Goal: Transaction & Acquisition: Purchase product/service

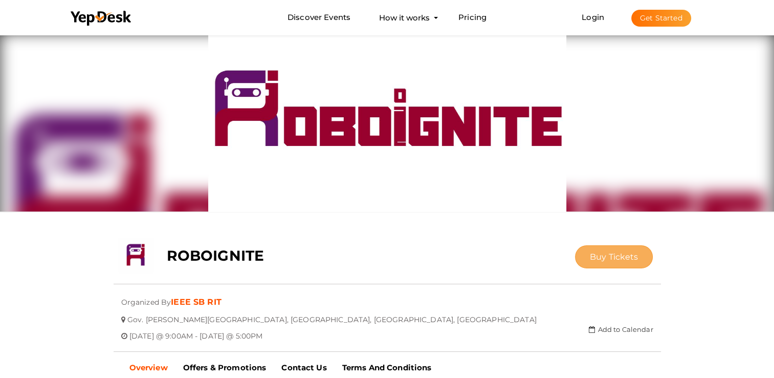
click at [606, 250] on button "Buy Tickets" at bounding box center [614, 256] width 78 height 23
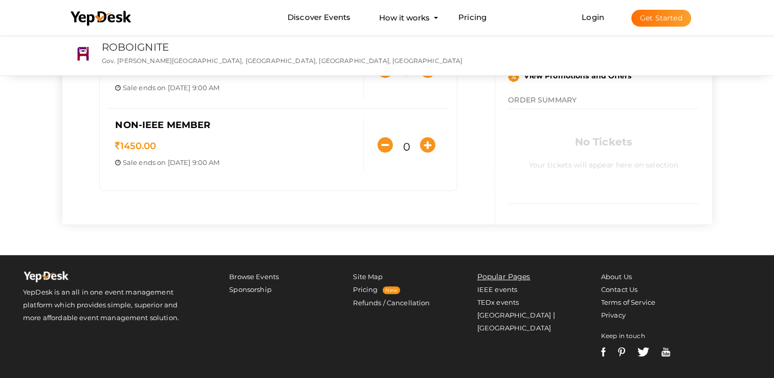
scroll to position [219, 0]
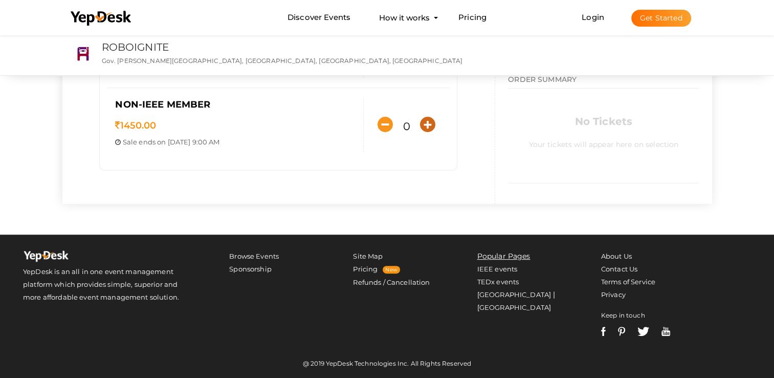
click at [428, 126] on icon "button" at bounding box center [427, 124] width 15 height 15
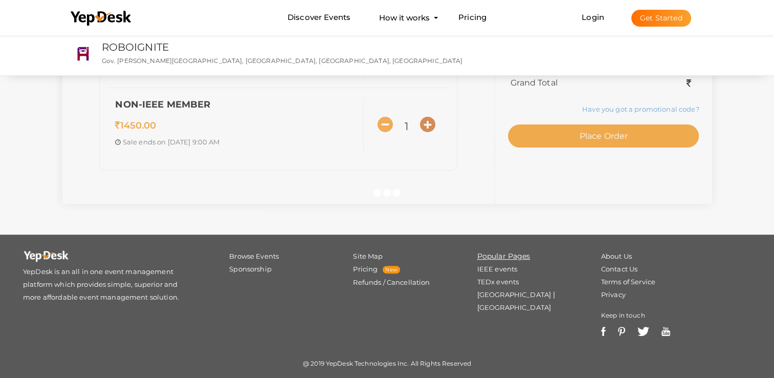
click at [428, 126] on div at bounding box center [387, 189] width 774 height 378
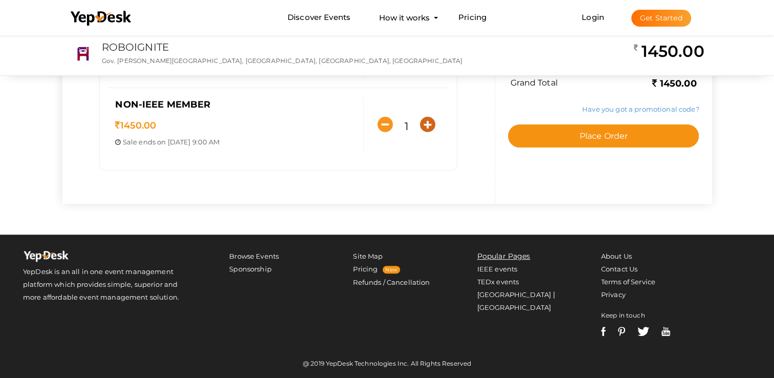
click at [428, 126] on icon "button" at bounding box center [427, 124] width 15 height 15
click at [428, 126] on button "button" at bounding box center [427, 118] width 20 height 20
click at [428, 115] on icon "button" at bounding box center [427, 118] width 15 height 15
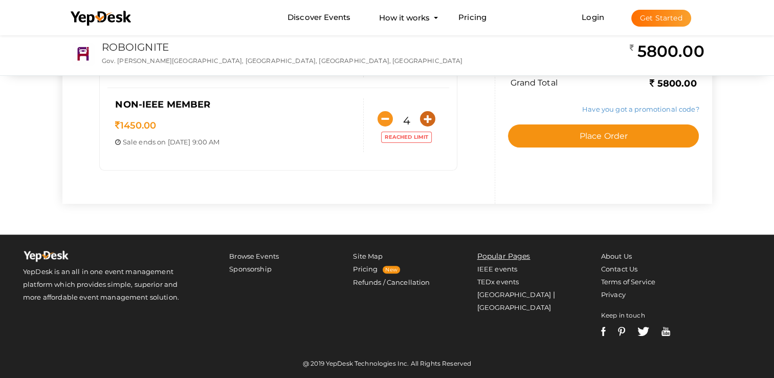
click at [428, 115] on icon "button" at bounding box center [427, 118] width 15 height 15
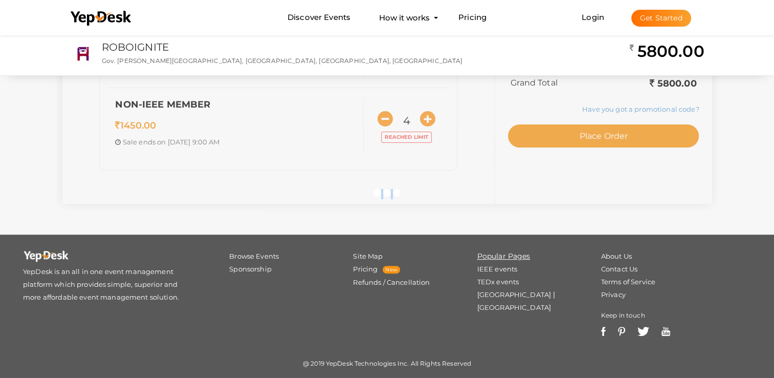
click at [428, 115] on div at bounding box center [387, 189] width 774 height 378
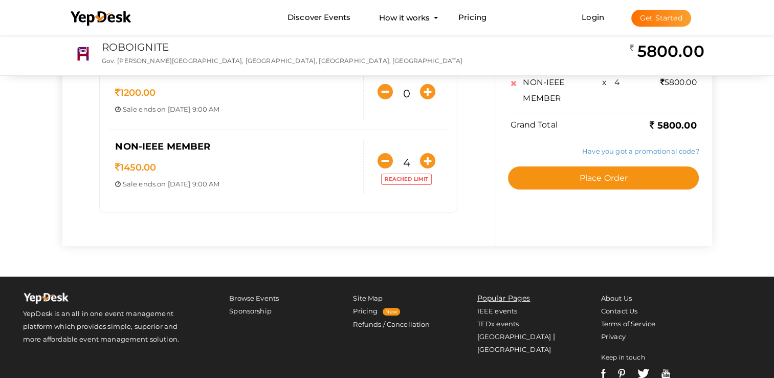
scroll to position [175, 0]
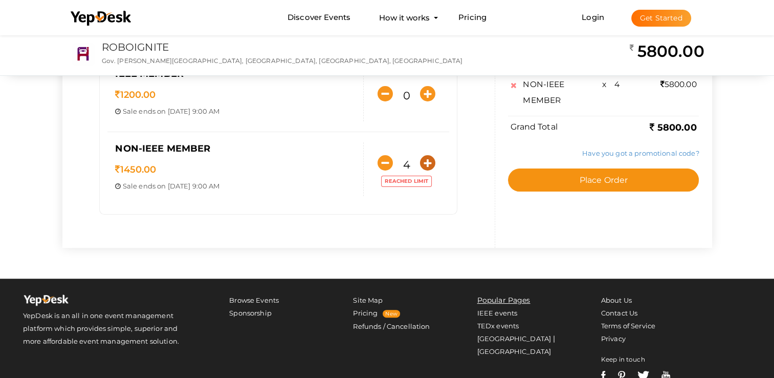
click at [425, 165] on icon "button" at bounding box center [427, 162] width 15 height 15
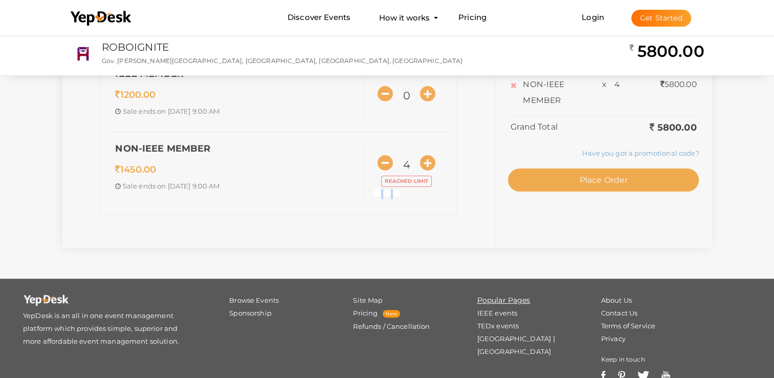
click at [425, 165] on div at bounding box center [387, 189] width 774 height 378
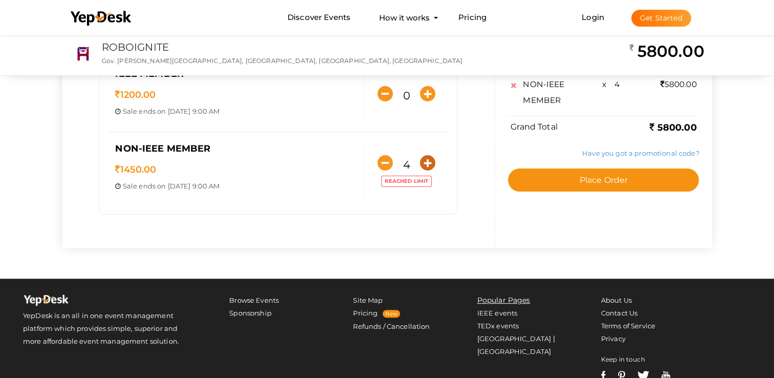
click at [425, 165] on icon "button" at bounding box center [427, 162] width 15 height 15
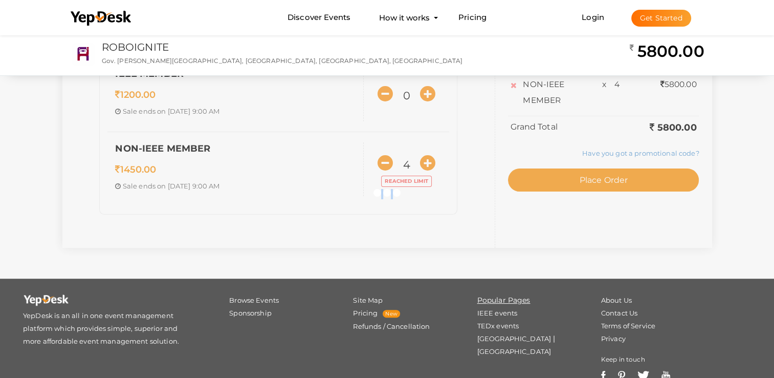
click at [425, 165] on div at bounding box center [387, 189] width 774 height 378
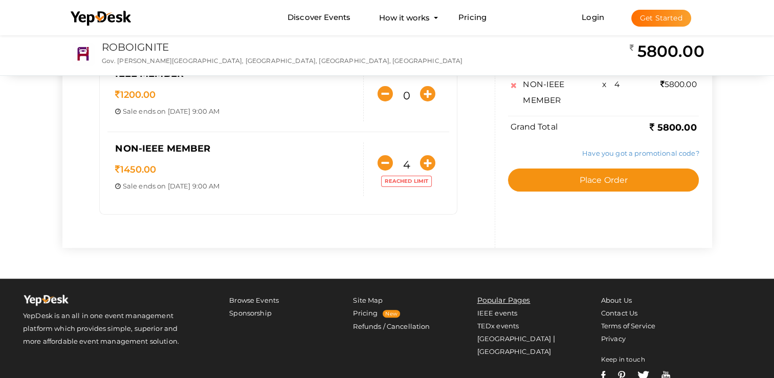
click at [425, 165] on div "SELECT TICKETS IEEE RAS MEMBER 1000.00 Sale ends on [DATE] 9:00 AM Sale Starts …" at bounding box center [387, 78] width 650 height 339
click at [425, 165] on icon "button" at bounding box center [427, 162] width 15 height 15
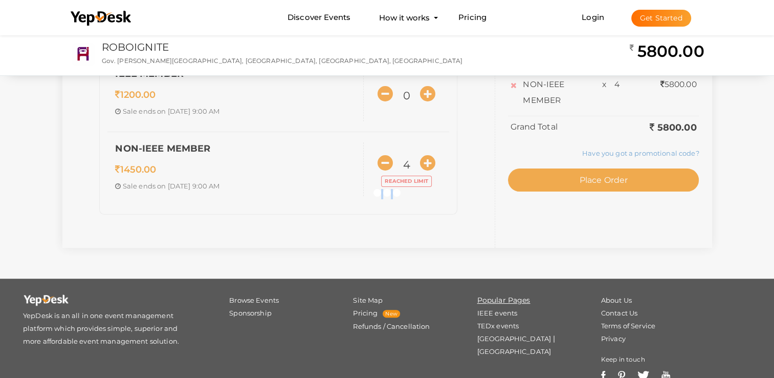
click at [425, 165] on div at bounding box center [387, 189] width 774 height 378
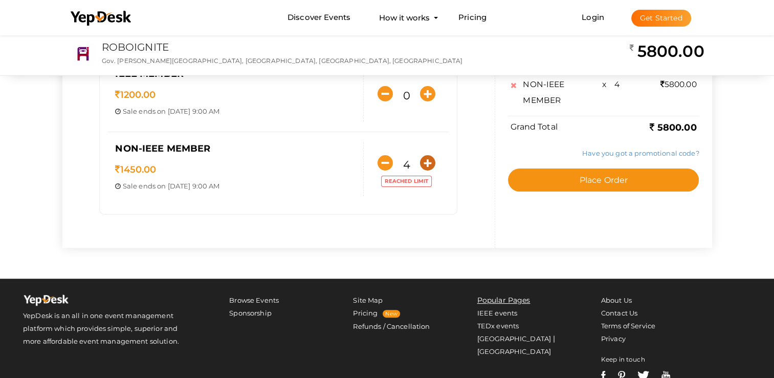
click at [425, 165] on icon "button" at bounding box center [427, 162] width 15 height 15
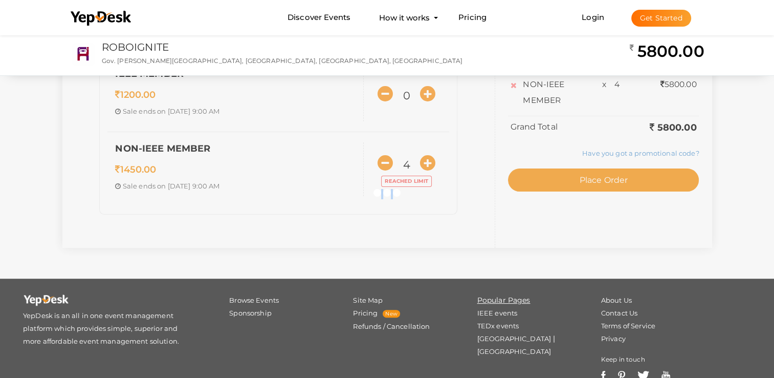
click at [425, 165] on div at bounding box center [387, 189] width 774 height 378
click at [425, 165] on div "SELECT TICKETS IEEE RAS MEMBER 1000.00 Sale ends on Sep 26, 2025 9:00 AM Sale S…" at bounding box center [387, 78] width 650 height 339
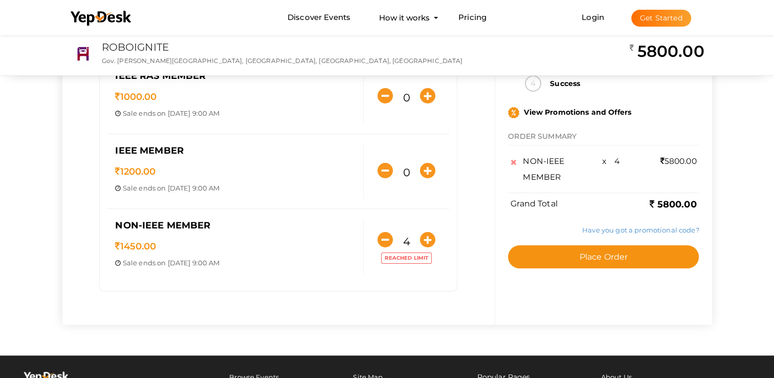
scroll to position [94, 0]
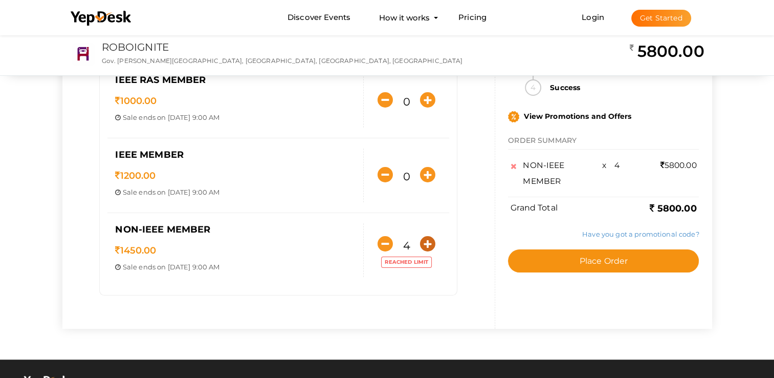
click at [421, 248] on icon "button" at bounding box center [427, 243] width 15 height 15
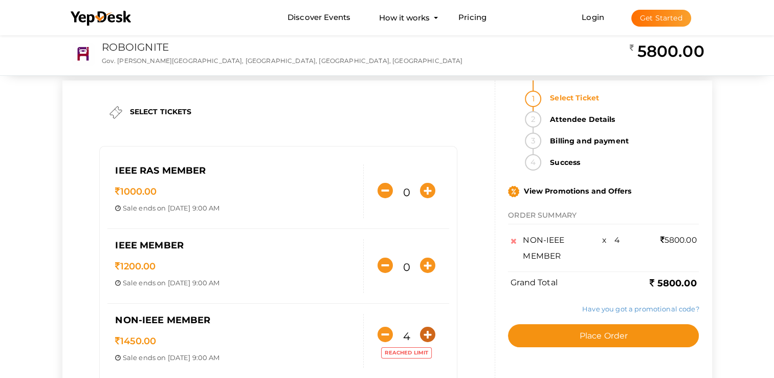
scroll to position [0, 0]
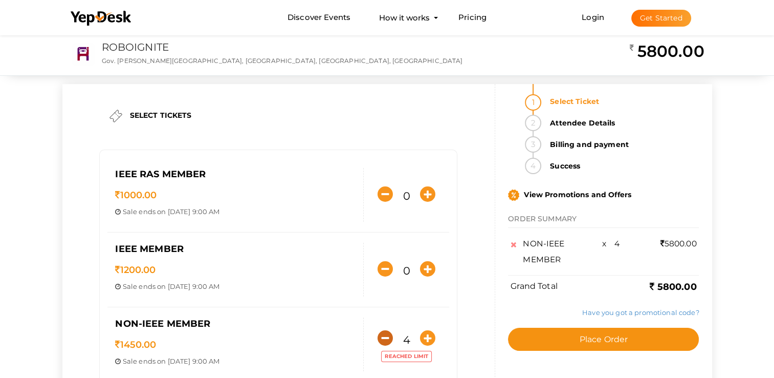
click at [379, 341] on icon "button" at bounding box center [385, 337] width 15 height 15
click at [0, 0] on div at bounding box center [0, 0] width 0 height 0
click at [379, 341] on icon "button" at bounding box center [385, 343] width 15 height 15
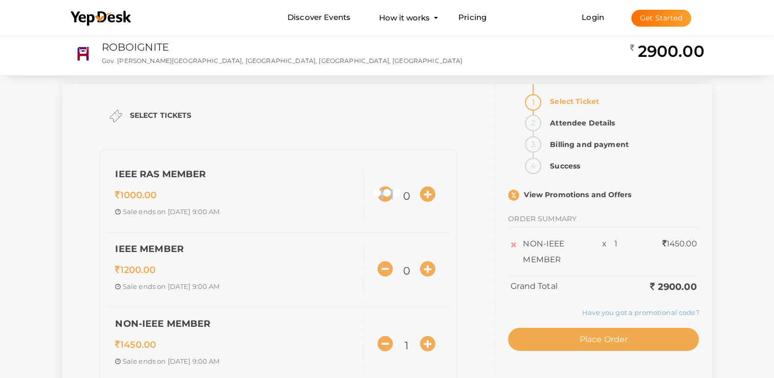
click at [379, 341] on div at bounding box center [387, 189] width 774 height 378
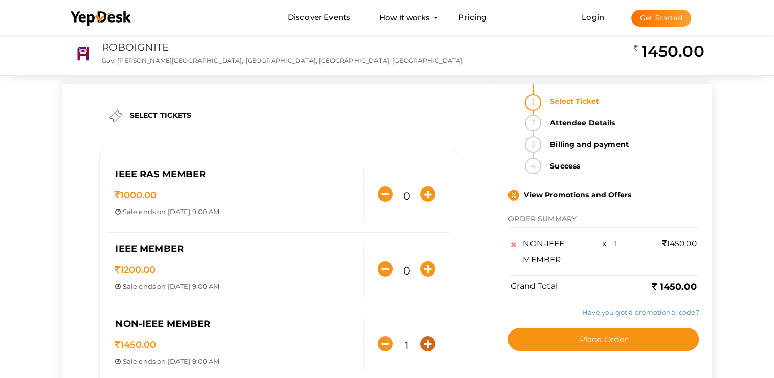
click at [423, 350] on button "button" at bounding box center [427, 343] width 20 height 20
click at [431, 341] on icon "button" at bounding box center [427, 343] width 15 height 15
type input "4"
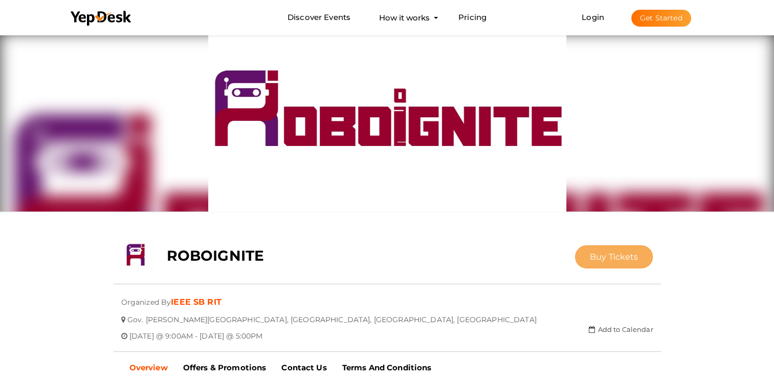
click at [602, 252] on span "Buy Tickets" at bounding box center [614, 257] width 49 height 10
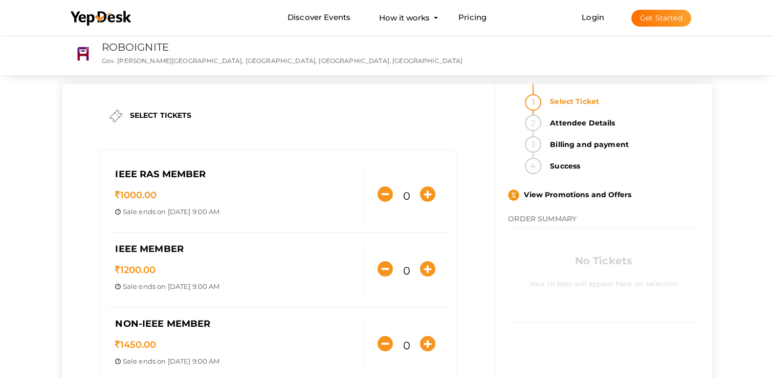
scroll to position [219, 0]
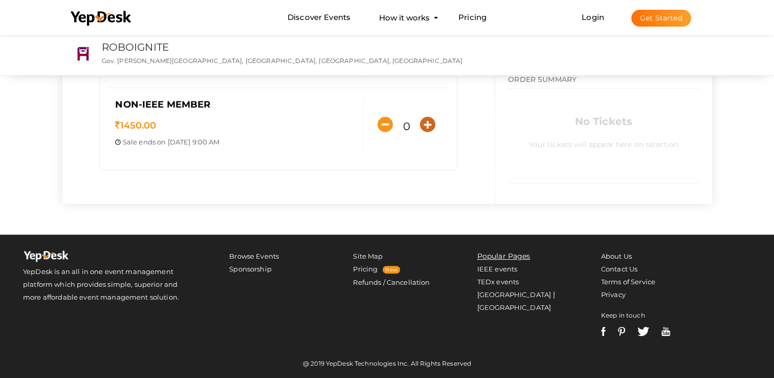
click at [432, 121] on icon "button" at bounding box center [427, 124] width 15 height 15
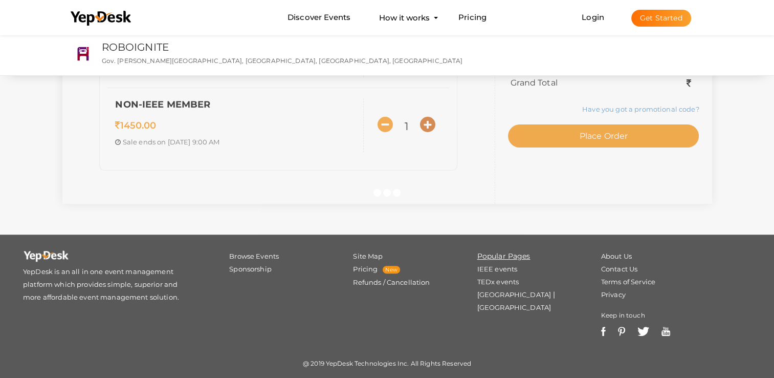
click at [432, 121] on div at bounding box center [387, 189] width 774 height 378
click at [432, 121] on icon "button" at bounding box center [427, 124] width 15 height 15
click at [432, 121] on div "SELECT TICKETS IEEE RAS MEMBER 1000.00 Sale ends on [DATE] 9:00 AM Sale Starts …" at bounding box center [387, 34] width 650 height 339
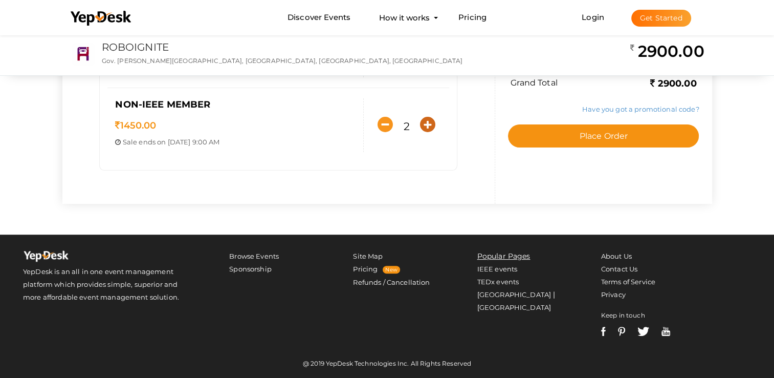
click at [432, 121] on icon "button" at bounding box center [427, 124] width 15 height 15
click at [432, 121] on div "SELECT TICKETS IEEE RAS MEMBER 1000.00 Sale ends on [DATE] 9:00 AM Sale Starts …" at bounding box center [387, 34] width 650 height 339
click at [432, 121] on icon "button" at bounding box center [427, 124] width 15 height 15
type input "5"
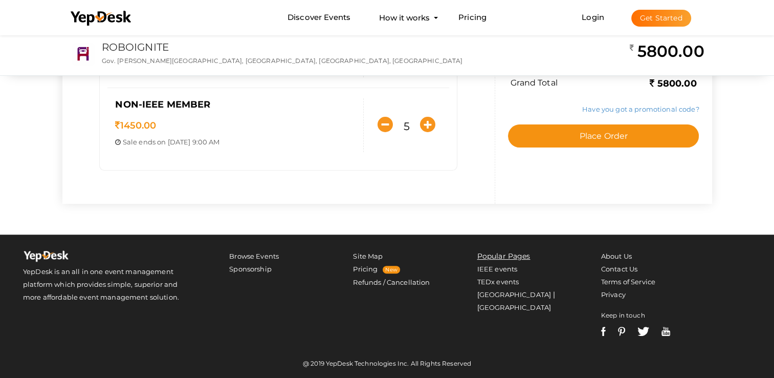
click at [0, 0] on div at bounding box center [0, 0] width 0 height 0
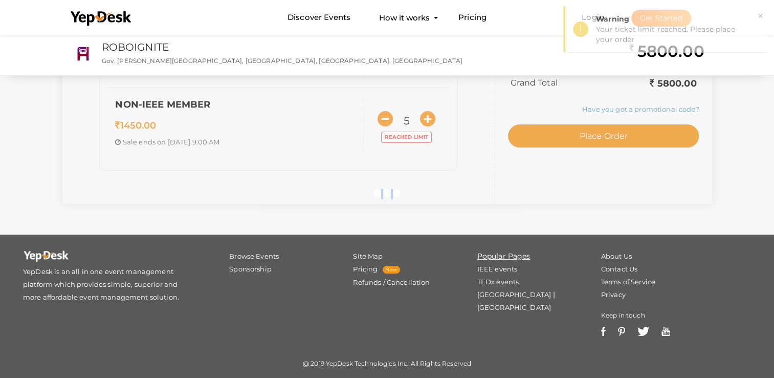
click at [432, 121] on div "SELECT TICKETS IEEE RAS MEMBER 1000.00 Sale ends on [DATE] 9:00 AM Sale Starts …" at bounding box center [387, 34] width 650 height 339
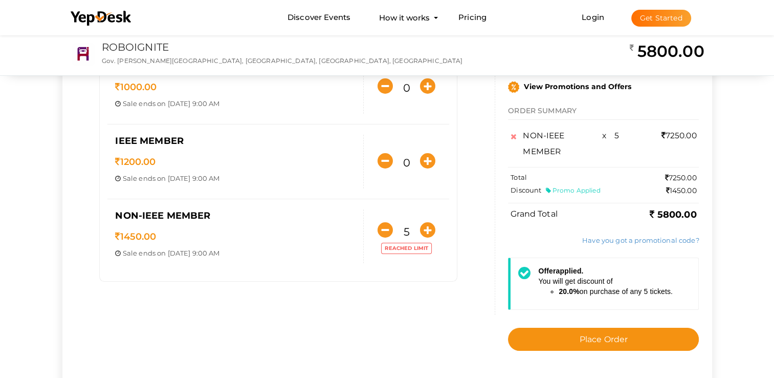
scroll to position [0, 0]
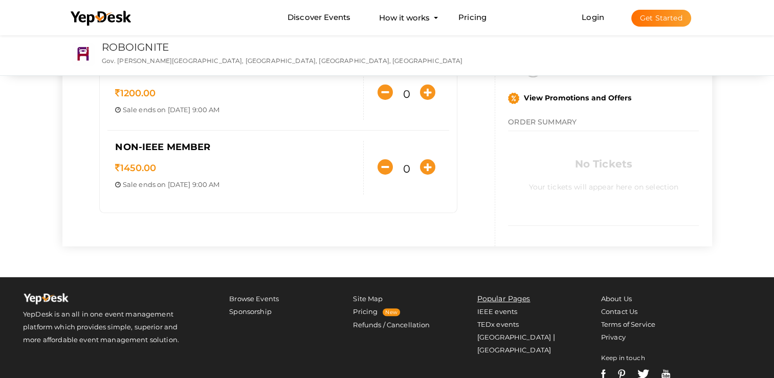
scroll to position [219, 0]
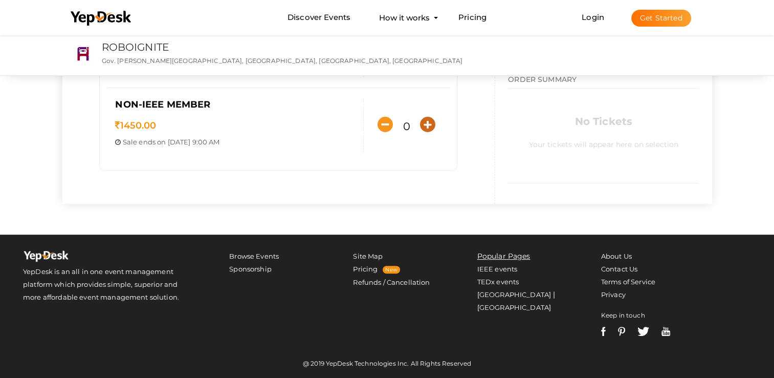
click at [428, 121] on icon "button" at bounding box center [427, 124] width 15 height 15
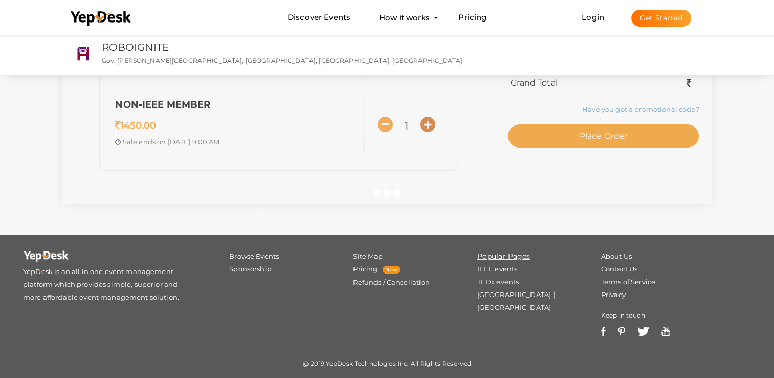
click at [428, 121] on div "SELECT TICKETS IEEE RAS MEMBER 1000.00 Sale ends on [DATE] 9:00 AM Sale Starts …" at bounding box center [387, 34] width 650 height 339
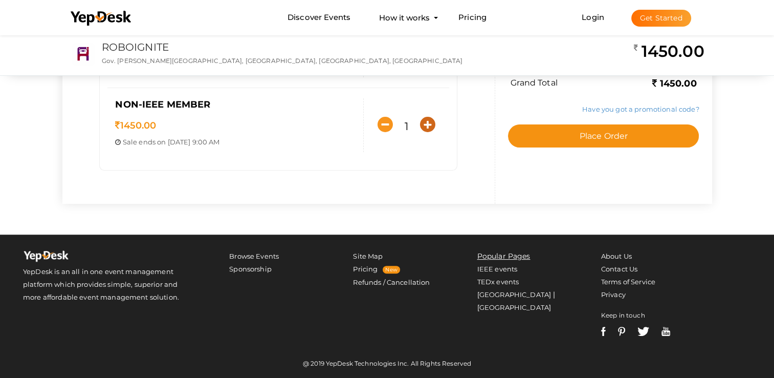
click at [428, 121] on icon "button" at bounding box center [427, 124] width 15 height 15
click at [428, 121] on div "SELECT TICKETS IEEE RAS MEMBER 1000.00 Sale ends on [DATE] 9:00 AM Sale Starts …" at bounding box center [387, 34] width 650 height 339
click at [428, 121] on icon "button" at bounding box center [427, 124] width 15 height 15
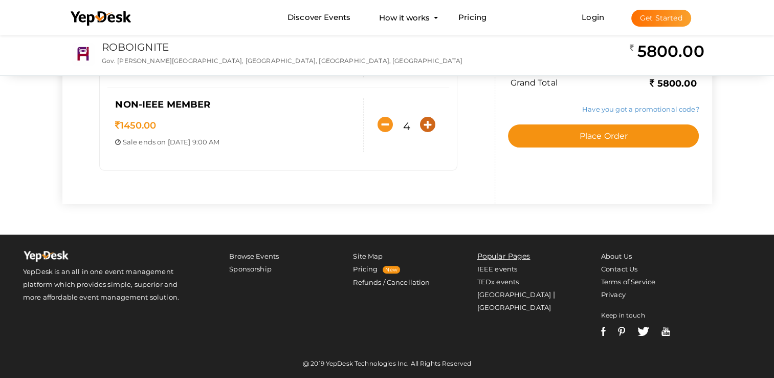
type input "5"
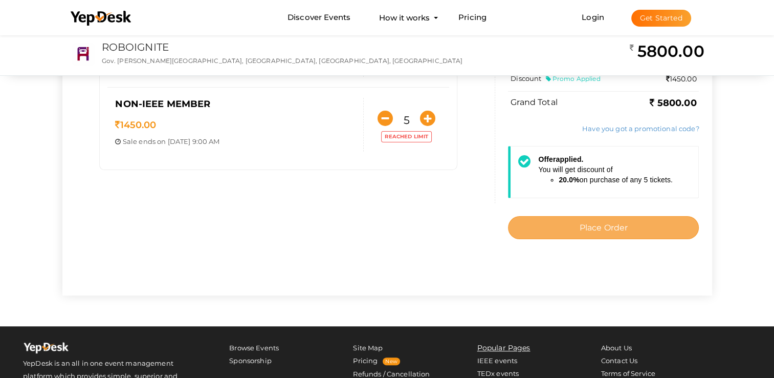
click at [592, 228] on span "Place Order" at bounding box center [603, 228] width 49 height 10
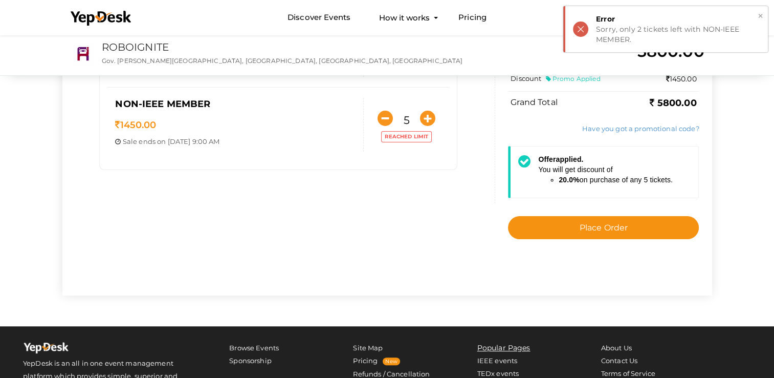
click at [758, 15] on button "×" at bounding box center [760, 16] width 7 height 12
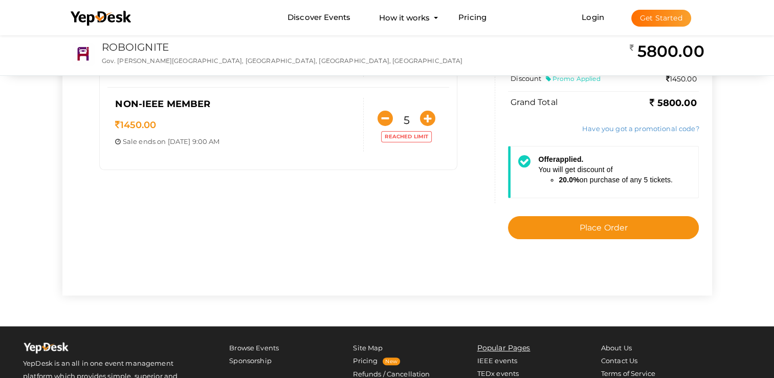
click at [612, 211] on div "Have you got a promotional code? Offer applied. You will get discount of 20.0% …" at bounding box center [603, 166] width 191 height 100
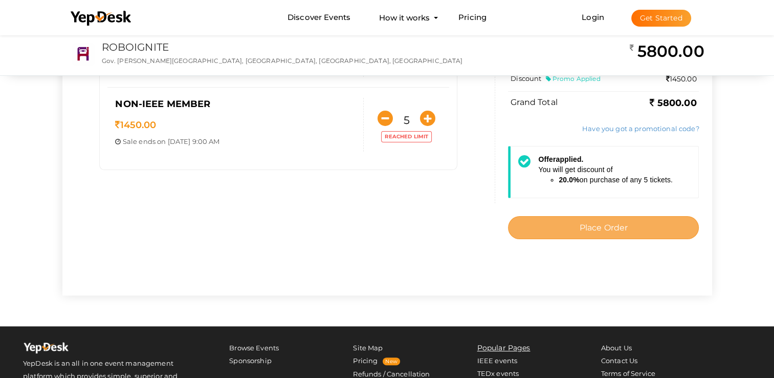
click at [602, 229] on span "Place Order" at bounding box center [603, 228] width 49 height 10
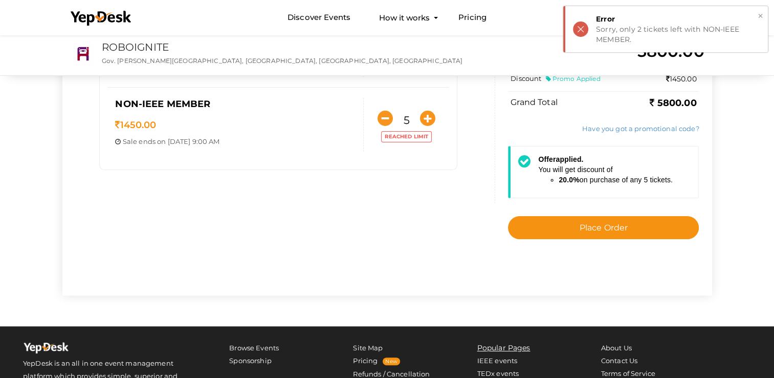
click at [757, 18] on button "×" at bounding box center [760, 16] width 7 height 12
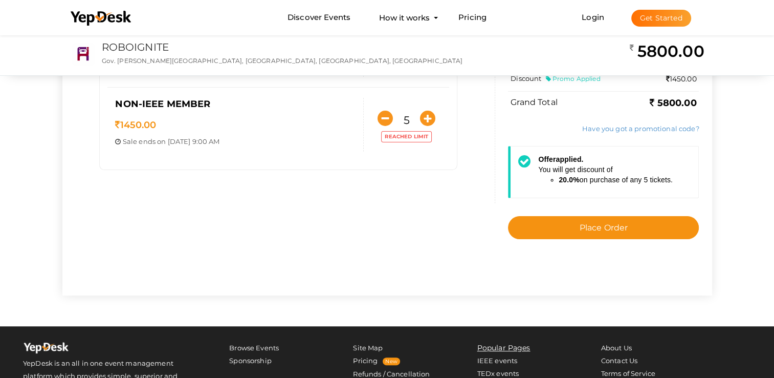
scroll to position [0, 0]
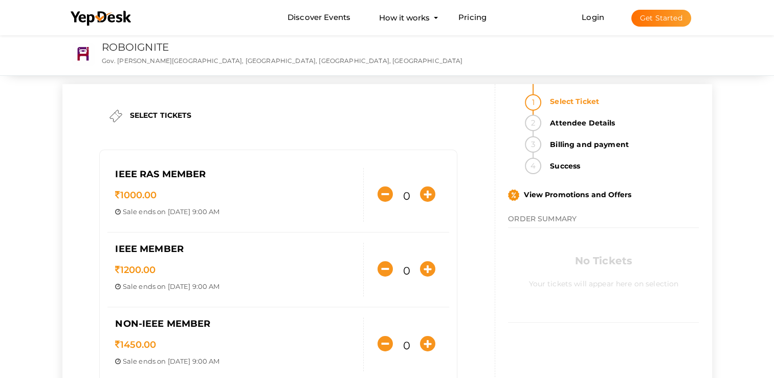
scroll to position [219, 0]
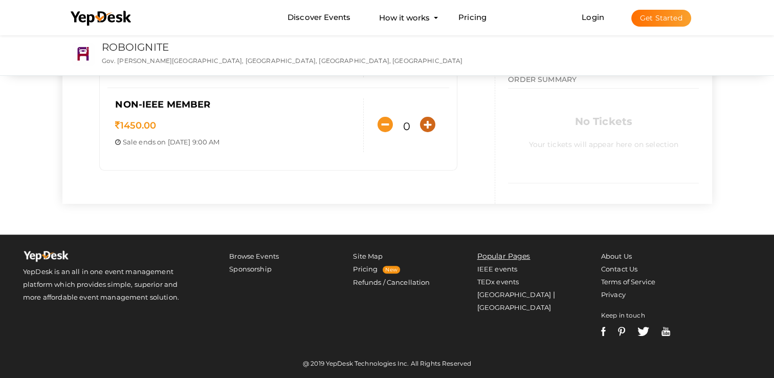
click at [424, 120] on icon "button" at bounding box center [427, 124] width 15 height 15
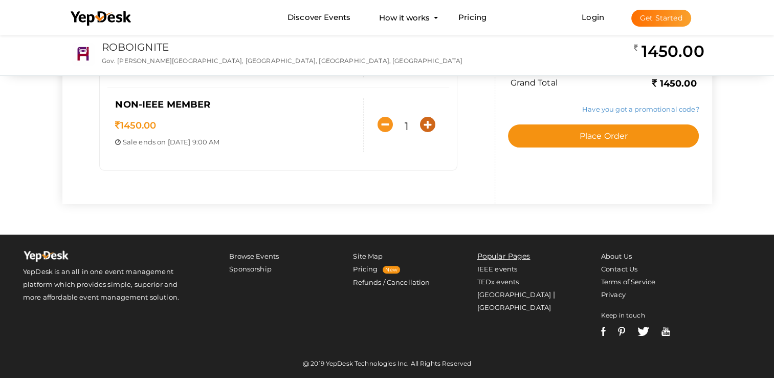
click at [424, 120] on div "SELECT TICKETS IEEE RAS MEMBER 1000.00 Sale ends on [DATE] 9:00 AM Sale Starts …" at bounding box center [387, 34] width 650 height 339
click at [424, 120] on icon "button" at bounding box center [427, 124] width 15 height 15
type input "2"
click at [424, 120] on icon "button" at bounding box center [427, 118] width 15 height 15
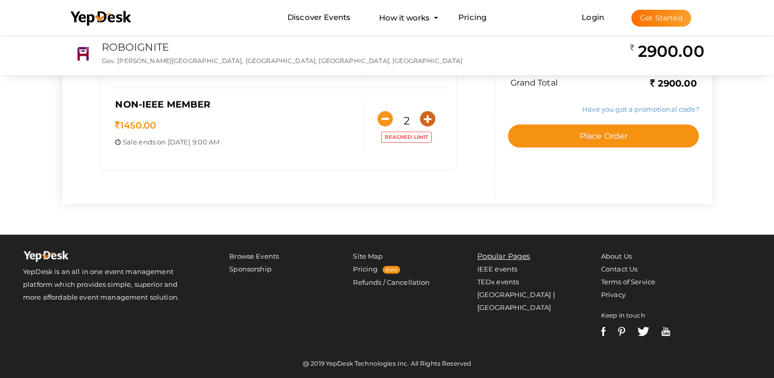
click at [424, 120] on icon "button" at bounding box center [427, 118] width 15 height 15
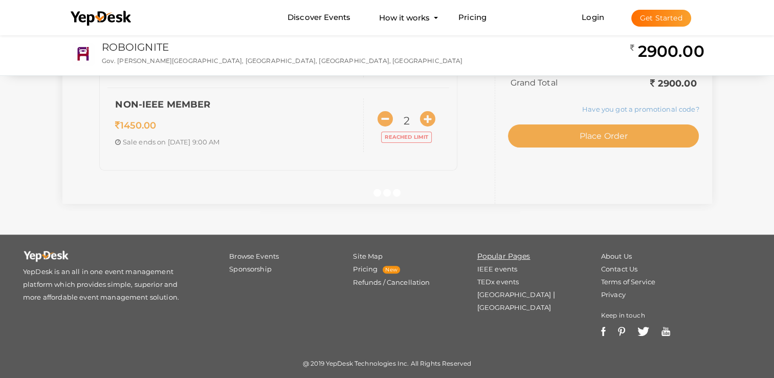
click at [424, 120] on div at bounding box center [387, 189] width 774 height 378
click at [424, 120] on div "SELECT TICKETS IEEE RAS MEMBER 1000.00 Sale ends on [DATE] 9:00 AM Sale Starts …" at bounding box center [387, 34] width 650 height 339
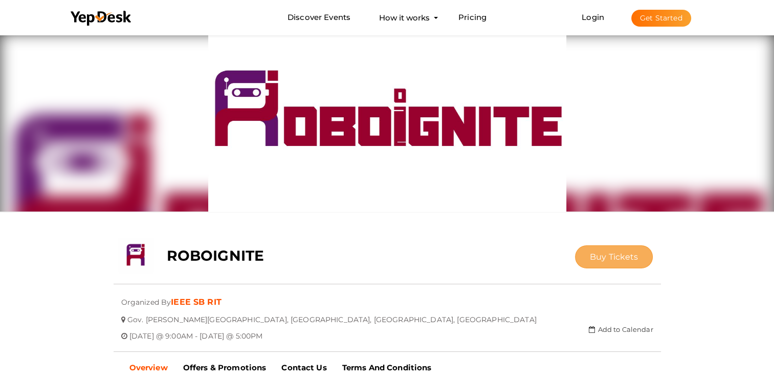
click at [600, 259] on span "Buy Tickets" at bounding box center [614, 257] width 49 height 10
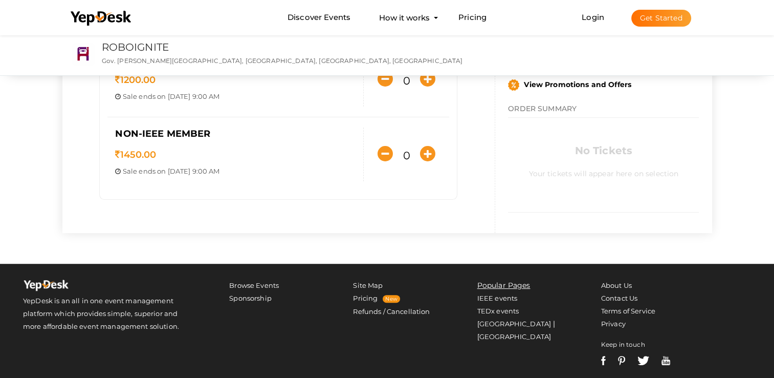
scroll to position [219, 0]
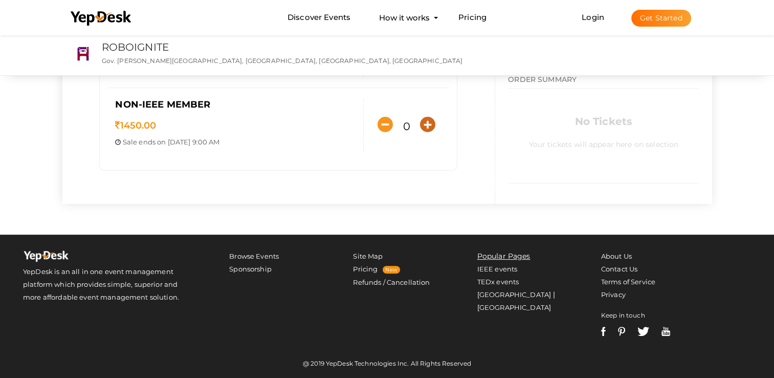
click at [426, 130] on button "button" at bounding box center [427, 124] width 20 height 20
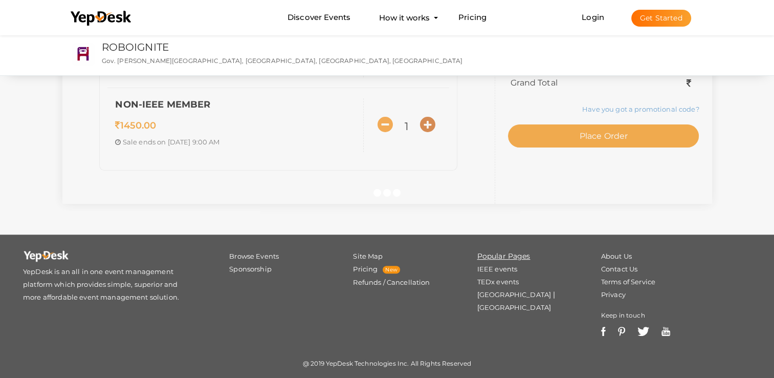
click at [426, 130] on div at bounding box center [387, 189] width 774 height 378
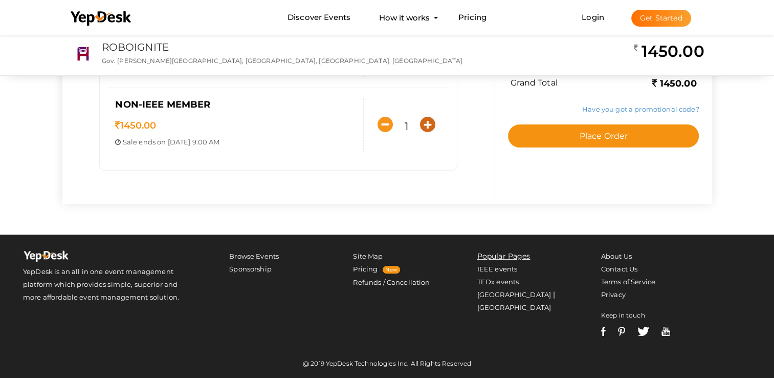
click at [426, 130] on button "button" at bounding box center [427, 124] width 20 height 20
type input "2"
click at [426, 123] on icon "button" at bounding box center [427, 118] width 15 height 15
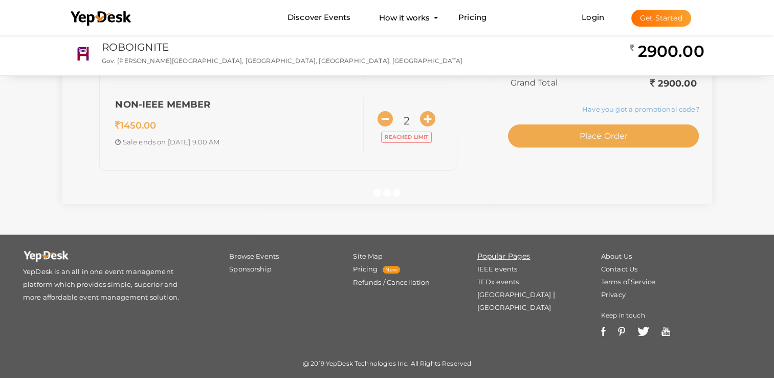
click at [426, 123] on div at bounding box center [387, 189] width 774 height 378
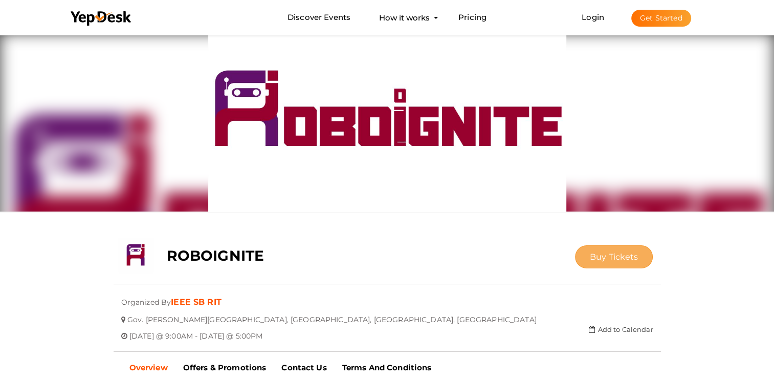
click at [615, 255] on span "Buy Tickets" at bounding box center [614, 257] width 49 height 10
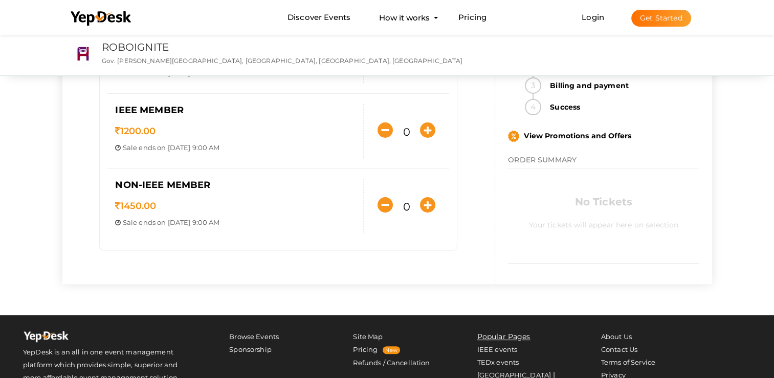
scroll to position [205, 0]
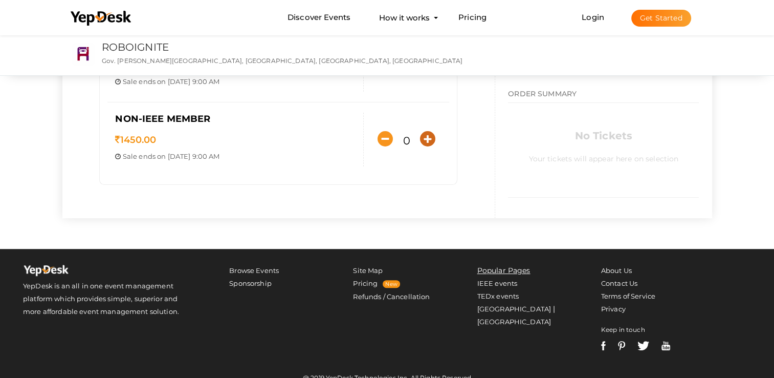
click at [423, 138] on icon "button" at bounding box center [427, 138] width 15 height 15
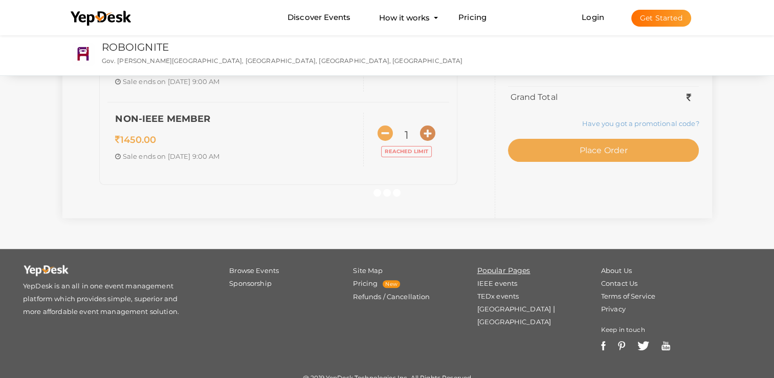
click at [423, 138] on div at bounding box center [387, 189] width 774 height 378
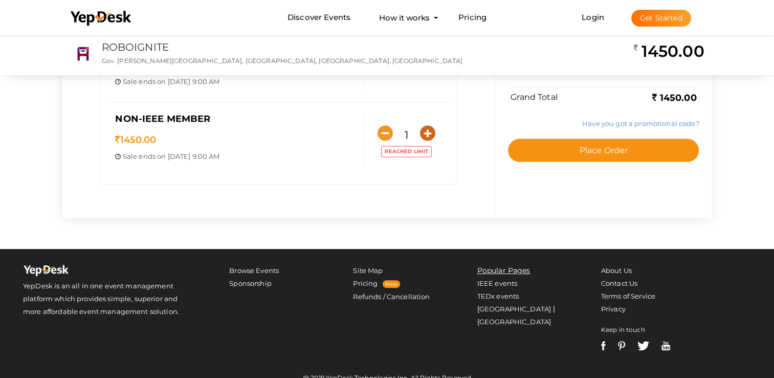
click at [423, 135] on icon "button" at bounding box center [427, 132] width 15 height 15
click at [0, 0] on div at bounding box center [0, 0] width 0 height 0
click at [423, 135] on icon "button" at bounding box center [427, 132] width 15 height 15
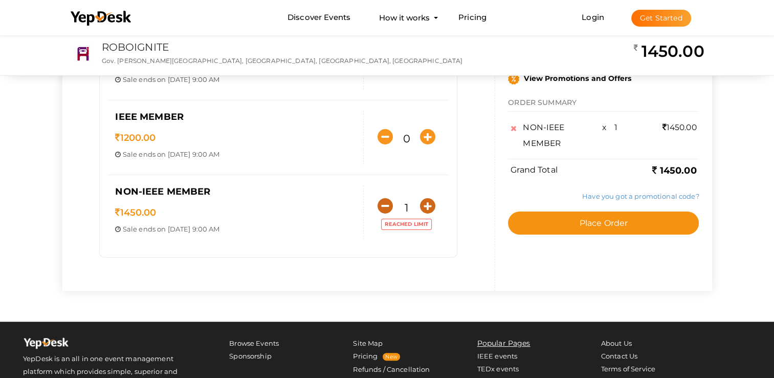
scroll to position [153, 0]
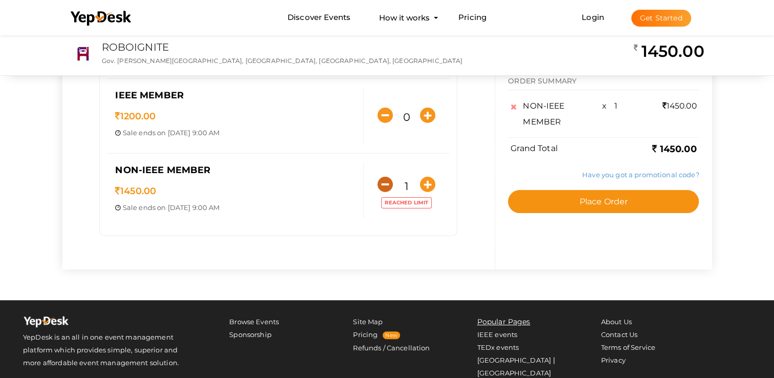
click at [381, 182] on icon "button" at bounding box center [385, 183] width 15 height 15
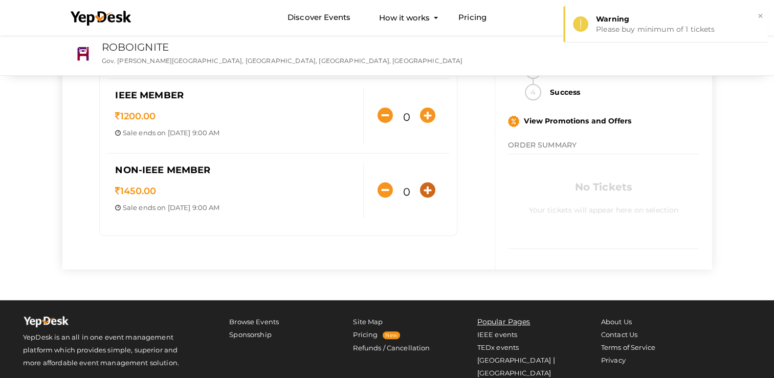
click at [425, 185] on icon "button" at bounding box center [427, 189] width 15 height 15
type input "1"
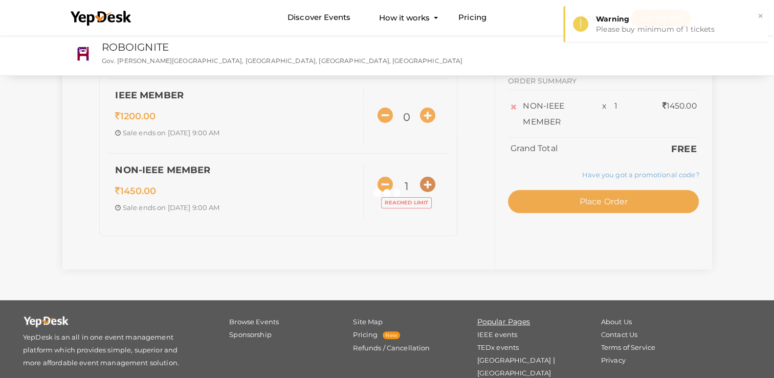
click at [425, 185] on div at bounding box center [387, 189] width 774 height 378
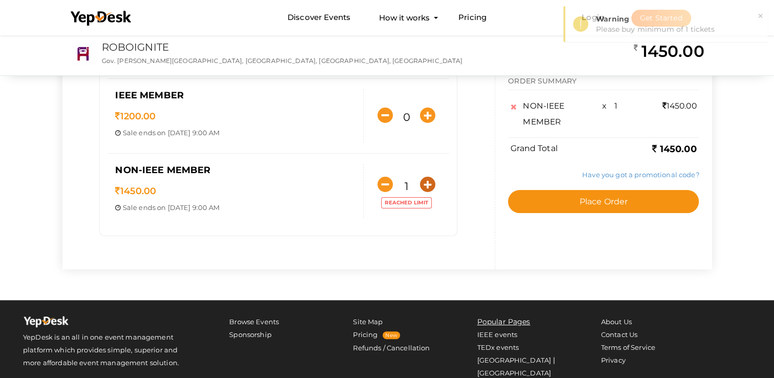
click at [426, 185] on icon "button" at bounding box center [427, 183] width 15 height 15
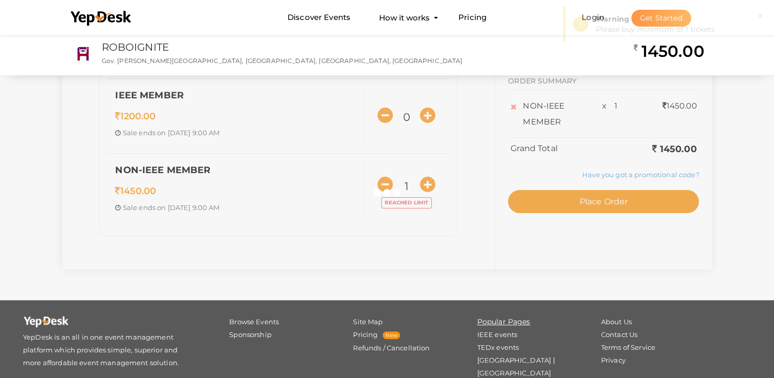
click at [426, 185] on div at bounding box center [387, 189] width 774 height 378
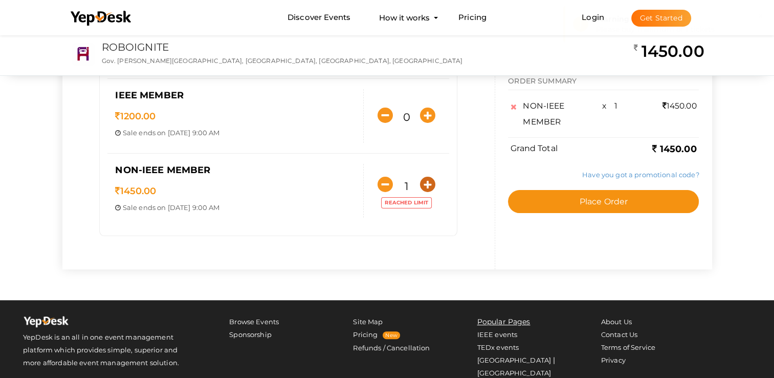
click at [426, 185] on icon "button" at bounding box center [427, 183] width 15 height 15
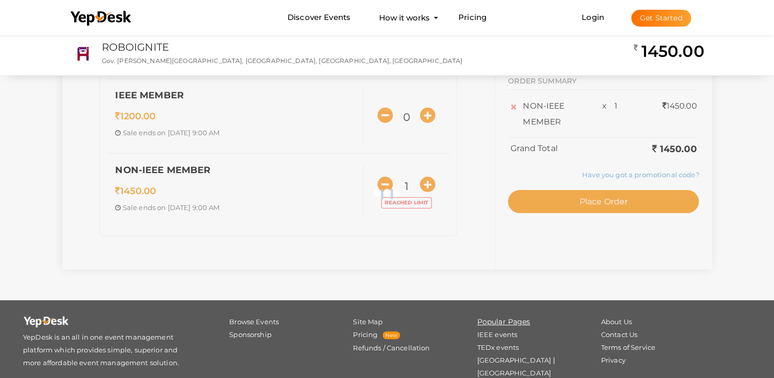
click at [426, 185] on div at bounding box center [387, 189] width 774 height 378
click at [426, 185] on div "SELECT TICKETS IEEE RAS MEMBER 1000.00 Sale ends on Sep 26, 2025 9:00 AM Sale S…" at bounding box center [387, 99] width 650 height 339
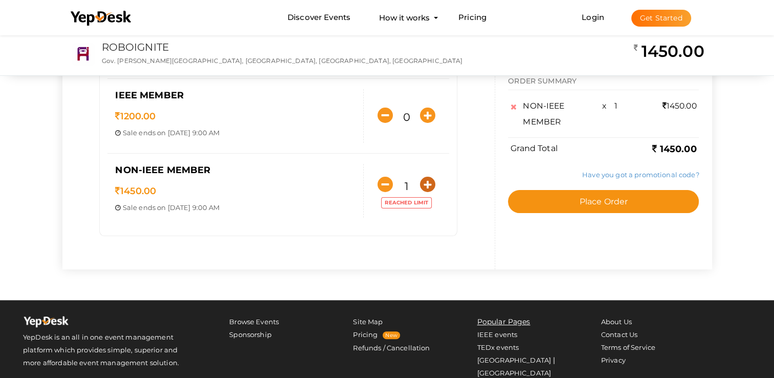
click at [426, 185] on icon "button" at bounding box center [427, 183] width 15 height 15
click at [427, 185] on icon "button" at bounding box center [427, 183] width 15 height 15
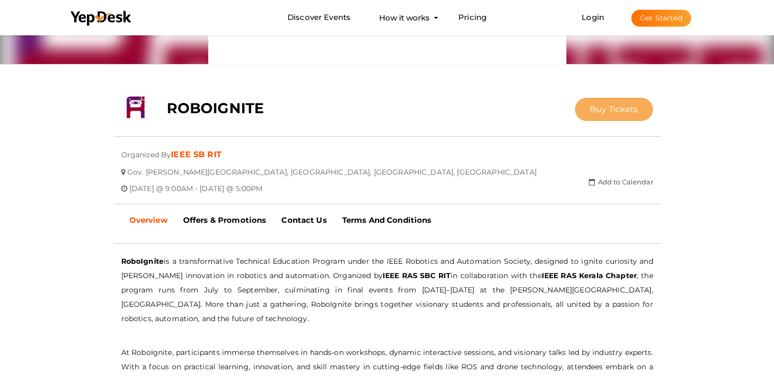
click at [614, 113] on span "Buy Tickets" at bounding box center [614, 109] width 49 height 10
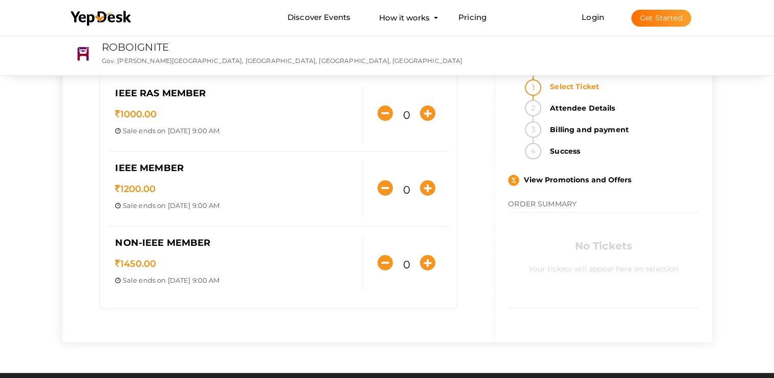
scroll to position [102, 0]
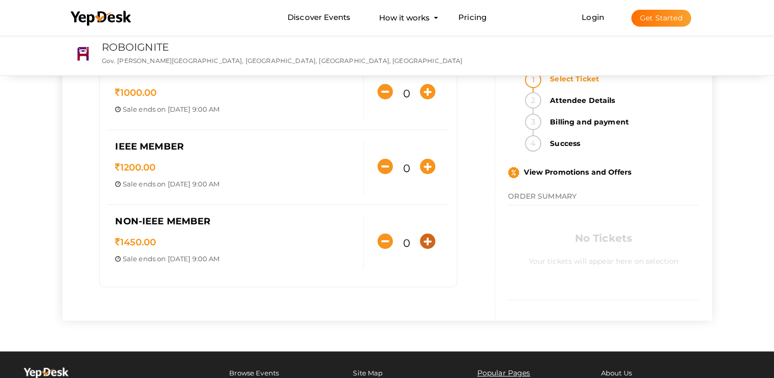
click at [426, 236] on icon "button" at bounding box center [427, 240] width 15 height 15
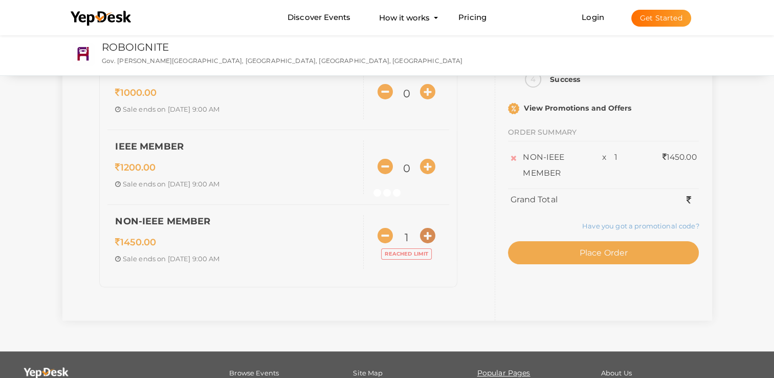
click at [426, 236] on div "SELECT TICKETS IEEE RAS MEMBER 1000.00 Sale ends on [DATE] 9:00 AM Sale Starts …" at bounding box center [387, 151] width 650 height 339
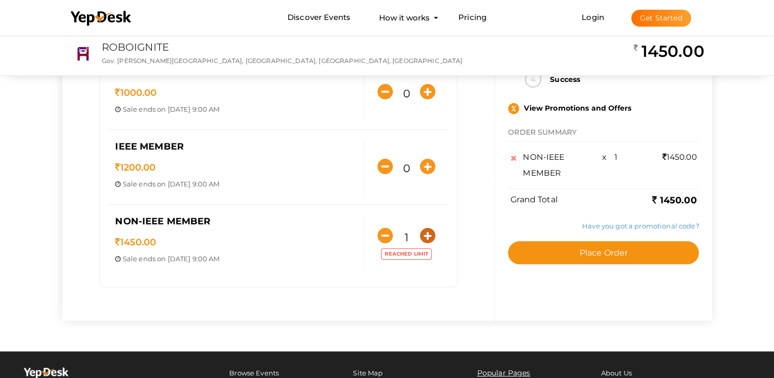
click at [426, 236] on icon "button" at bounding box center [427, 235] width 15 height 15
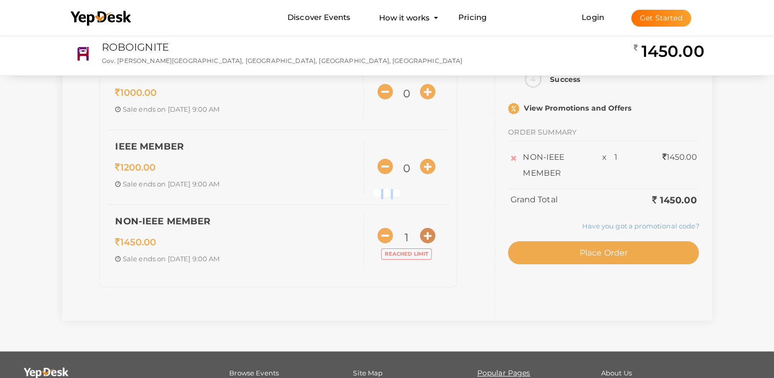
click at [426, 236] on div at bounding box center [387, 189] width 774 height 378
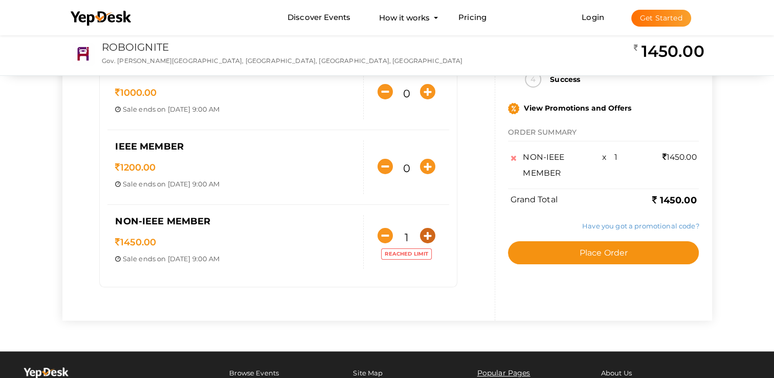
click at [427, 236] on div "SELECT TICKETS IEEE RAS MEMBER 1000.00 Sale ends on Sep 26, 2025 9:00 AM Sale S…" at bounding box center [387, 151] width 650 height 339
click at [427, 236] on icon "button" at bounding box center [427, 235] width 15 height 15
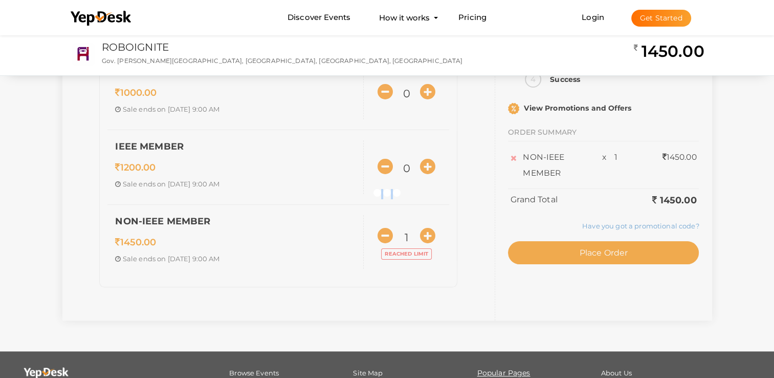
click at [427, 236] on div at bounding box center [387, 189] width 774 height 378
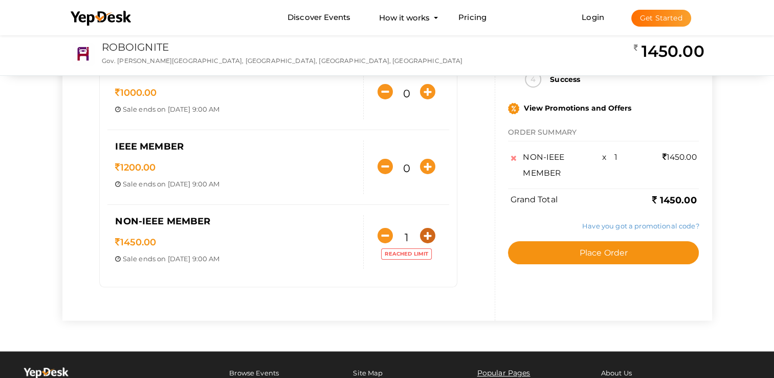
click at [427, 236] on icon "button" at bounding box center [427, 235] width 15 height 15
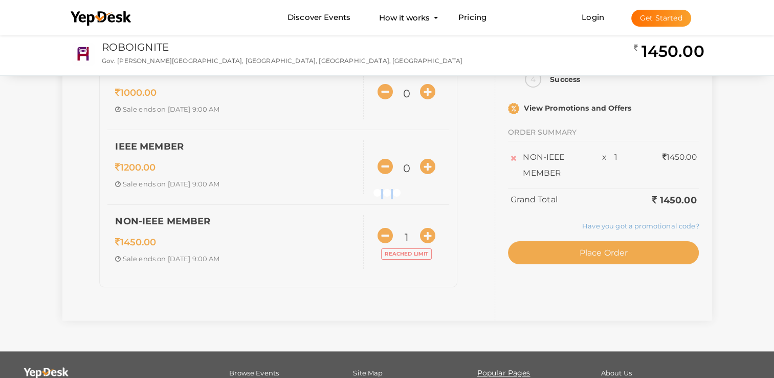
click at [427, 236] on div at bounding box center [387, 189] width 774 height 378
click at [427, 236] on div "SELECT TICKETS IEEE RAS MEMBER 1000.00 Sale ends on Sep 26, 2025 9:00 AM Sale S…" at bounding box center [387, 151] width 650 height 339
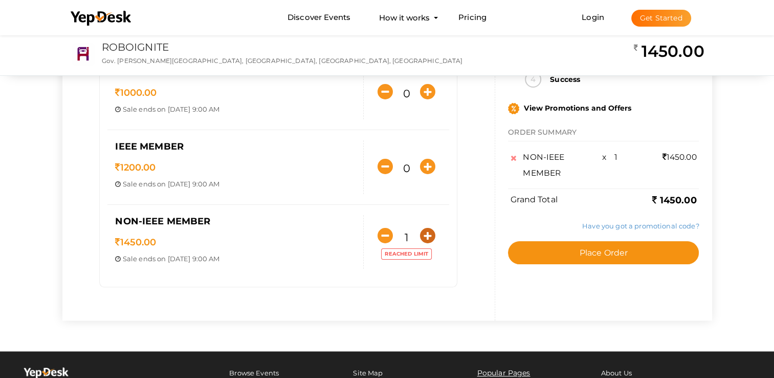
click at [428, 236] on icon "button" at bounding box center [427, 235] width 15 height 15
click at [0, 0] on div at bounding box center [0, 0] width 0 height 0
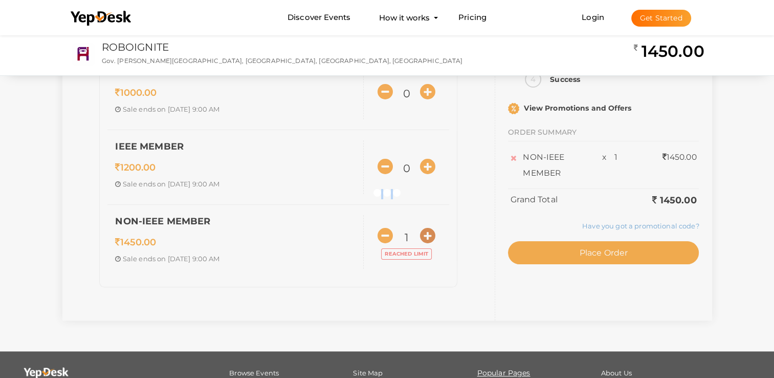
click at [428, 236] on div "SELECT TICKETS IEEE RAS MEMBER 1000.00 Sale ends on Sep 26, 2025 9:00 AM Sale S…" at bounding box center [387, 151] width 650 height 339
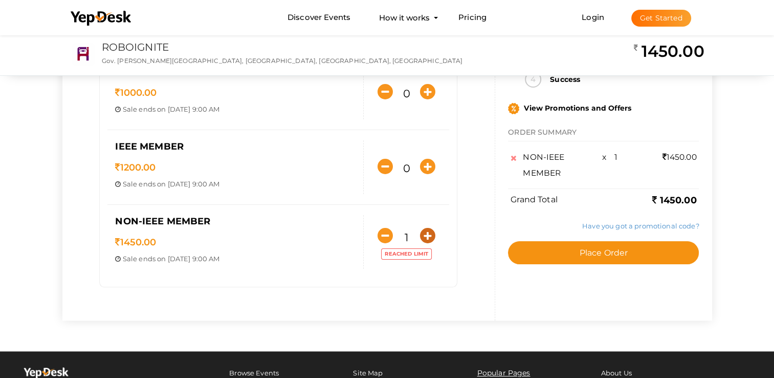
click at [428, 236] on icon "button" at bounding box center [427, 235] width 15 height 15
click at [382, 232] on icon "button" at bounding box center [385, 235] width 15 height 15
type input "0"
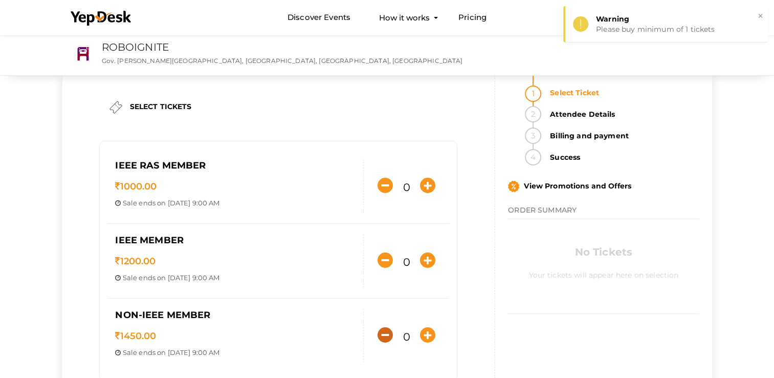
scroll to position [0, 0]
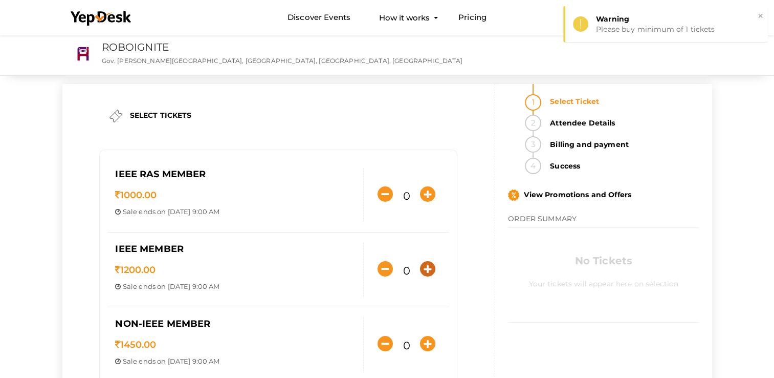
click at [422, 269] on icon "button" at bounding box center [427, 268] width 15 height 15
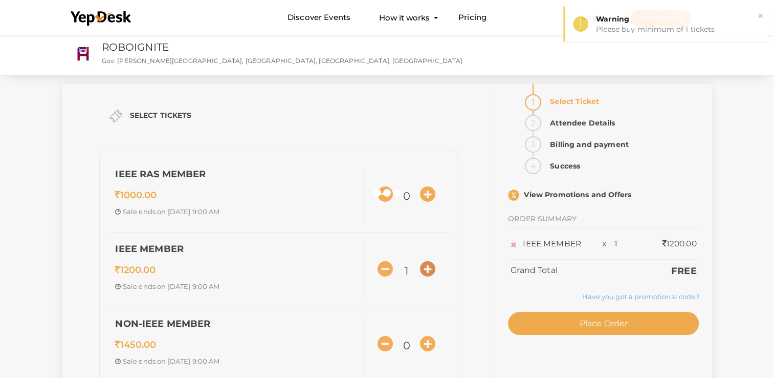
click at [422, 269] on div "SELECT TICKETS IEEE RAS MEMBER 1000.00 Sale ends on Sep 26, 2025 9:00 AM Sale S…" at bounding box center [387, 253] width 650 height 339
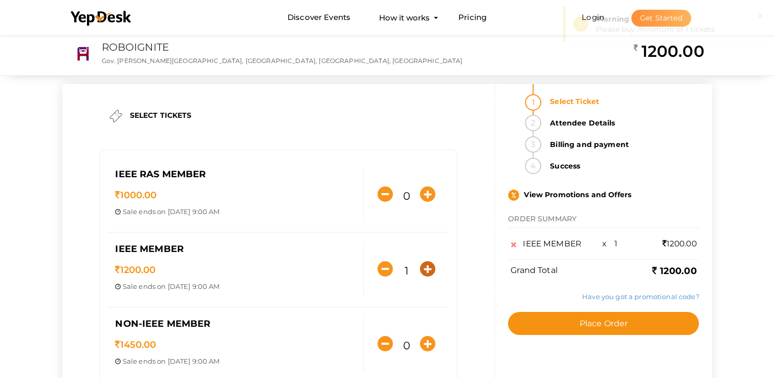
click at [426, 267] on icon "button" at bounding box center [427, 268] width 15 height 15
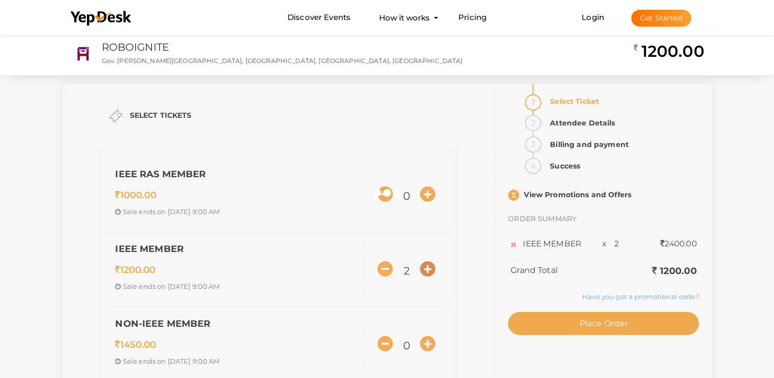
click at [426, 267] on div at bounding box center [387, 189] width 774 height 378
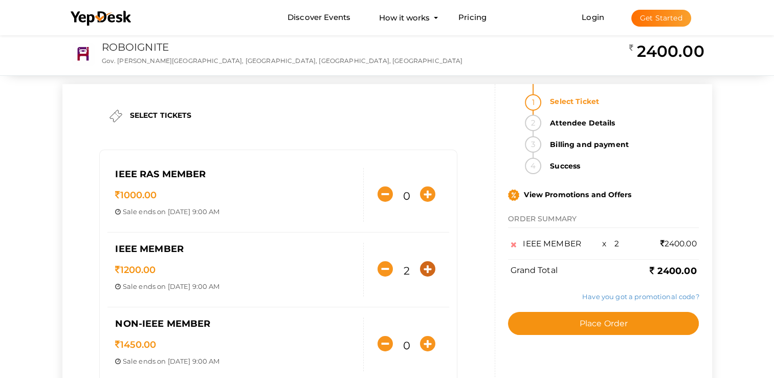
click at [426, 267] on icon "button" at bounding box center [427, 268] width 15 height 15
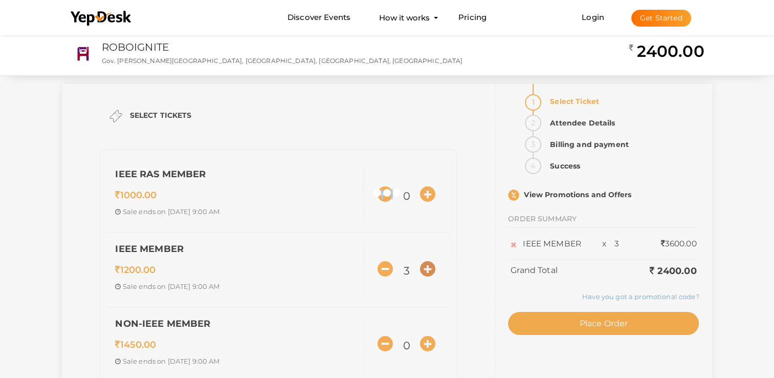
click at [426, 267] on div at bounding box center [387, 189] width 774 height 378
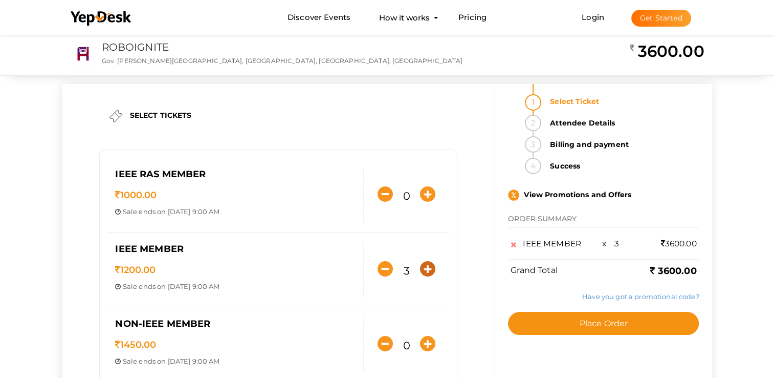
click at [426, 267] on div "SELECT TICKETS IEEE RAS MEMBER 1000.00 Sale ends on Sep 26, 2025 9:00 AM Sale S…" at bounding box center [387, 253] width 650 height 339
click at [426, 267] on icon "button" at bounding box center [427, 268] width 15 height 15
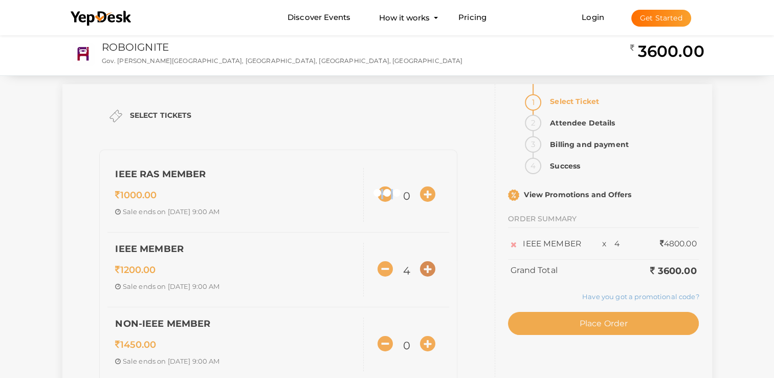
click at [426, 267] on div at bounding box center [387, 189] width 774 height 378
click at [426, 267] on div "SELECT TICKETS IEEE RAS MEMBER 1000.00 Sale ends on Sep 26, 2025 9:00 AM Sale S…" at bounding box center [387, 253] width 650 height 339
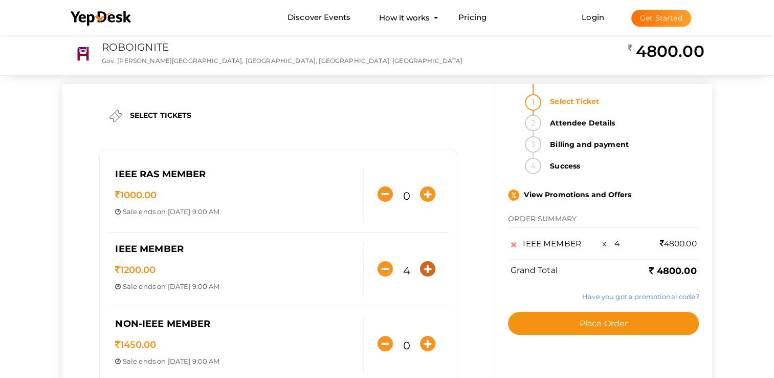
click at [426, 267] on icon "button" at bounding box center [427, 268] width 15 height 15
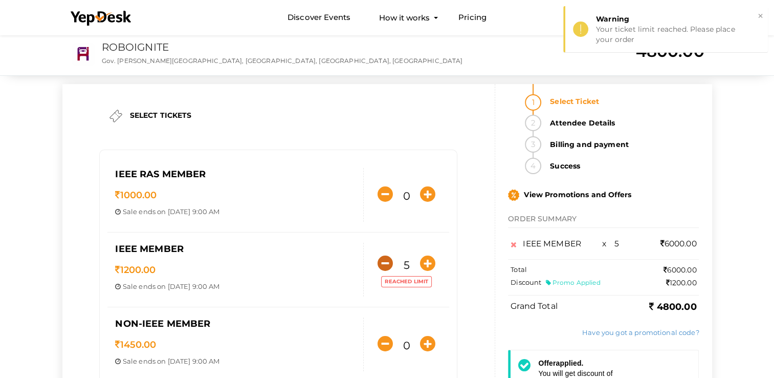
click at [390, 267] on icon "button" at bounding box center [385, 262] width 15 height 15
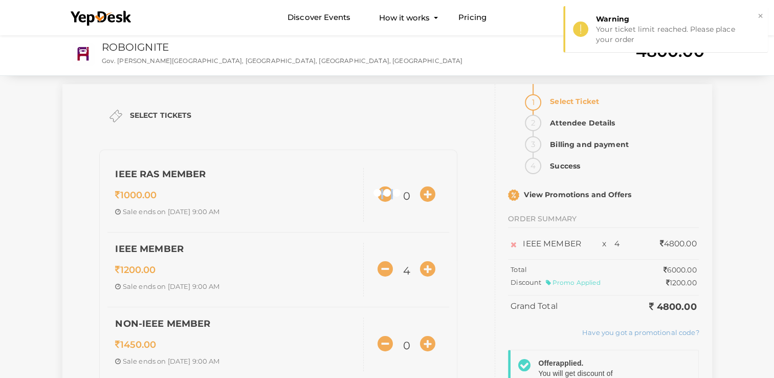
click at [391, 267] on div at bounding box center [387, 189] width 774 height 378
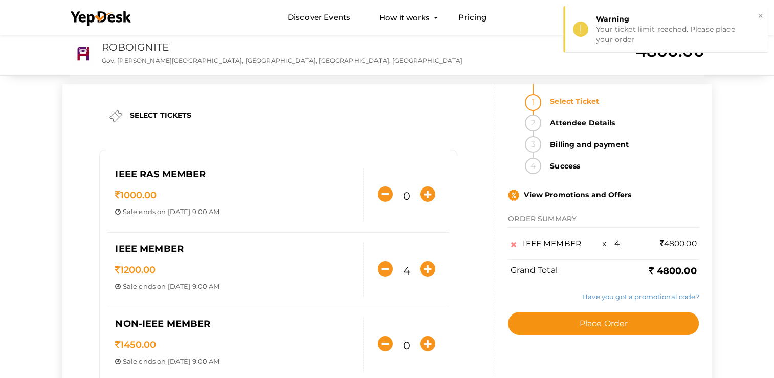
click at [391, 267] on div "SELECT TICKETS IEEE RAS MEMBER 1000.00 Sale ends on Sep 26, 2025 9:00 AM Sale S…" at bounding box center [387, 253] width 650 height 339
click at [391, 267] on icon "button" at bounding box center [385, 268] width 15 height 15
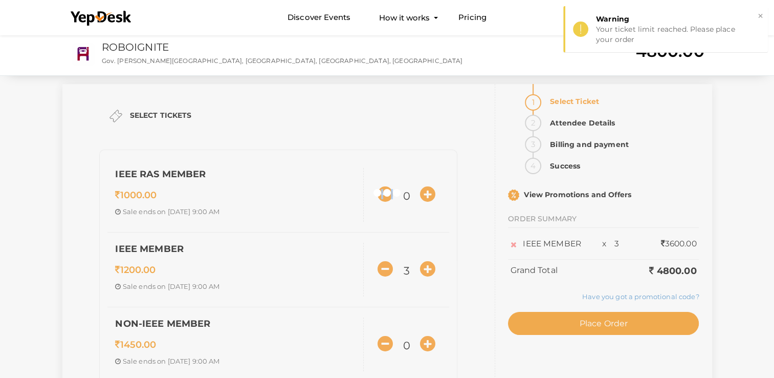
click at [391, 267] on div at bounding box center [387, 189] width 774 height 378
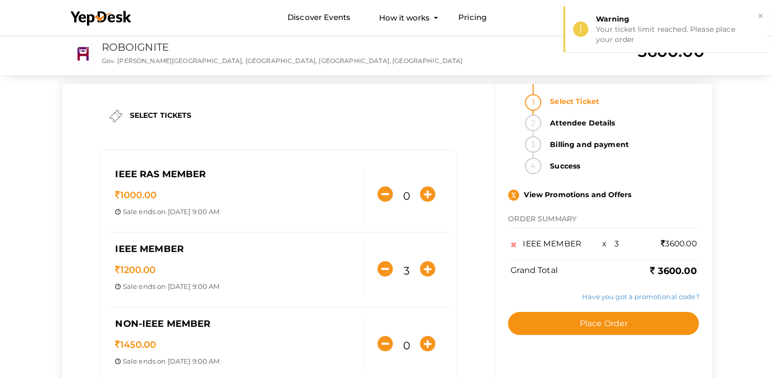
click at [391, 267] on div "SELECT TICKETS IEEE RAS MEMBER 1000.00 Sale ends on Sep 26, 2025 9:00 AM Sale S…" at bounding box center [387, 253] width 650 height 339
click at [391, 267] on icon "button" at bounding box center [385, 268] width 15 height 15
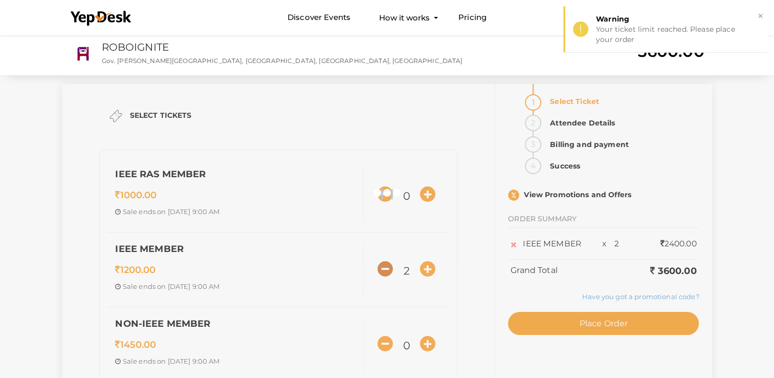
click at [391, 267] on div at bounding box center [387, 189] width 774 height 378
click at [392, 267] on icon "button" at bounding box center [385, 268] width 15 height 15
click at [392, 267] on div at bounding box center [387, 189] width 774 height 378
click at [392, 267] on icon "button" at bounding box center [385, 268] width 15 height 15
type input "0"
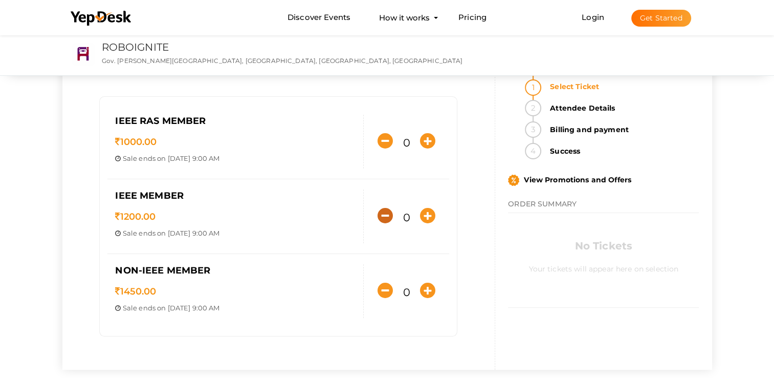
scroll to position [51, 0]
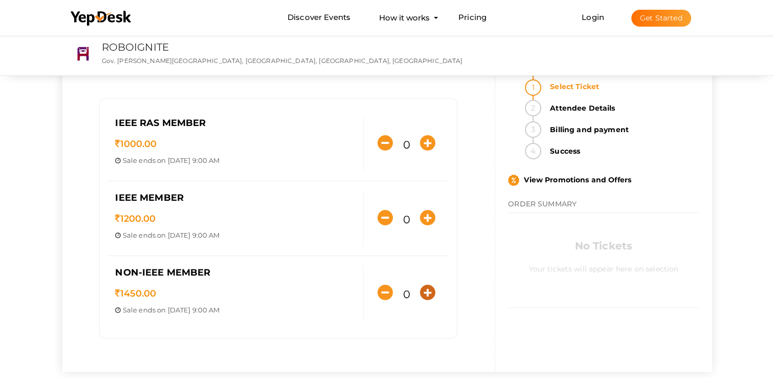
click at [423, 290] on icon "button" at bounding box center [427, 291] width 15 height 15
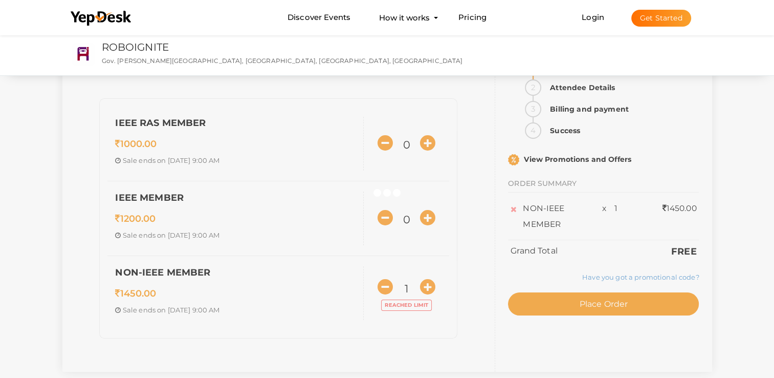
click at [425, 290] on div at bounding box center [387, 189] width 774 height 378
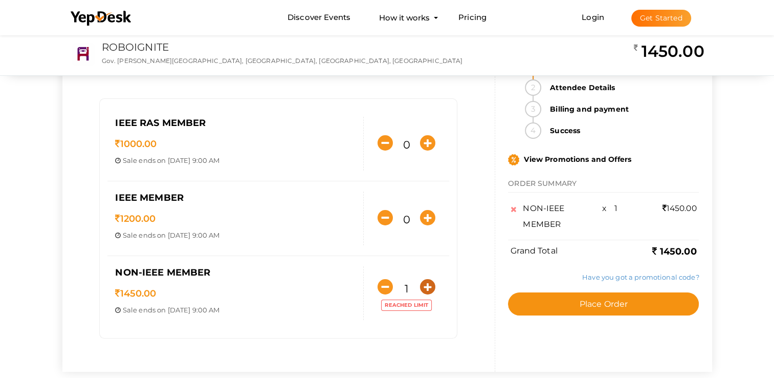
click at [426, 290] on icon "button" at bounding box center [427, 286] width 15 height 15
click at [0, 0] on div at bounding box center [0, 0] width 0 height 0
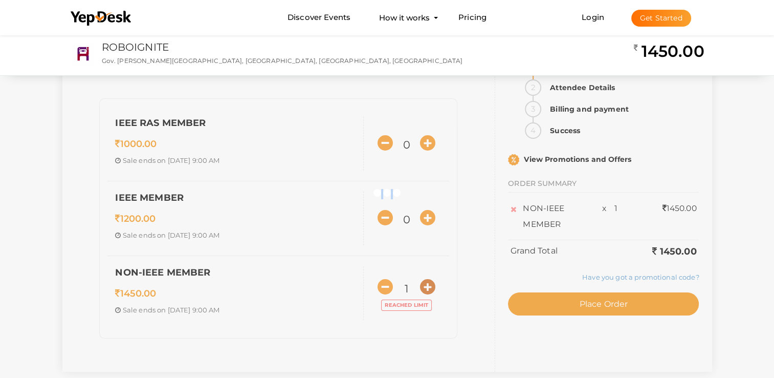
click at [426, 290] on icon "button" at bounding box center [427, 286] width 15 height 15
click at [427, 289] on div at bounding box center [387, 189] width 774 height 378
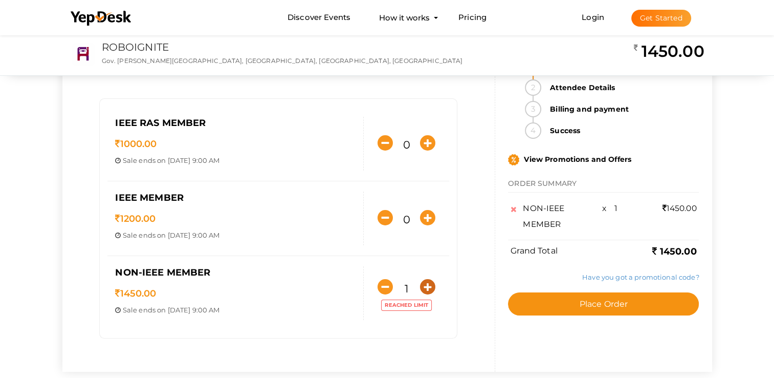
click at [427, 289] on div "SELECT TICKETS IEEE RAS MEMBER 1000.00 Sale ends on Sep 26, 2025 9:00 AM Sale S…" at bounding box center [387, 202] width 650 height 339
click at [428, 288] on icon "button" at bounding box center [427, 286] width 15 height 15
click at [305, 275] on div "NON-IEEE MEMBER 1450.00 Sale ends on Sep 26, 2025 9:00 AM Sale Starts on Aug 19…" at bounding box center [235, 293] width 256 height 54
click at [393, 294] on button "button" at bounding box center [385, 286] width 20 height 20
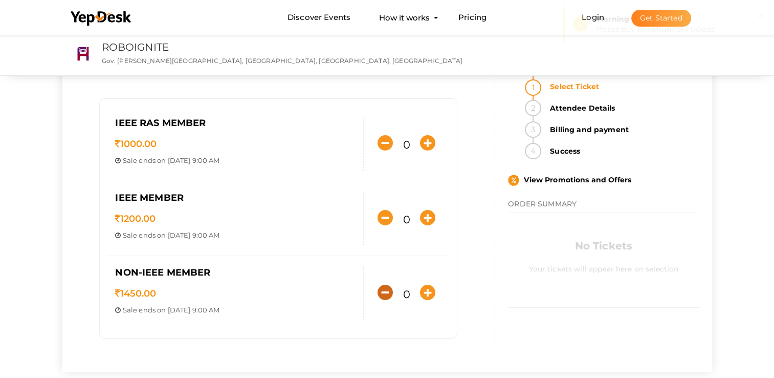
click at [392, 292] on icon "button" at bounding box center [385, 291] width 15 height 15
click at [427, 291] on icon "button" at bounding box center [427, 291] width 15 height 15
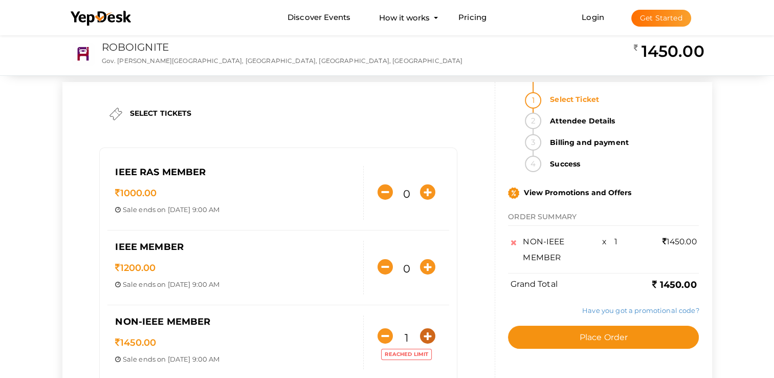
scroll to position [0, 0]
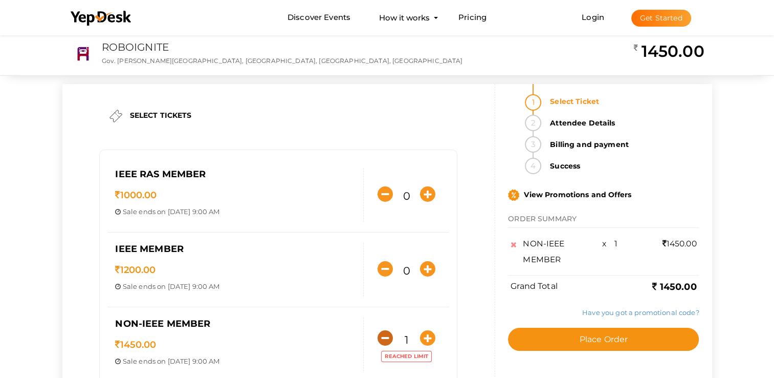
click at [378, 339] on icon "button" at bounding box center [385, 337] width 15 height 15
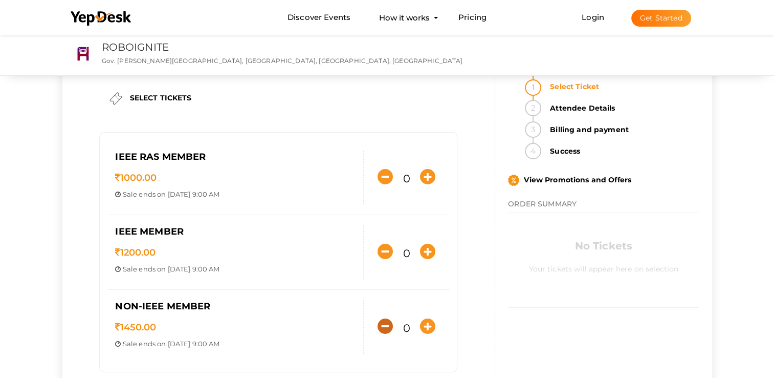
scroll to position [51, 0]
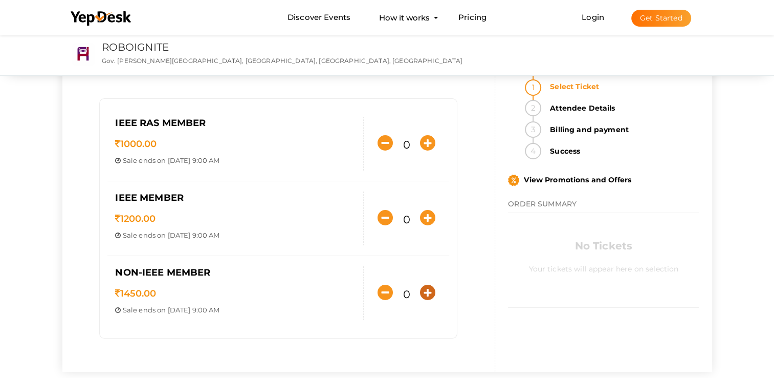
click at [421, 293] on icon "button" at bounding box center [427, 291] width 15 height 15
type input "1"
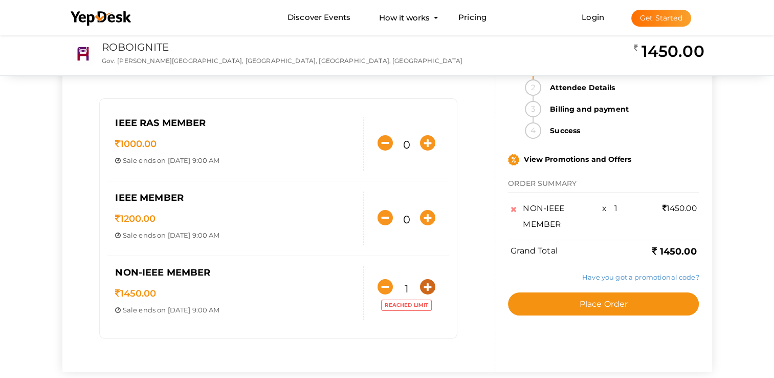
click at [429, 290] on icon "button" at bounding box center [427, 286] width 15 height 15
click at [428, 287] on icon "button" at bounding box center [427, 286] width 15 height 15
drag, startPoint x: 428, startPoint y: 287, endPoint x: 423, endPoint y: 279, distance: 9.7
click at [427, 286] on icon "button" at bounding box center [427, 286] width 15 height 15
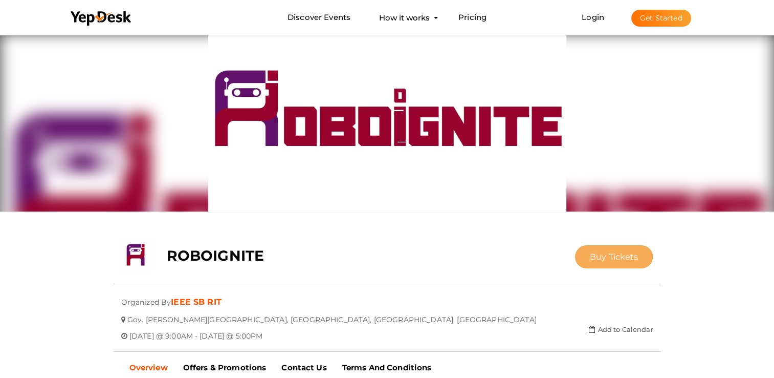
click at [605, 254] on span "Buy Tickets" at bounding box center [614, 257] width 49 height 10
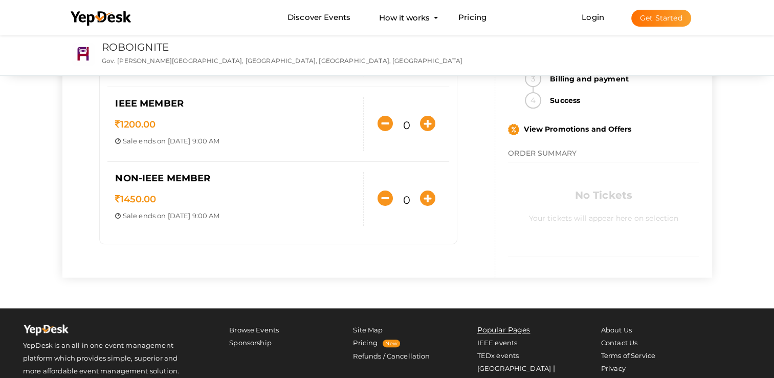
scroll to position [153, 0]
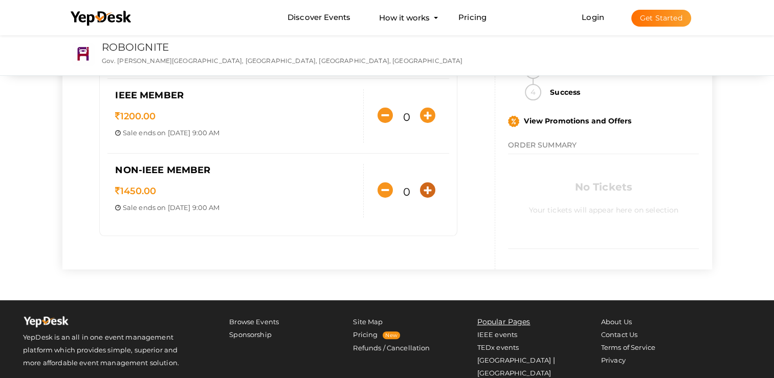
click at [423, 187] on icon "button" at bounding box center [427, 189] width 15 height 15
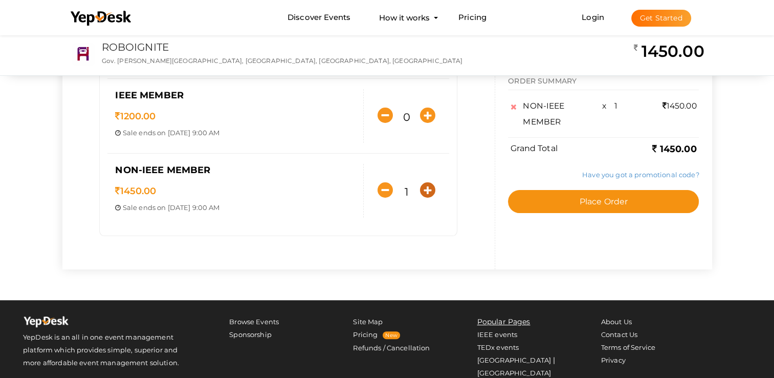
click at [423, 187] on icon "button" at bounding box center [427, 189] width 15 height 15
click at [426, 188] on icon "button" at bounding box center [427, 189] width 15 height 15
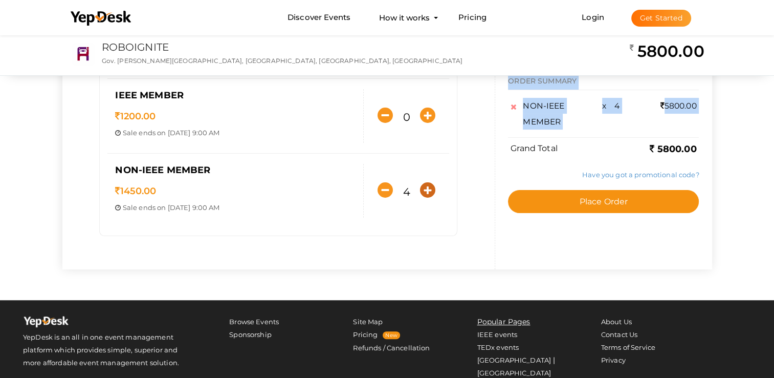
click at [426, 188] on div "SELECT TICKETS IEEE RAS MEMBER 1000.00 Sale ends on Sep 26, 2025 9:00 AM Sale S…" at bounding box center [387, 99] width 650 height 339
click at [427, 188] on icon "button" at bounding box center [427, 189] width 15 height 15
type input "5"
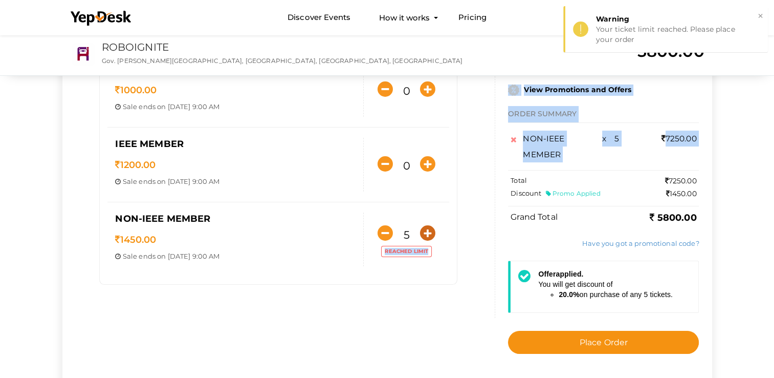
scroll to position [102, 0]
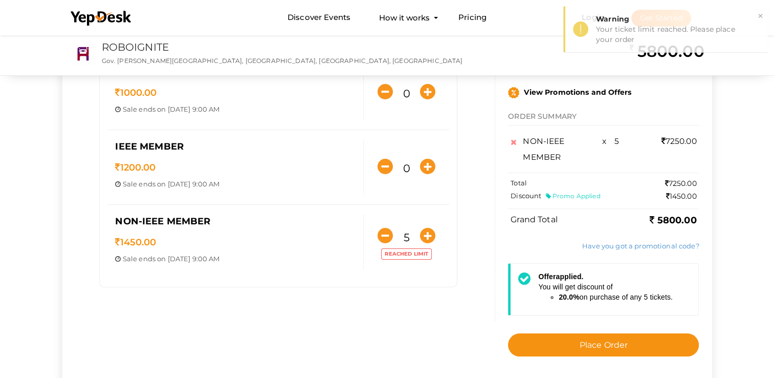
click at [616, 179] on div "Total 7250.00 Discount Promo Applied 1450.00" at bounding box center [604, 190] width 186 height 25
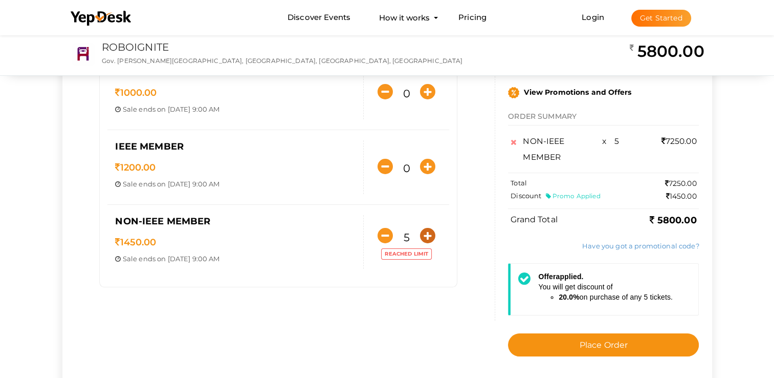
click at [424, 234] on icon "button" at bounding box center [427, 235] width 15 height 15
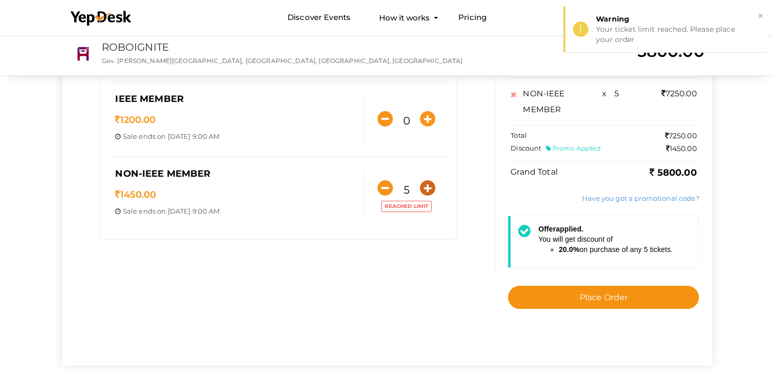
scroll to position [153, 0]
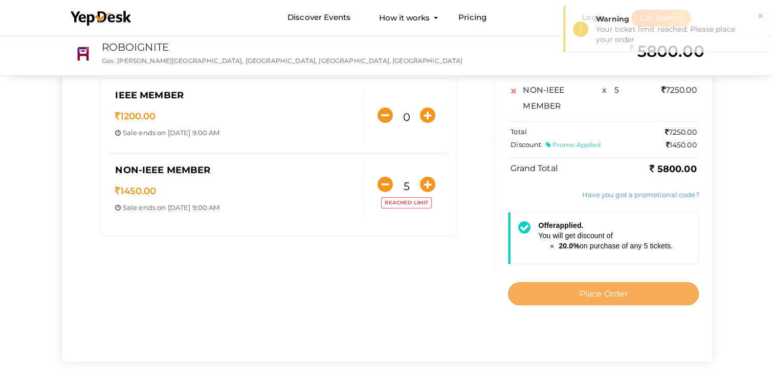
click at [562, 292] on button "Place Order" at bounding box center [603, 293] width 191 height 23
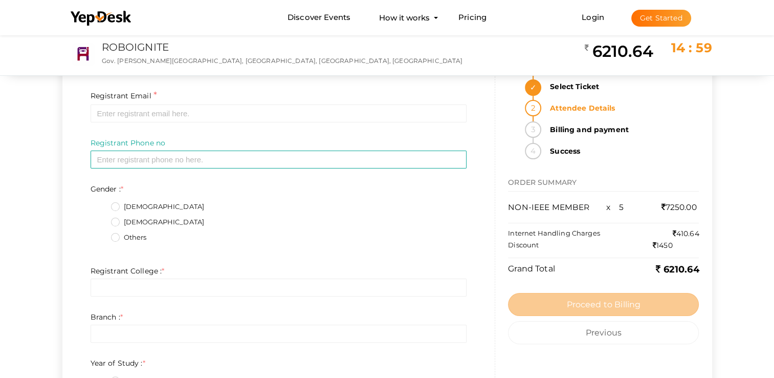
scroll to position [0, 0]
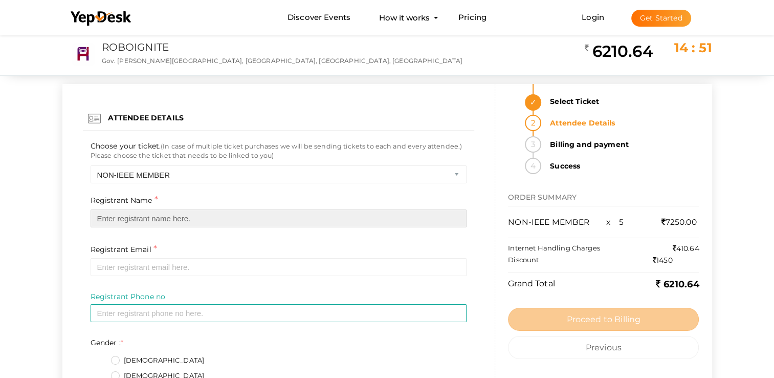
click at [164, 221] on input "text" at bounding box center [279, 218] width 376 height 18
click at [176, 215] on input "text" at bounding box center [279, 218] width 376 height 18
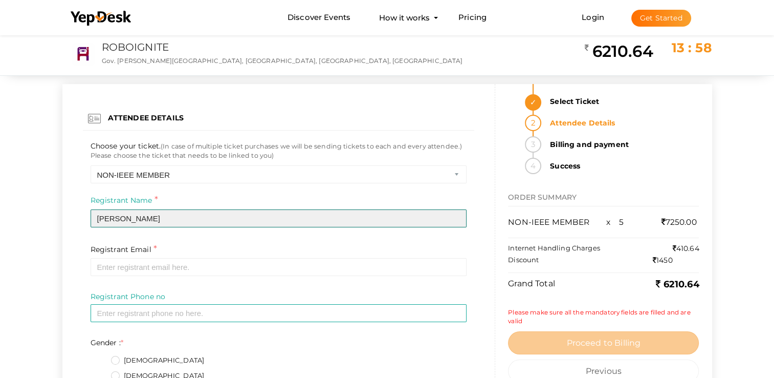
type input "Adithyan js"
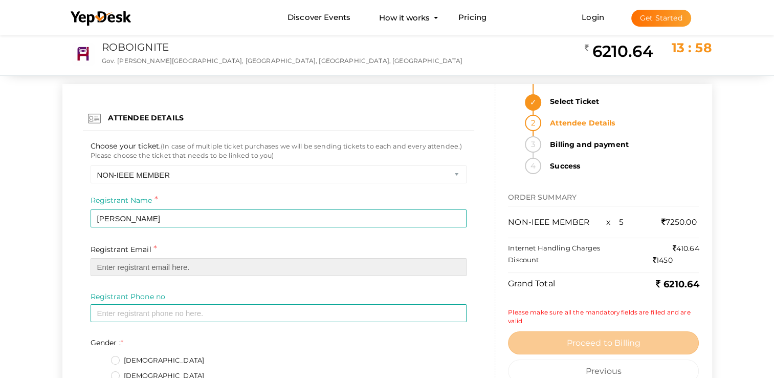
click at [147, 269] on input "email" at bounding box center [279, 267] width 376 height 18
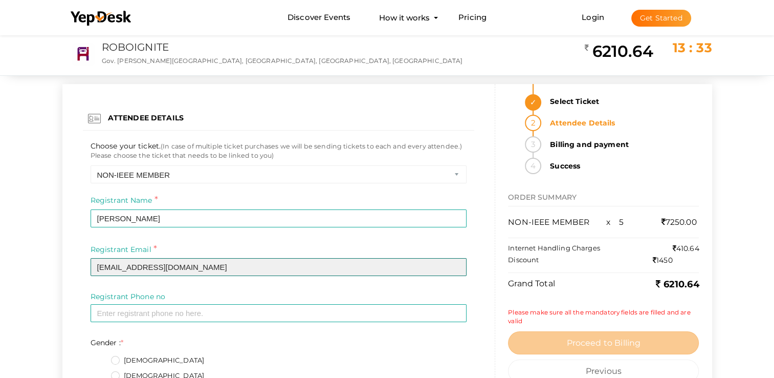
type input "[EMAIL_ADDRESS][DOMAIN_NAME]"
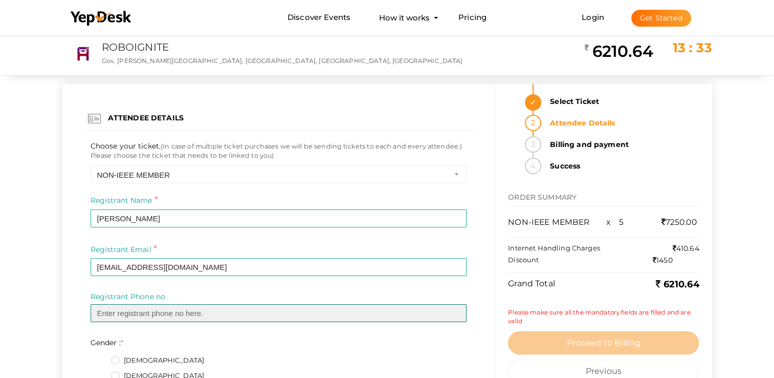
click at [169, 312] on input "text" at bounding box center [279, 313] width 376 height 18
type input "7306196001"
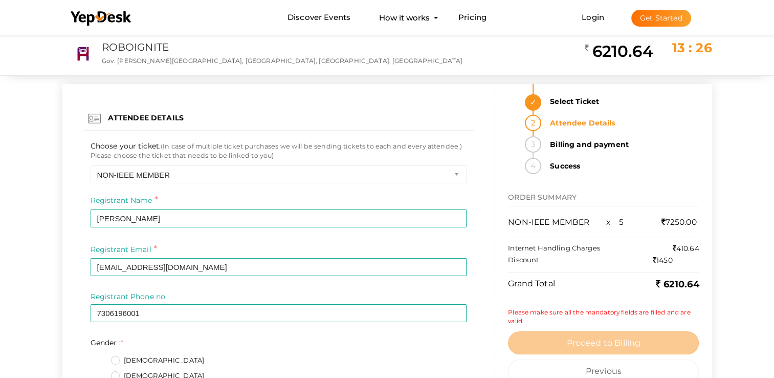
click at [115, 354] on fieldset "Male Female Others" at bounding box center [279, 377] width 376 height 54
click at [115, 358] on label "Male" at bounding box center [158, 360] width 94 height 10
click at [101, 357] on input "Male" at bounding box center [101, 357] width 0 height 0
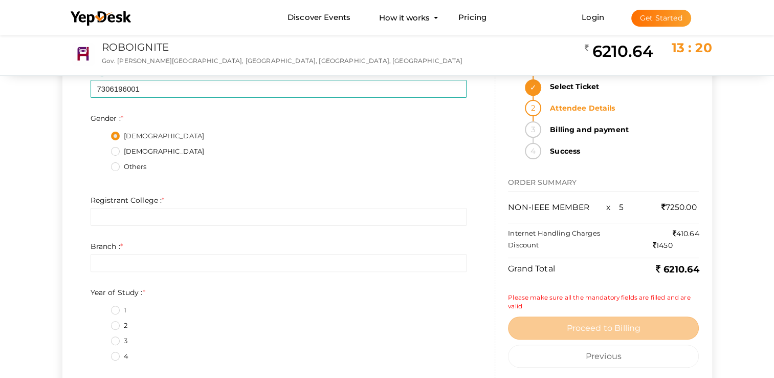
scroll to position [225, 0]
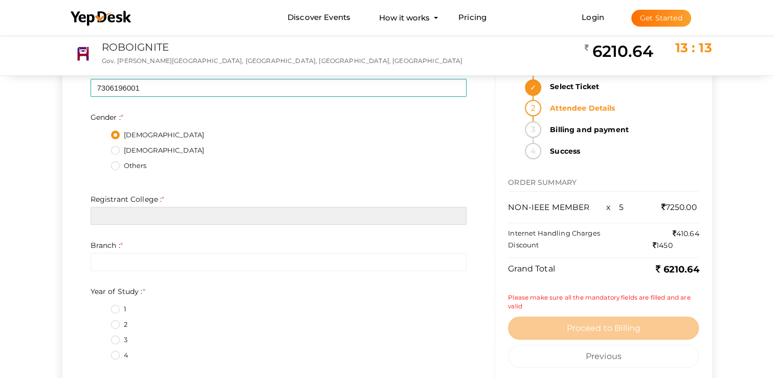
click at [307, 223] on input "text" at bounding box center [279, 216] width 376 height 18
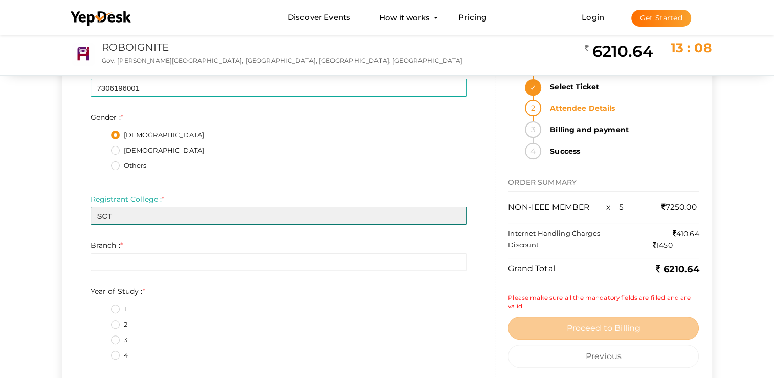
type input "SCT"
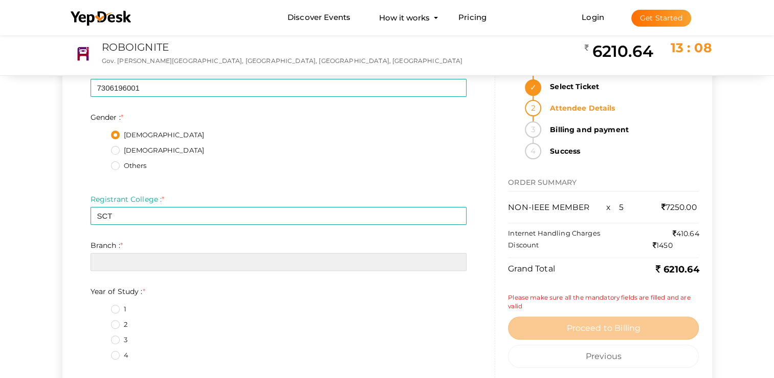
click at [282, 261] on input "text" at bounding box center [279, 262] width 376 height 18
type input "c"
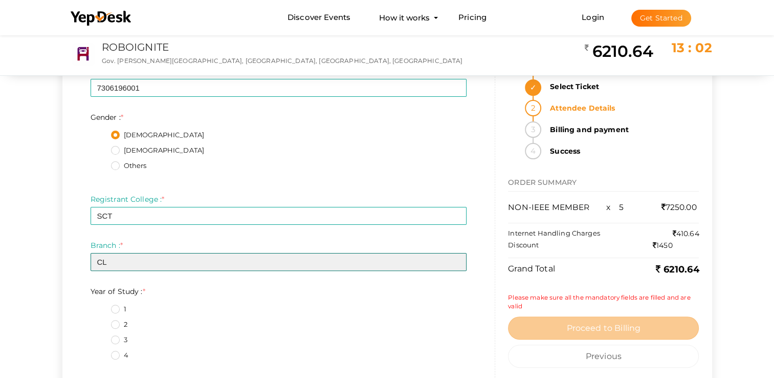
type input "CL"
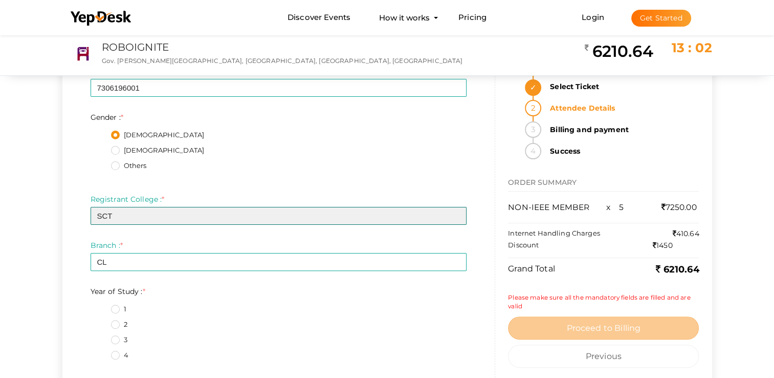
click at [282, 209] on input "SCT" at bounding box center [279, 216] width 376 height 18
type input "SCT College of engineering trivandrum"
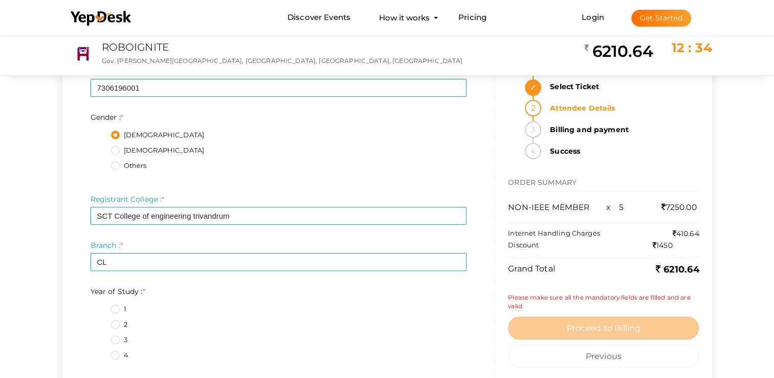
click at [116, 306] on label "1" at bounding box center [118, 309] width 15 height 10
click at [101, 306] on Study\+0\+1 "1" at bounding box center [101, 306] width 0 height 0
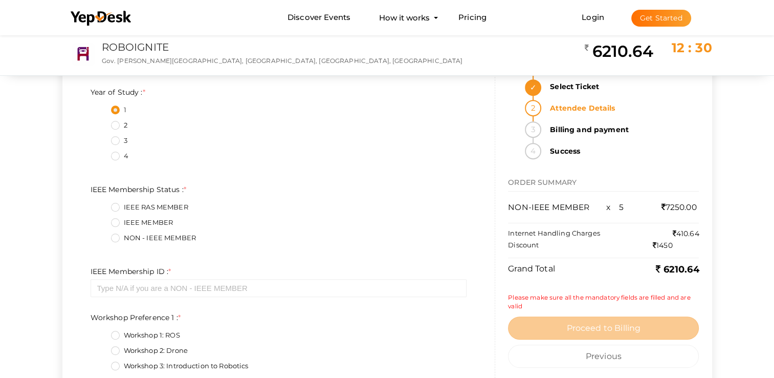
scroll to position [430, 0]
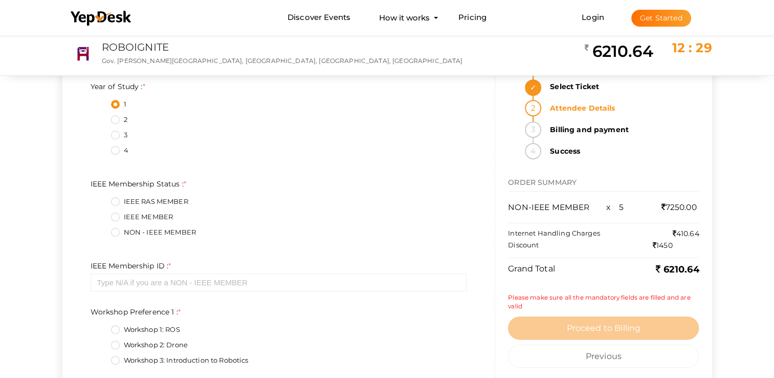
click at [117, 230] on label "NON - IEEE MEMBER" at bounding box center [153, 232] width 85 height 10
click at [101, 229] on Status\+2\+1 "NON - IEEE MEMBER" at bounding box center [101, 229] width 0 height 0
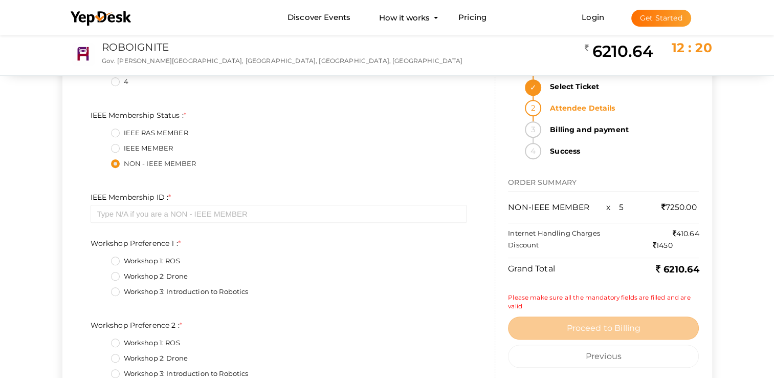
scroll to position [583, 0]
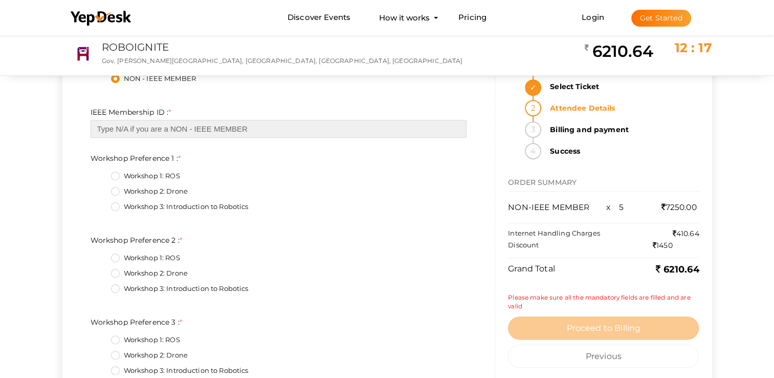
click at [205, 128] on input "text" at bounding box center [279, 129] width 376 height 18
type input "n"
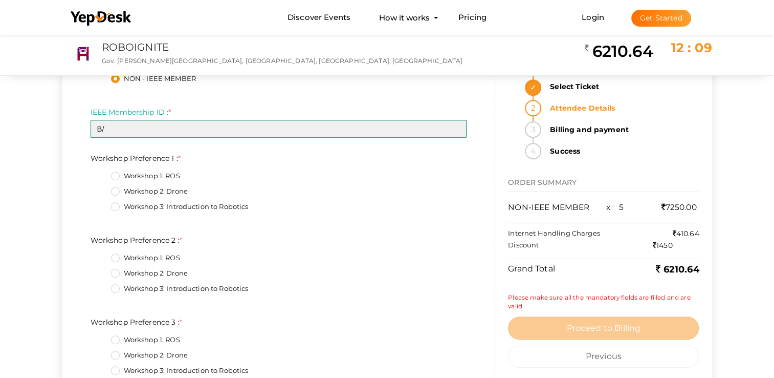
type input "B"
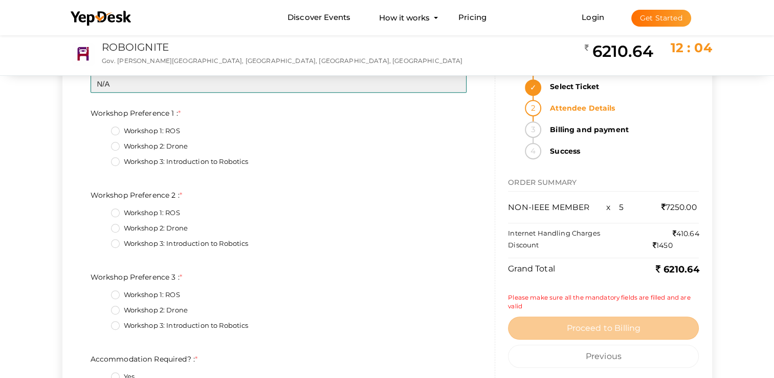
scroll to position [634, 0]
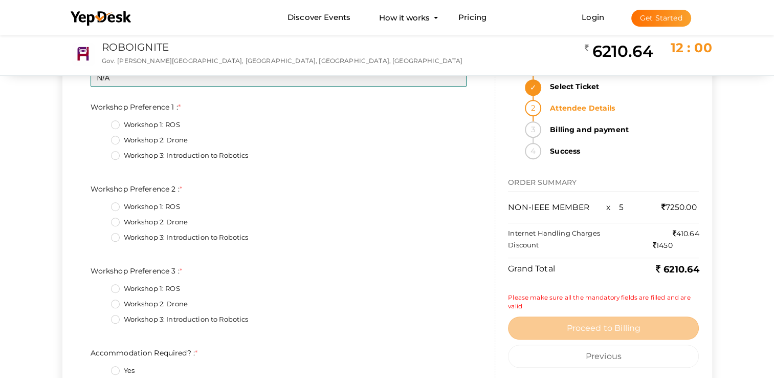
type input "N/A"
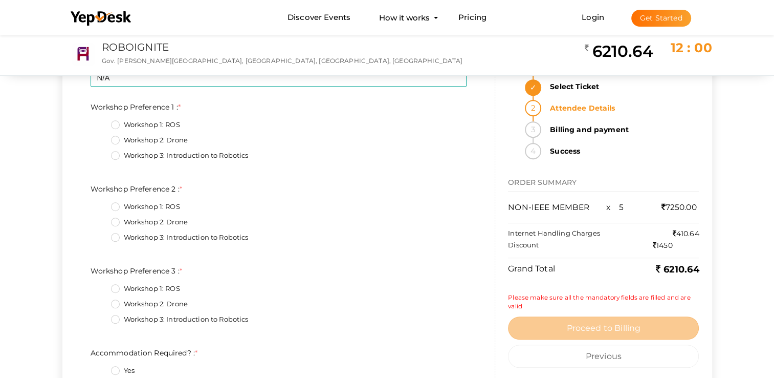
click at [115, 124] on label "Workshop 1: ROS" at bounding box center [145, 125] width 69 height 10
click at [101, 122] on 1\+0\+1 "Workshop 1: ROS" at bounding box center [101, 122] width 0 height 0
drag, startPoint x: 114, startPoint y: 136, endPoint x: 117, endPoint y: 148, distance: 13.2
click at [114, 136] on label "Workshop 2: Drone" at bounding box center [149, 140] width 77 height 10
click at [101, 137] on 1\+1\+1 "Workshop 2: Drone" at bounding box center [101, 137] width 0 height 0
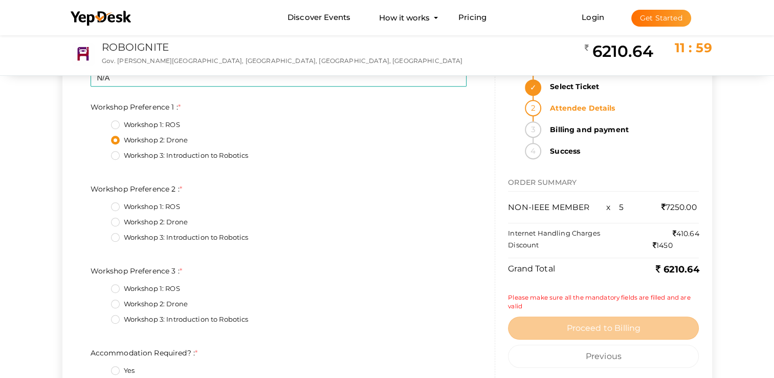
click at [118, 124] on label "Workshop 1: ROS" at bounding box center [145, 125] width 69 height 10
click at [101, 122] on 1\+0\+1 "Workshop 1: ROS" at bounding box center [101, 122] width 0 height 0
click at [117, 154] on label "Workshop 3: Introduction to Robotics" at bounding box center [180, 155] width 138 height 10
click at [101, 152] on 1\+2\+1 "Workshop 3: Introduction to Robotics" at bounding box center [101, 152] width 0 height 0
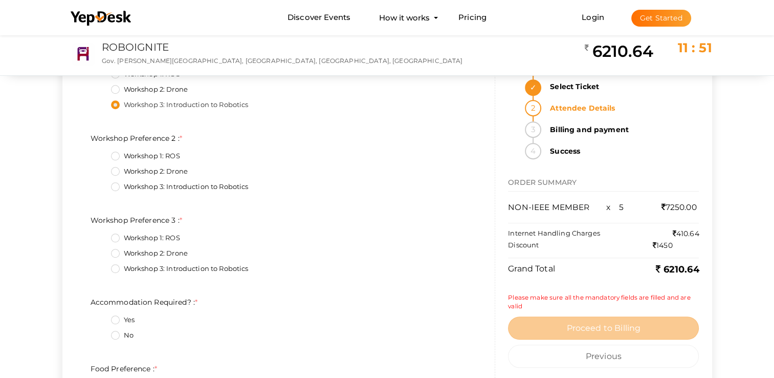
scroll to position [685, 0]
click at [118, 172] on label "Workshop 2: Drone" at bounding box center [149, 171] width 77 height 10
click at [101, 168] on 2\+1\+1 "Workshop 2: Drone" at bounding box center [101, 168] width 0 height 0
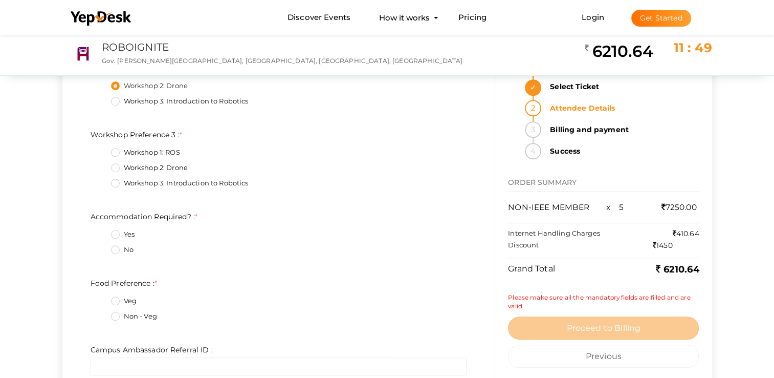
scroll to position [737, 0]
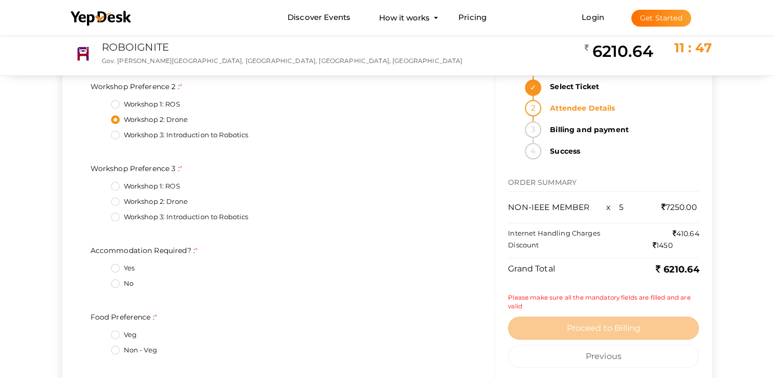
click at [117, 188] on label "Workshop 1: ROS" at bounding box center [145, 186] width 69 height 10
click at [101, 183] on 3\+0\+1 "Workshop 1: ROS" at bounding box center [101, 183] width 0 height 0
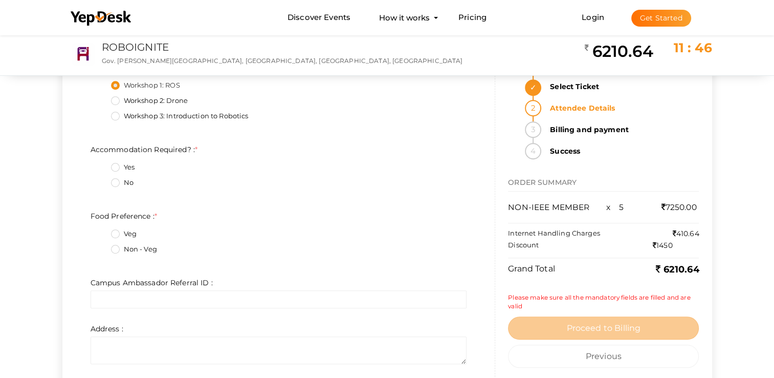
scroll to position [839, 0]
click at [120, 167] on label "Yes" at bounding box center [123, 166] width 24 height 10
click at [101, 163] on Required\?\+0\+1 "Yes" at bounding box center [101, 163] width 0 height 0
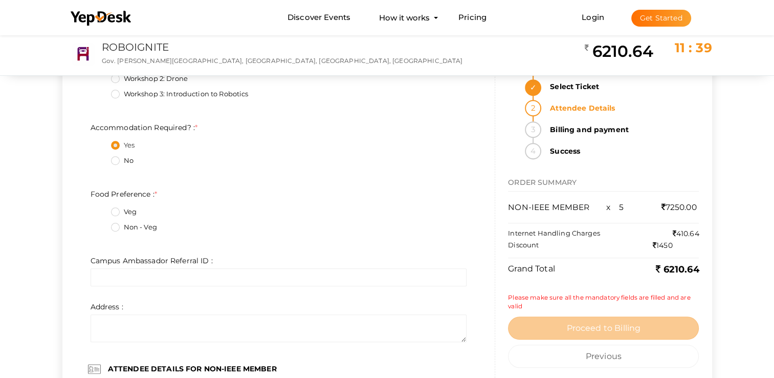
scroll to position [890, 0]
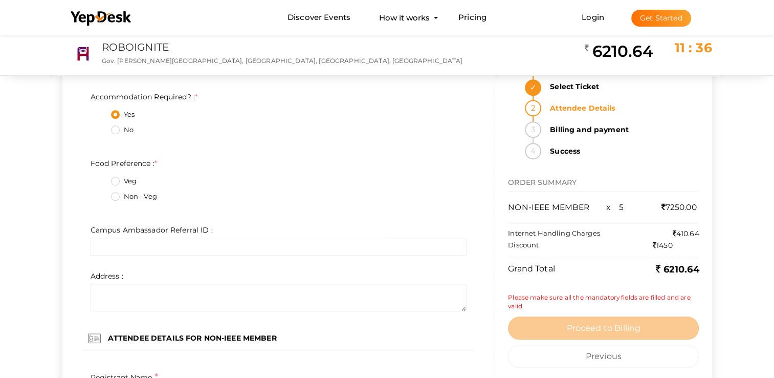
click at [120, 191] on label "Non - Veg" at bounding box center [134, 196] width 46 height 10
click at [101, 193] on Preference\+1\+1 "Non - Veg" at bounding box center [101, 193] width 0 height 0
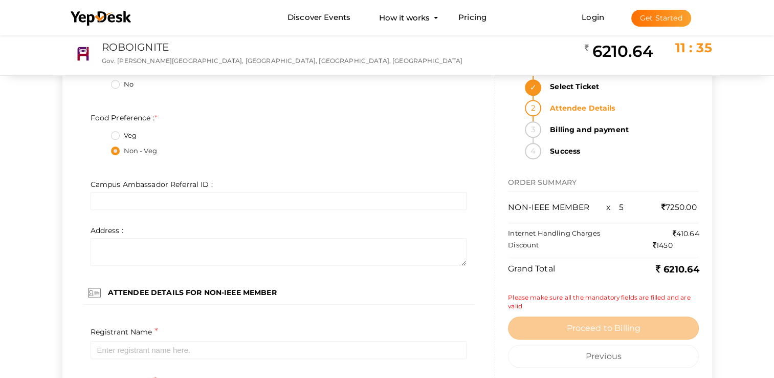
scroll to position [941, 0]
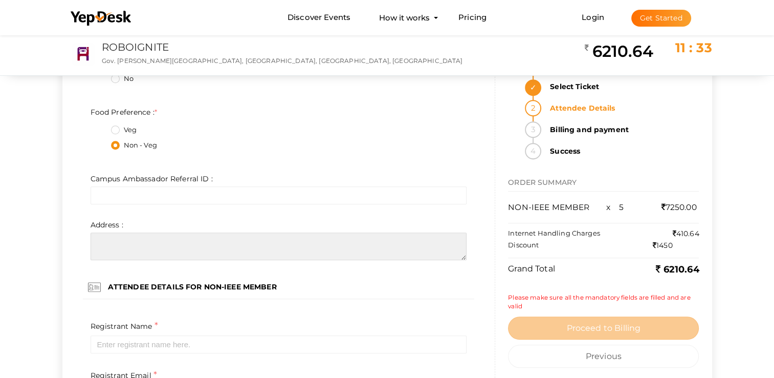
click at [141, 242] on textarea at bounding box center [279, 246] width 376 height 28
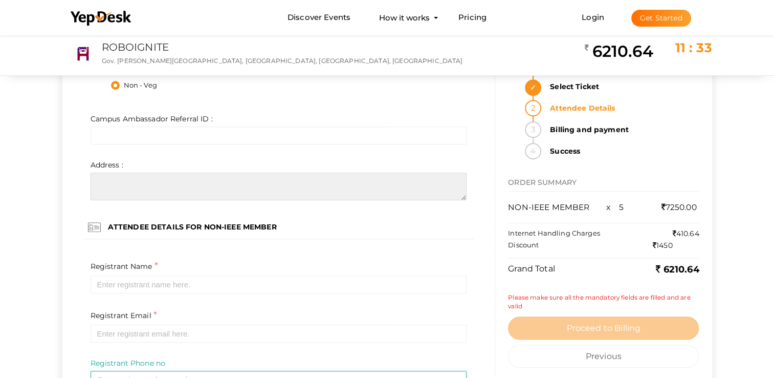
scroll to position [1044, 0]
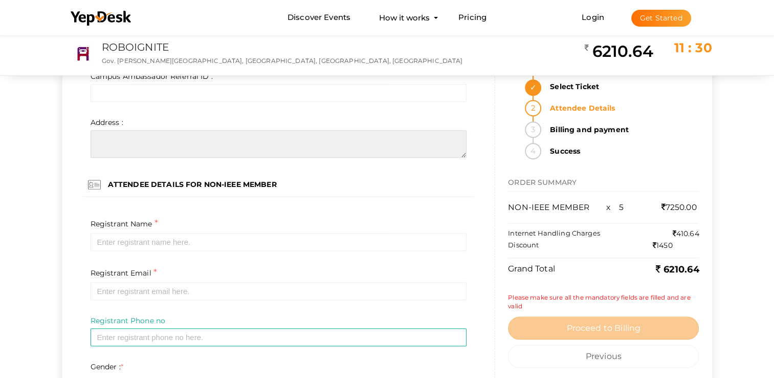
click at [372, 143] on textarea at bounding box center [279, 144] width 376 height 28
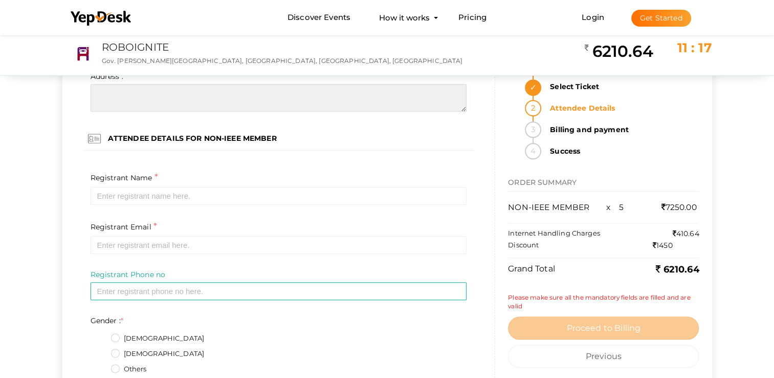
scroll to position [1095, 0]
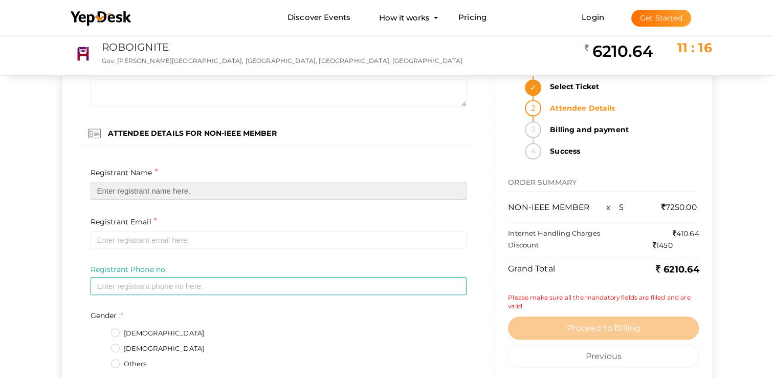
click at [164, 193] on input "text" at bounding box center [279, 191] width 376 height 18
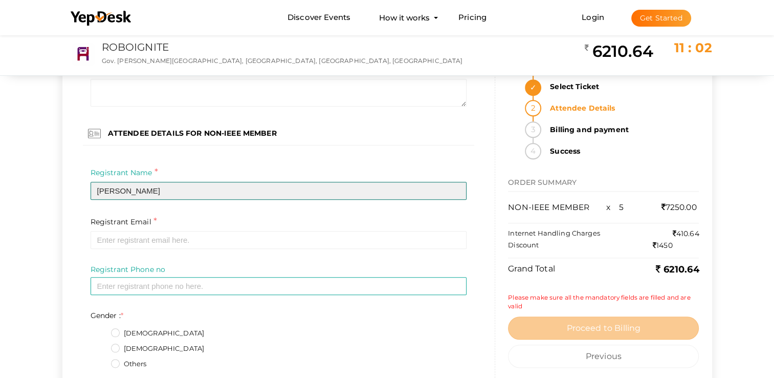
type input "Aravind v"
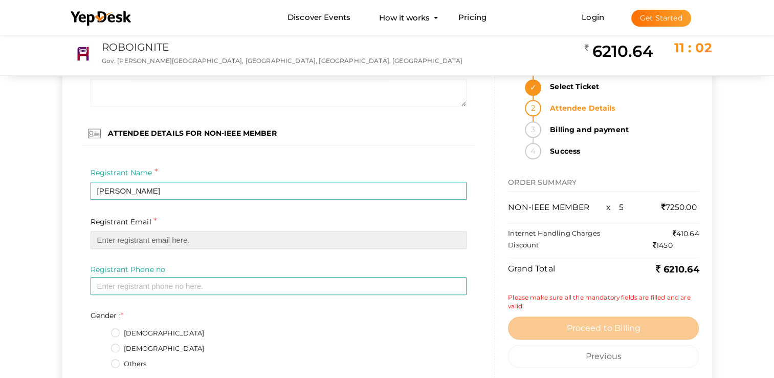
click at [159, 247] on input "email" at bounding box center [279, 240] width 376 height 18
click at [165, 238] on input "email" at bounding box center [279, 240] width 376 height 18
paste input "aravindv1325@gmail.com"
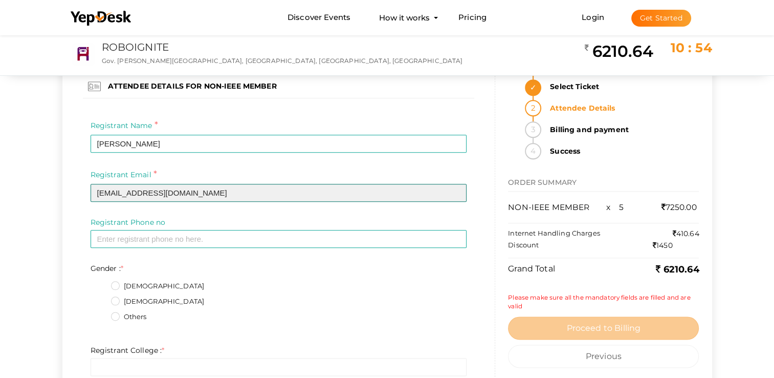
scroll to position [1146, 0]
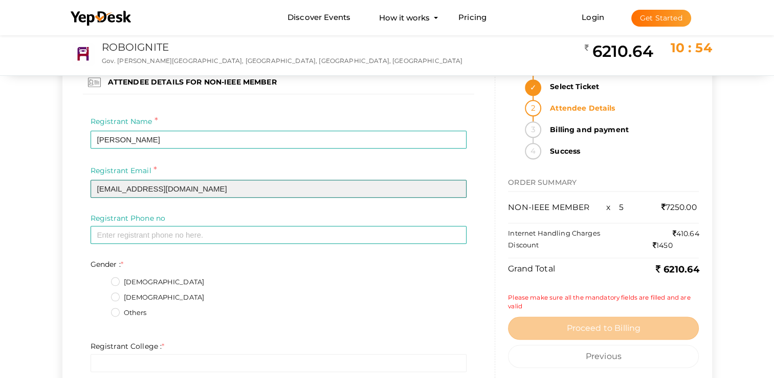
type input "aravindv1325@gmail.com"
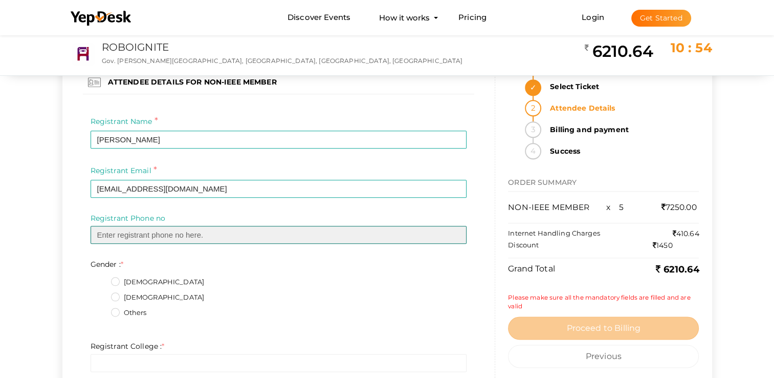
click at [181, 241] on input "text" at bounding box center [279, 235] width 376 height 18
paste input "6238426243"
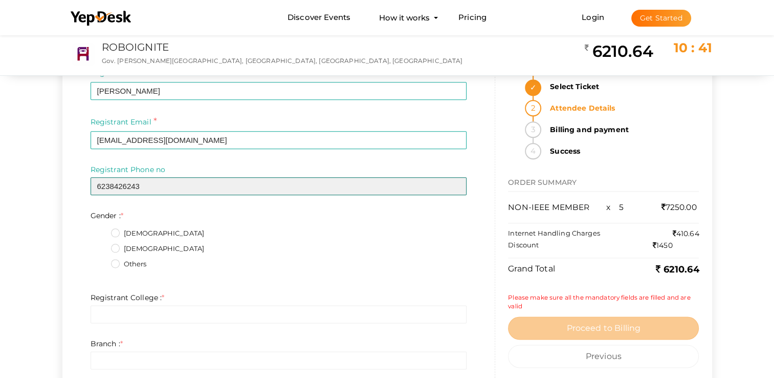
scroll to position [1197, 0]
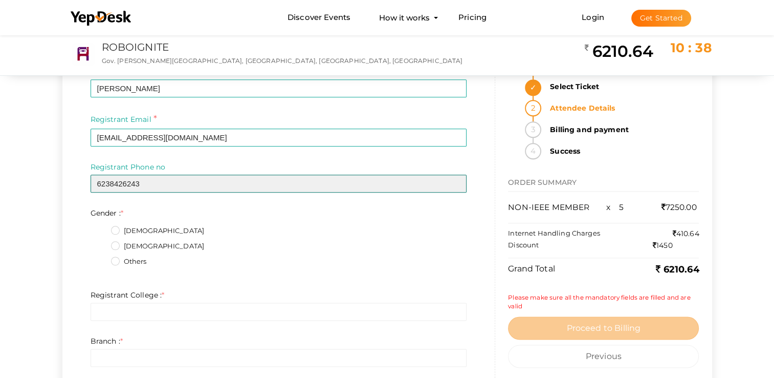
type input "6238426243"
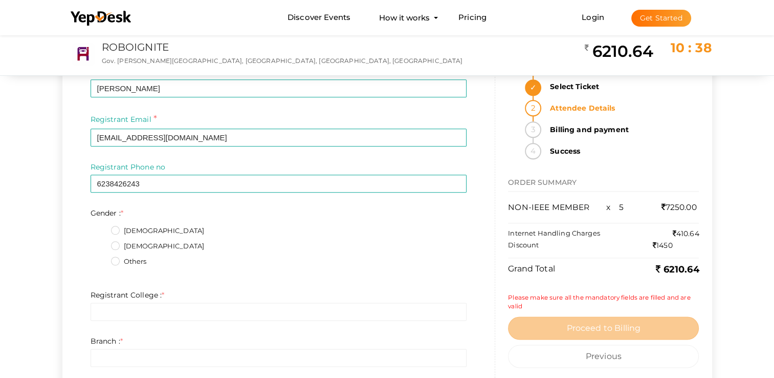
click at [118, 232] on label "Male" at bounding box center [158, 231] width 94 height 10
click at [101, 228] on input "Male" at bounding box center [101, 228] width 0 height 0
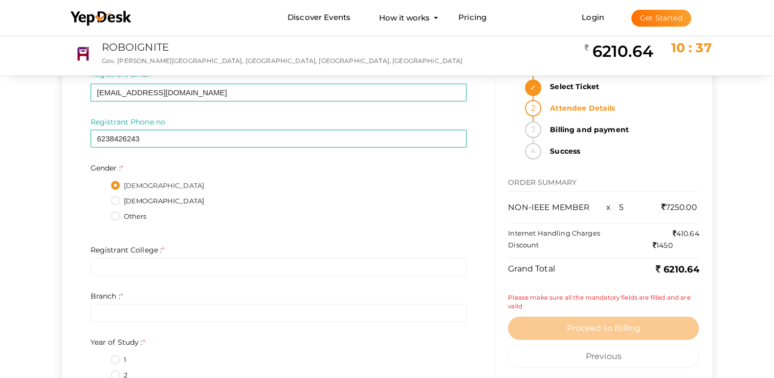
scroll to position [1248, 0]
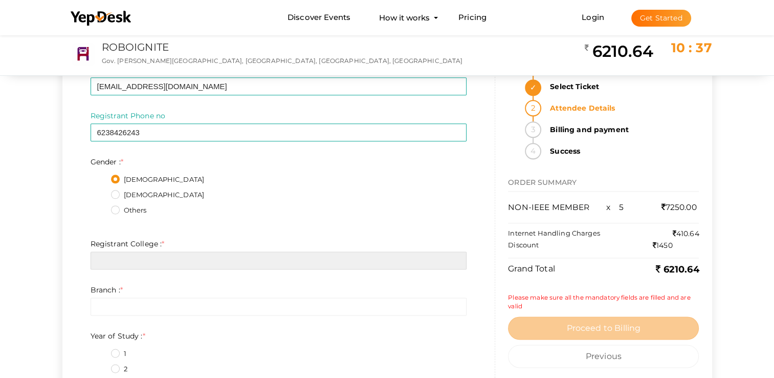
click at [127, 265] on input "text" at bounding box center [279, 260] width 376 height 18
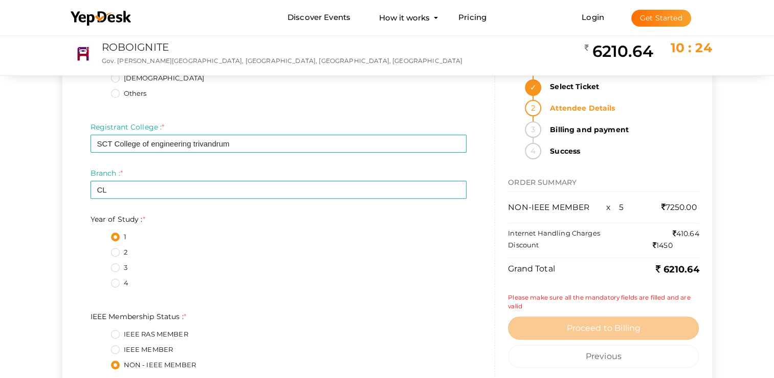
scroll to position [174, 0]
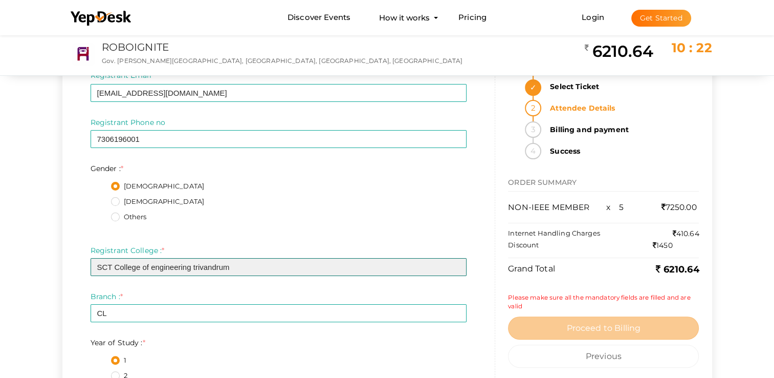
drag, startPoint x: 95, startPoint y: 263, endPoint x: 239, endPoint y: 274, distance: 144.6
click at [239, 274] on input "SCT College of engineering trivandrum" at bounding box center [279, 267] width 376 height 18
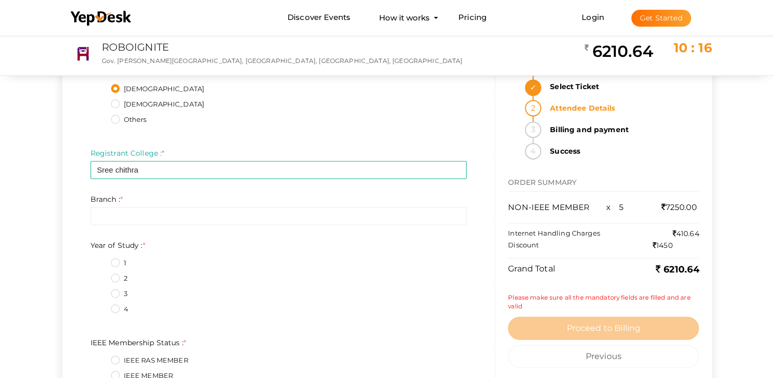
scroll to position [1350, 0]
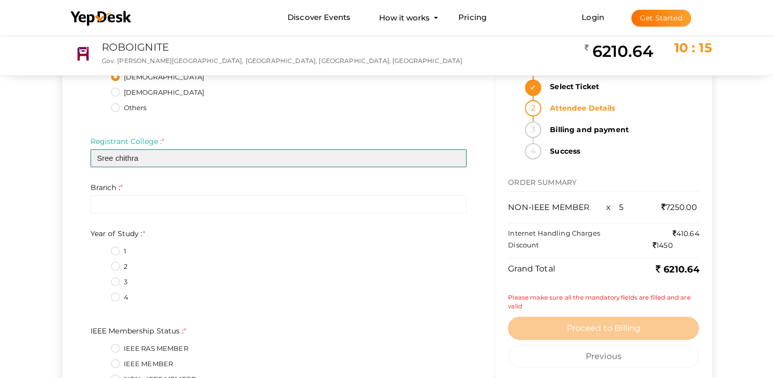
click at [215, 164] on input "Sree chithra" at bounding box center [279, 158] width 376 height 18
type input "S"
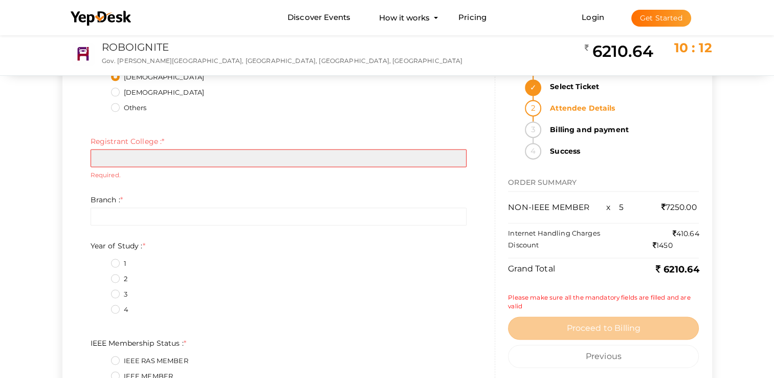
paste input "SCT College of engineering trivandrum"
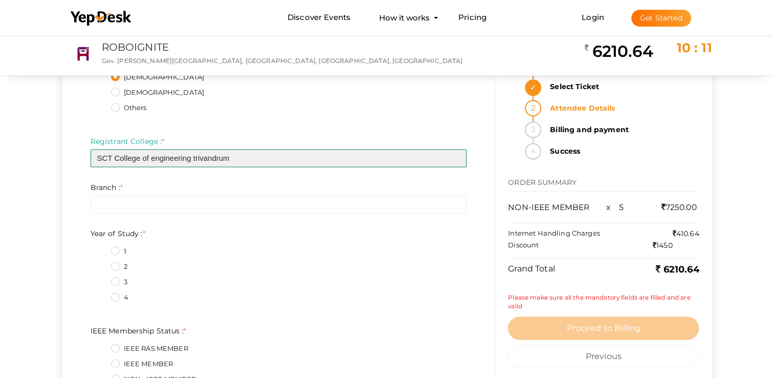
type input "SCT College of engineering trivandrum"
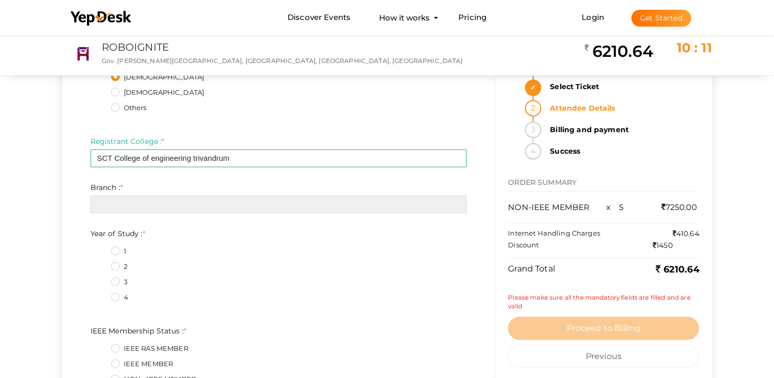
click at [163, 203] on input "text" at bounding box center [279, 204] width 376 height 18
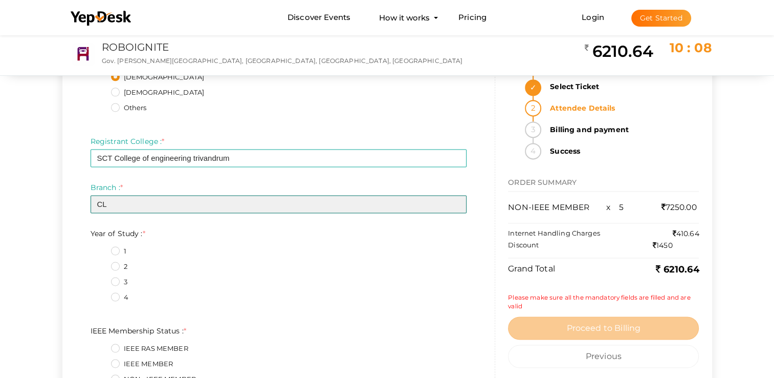
type input "CL"
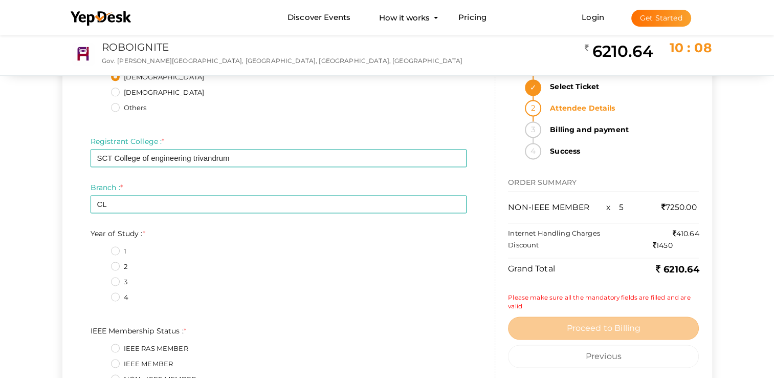
click at [115, 247] on label "1" at bounding box center [118, 251] width 15 height 10
click at [101, 248] on Study\+0\+2 "1" at bounding box center [101, 248] width 0 height 0
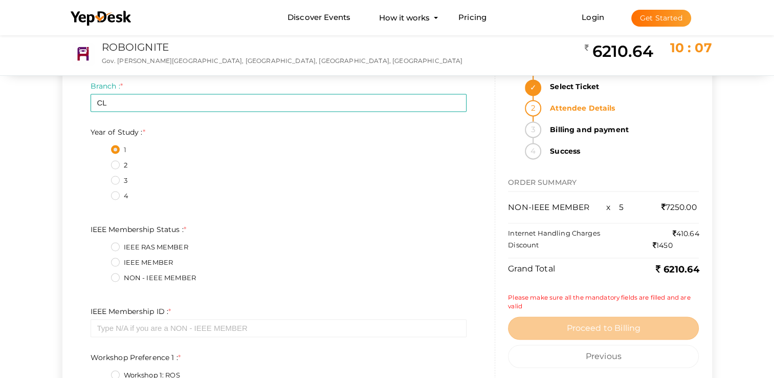
scroll to position [1453, 0]
click at [117, 271] on fieldset "IEEE RAS MEMBER IEEE MEMBER NON - IEEE MEMBER" at bounding box center [279, 263] width 376 height 54
click at [116, 276] on label "NON - IEEE MEMBER" at bounding box center [153, 277] width 85 height 10
click at [101, 274] on Status\+2\+2 "NON - IEEE MEMBER" at bounding box center [101, 274] width 0 height 0
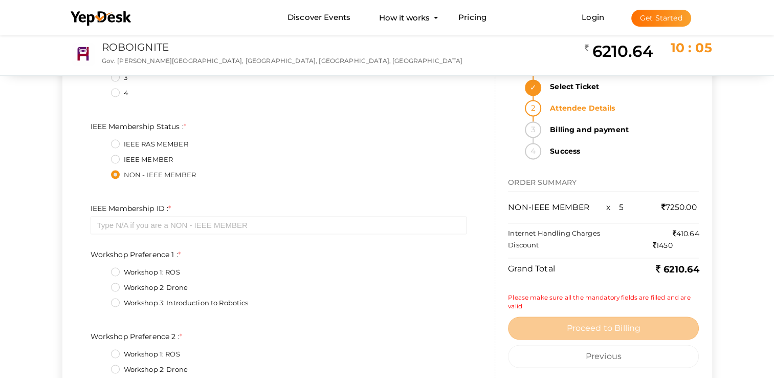
scroll to position [1555, 0]
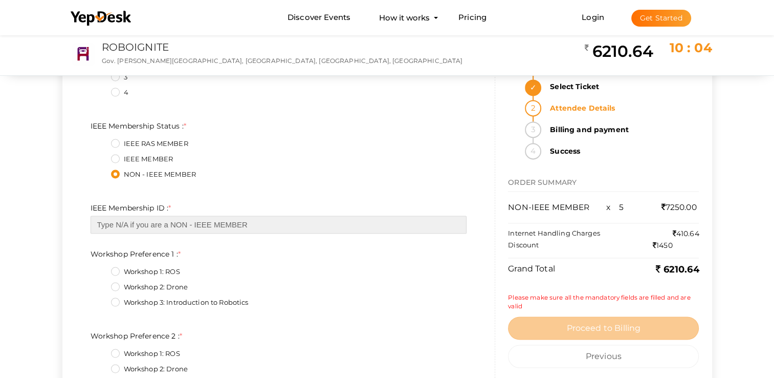
click at [176, 233] on input "text" at bounding box center [279, 224] width 376 height 18
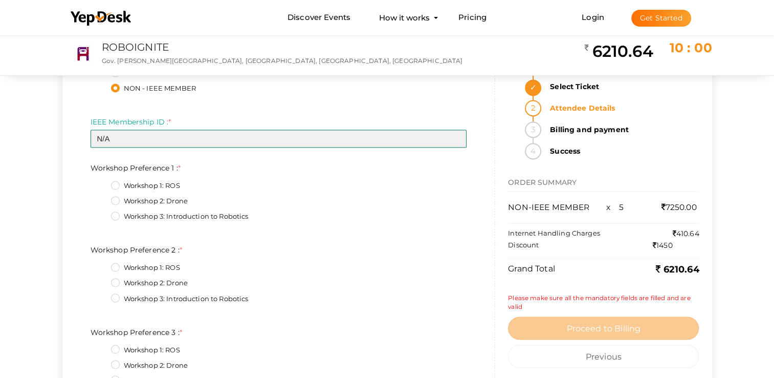
scroll to position [1657, 0]
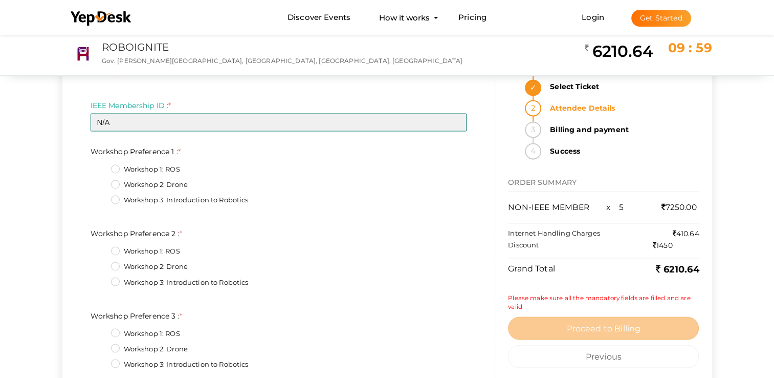
type input "N/A"
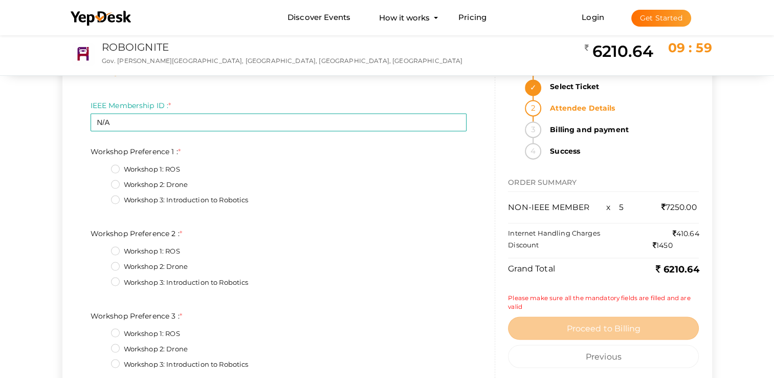
click at [121, 199] on label "Workshop 3: Introduction to Robotics" at bounding box center [180, 200] width 138 height 10
click at [101, 197] on 1\+2\+2 "Workshop 3: Introduction to Robotics" at bounding box center [101, 197] width 0 height 0
click at [117, 250] on label "Workshop 1: ROS" at bounding box center [145, 251] width 69 height 10
click at [101, 248] on 2\+0\+2 "Workshop 1: ROS" at bounding box center [101, 248] width 0 height 0
click at [115, 347] on label "Workshop 2: Drone" at bounding box center [149, 348] width 77 height 10
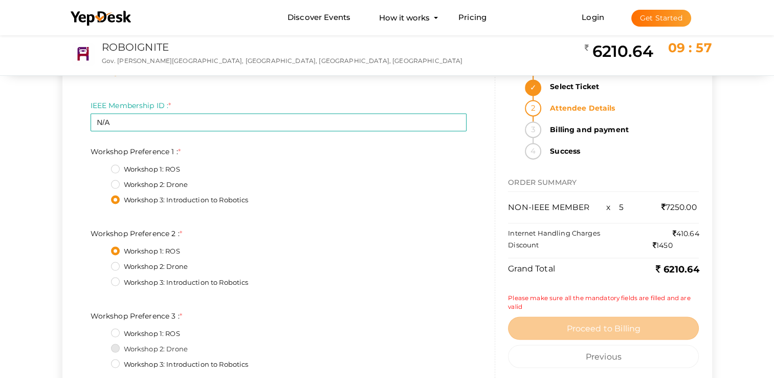
click at [101, 345] on 3\+1\+2 "Workshop 2: Drone" at bounding box center [101, 345] width 0 height 0
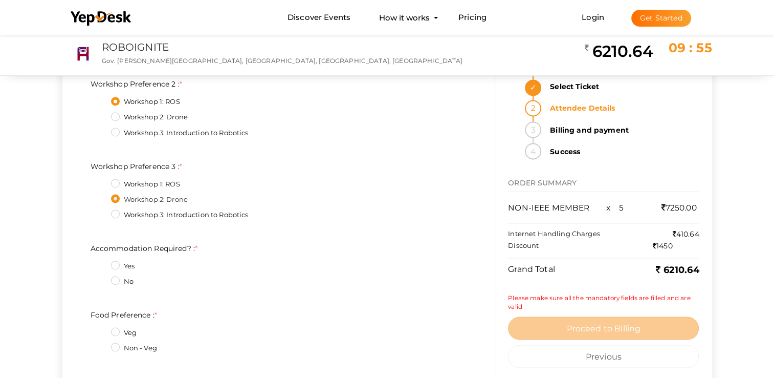
scroll to position [1811, 0]
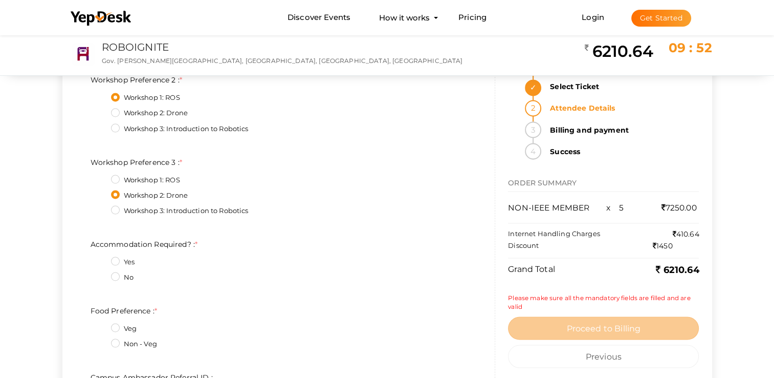
click at [115, 259] on label "Yes" at bounding box center [123, 261] width 24 height 10
click at [101, 258] on Required\?\+0\+2 "Yes" at bounding box center [101, 258] width 0 height 0
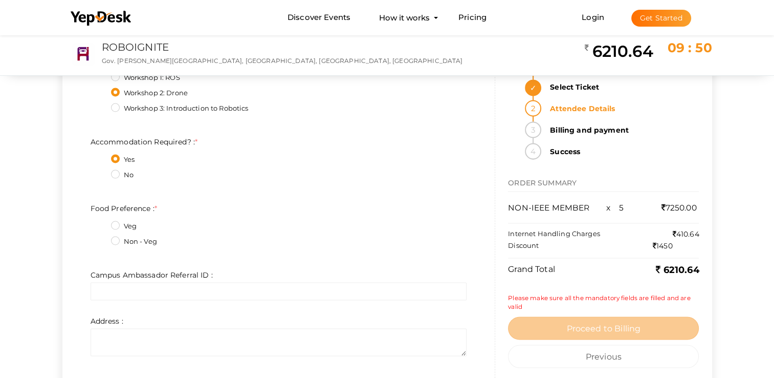
click at [125, 240] on label "Non - Veg" at bounding box center [134, 241] width 46 height 10
click at [101, 238] on Preference\+1\+2 "Non - Veg" at bounding box center [101, 238] width 0 height 0
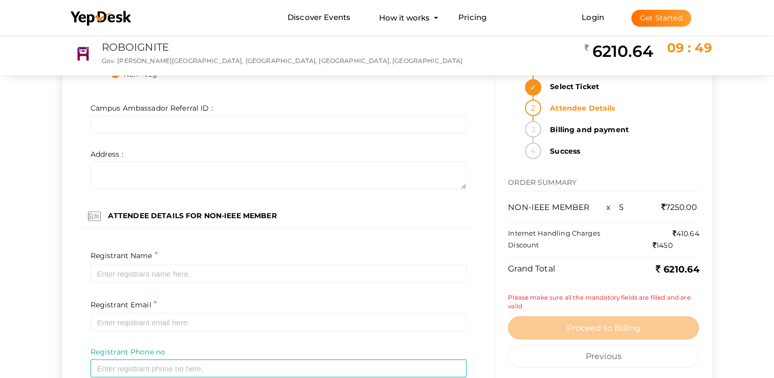
scroll to position [2118, 0]
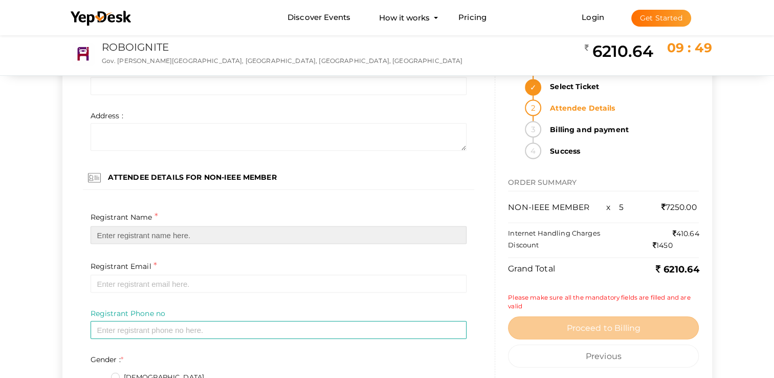
click at [154, 236] on input "text" at bounding box center [279, 235] width 376 height 18
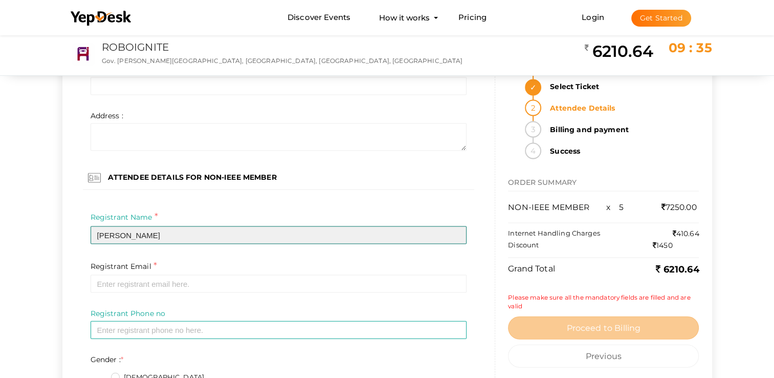
type input "Bhavana sanal"
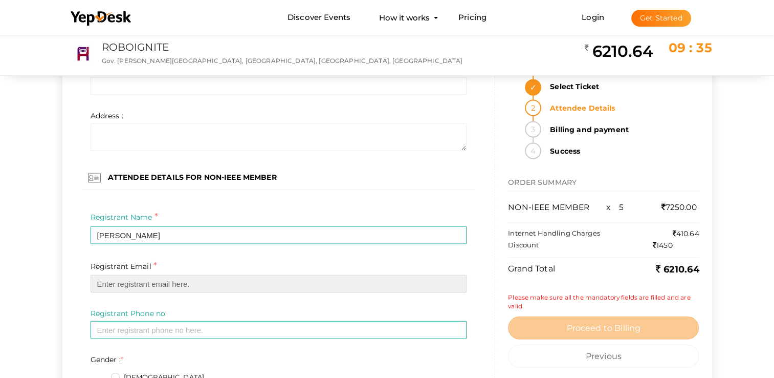
click at [207, 284] on input "email" at bounding box center [279, 284] width 376 height 18
click at [171, 285] on input "email" at bounding box center [279, 284] width 376 height 18
paste input "bhavexsan@gmail.com"
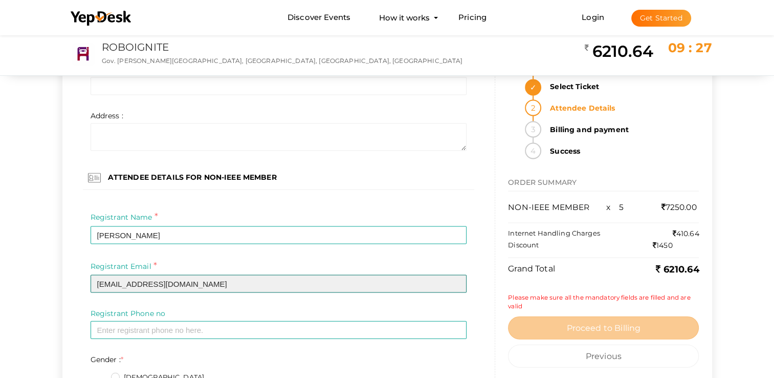
type input "bhavexsan@gmail.com"
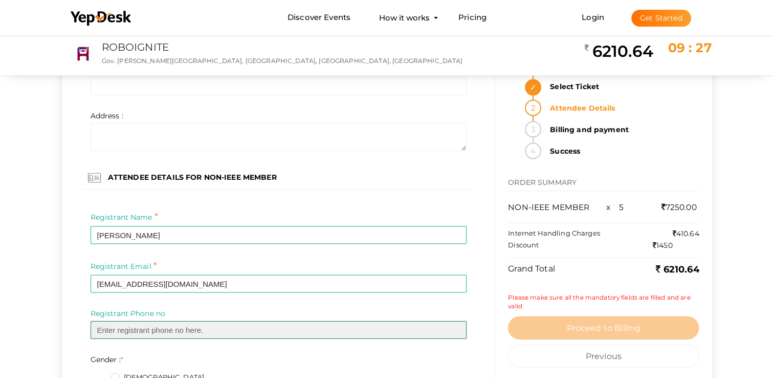
click at [195, 335] on input "text" at bounding box center [279, 330] width 376 height 18
paste input "9400503573"
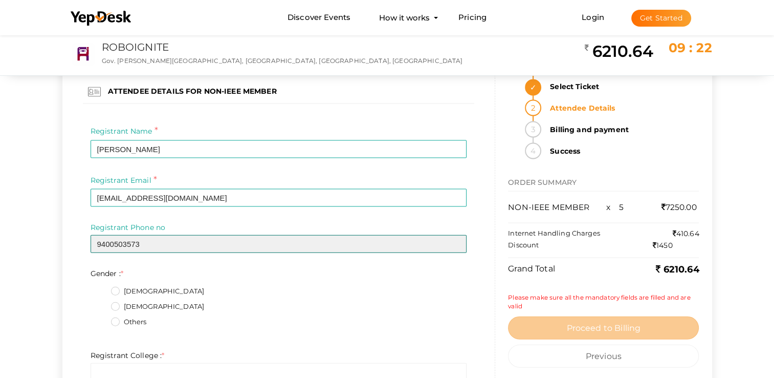
scroll to position [2220, 0]
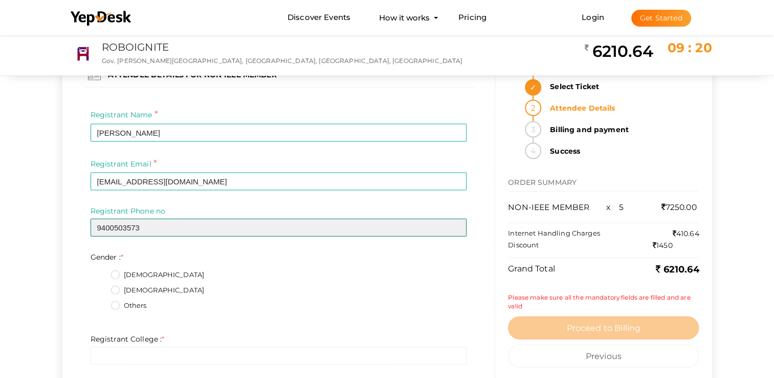
type input "9400503573"
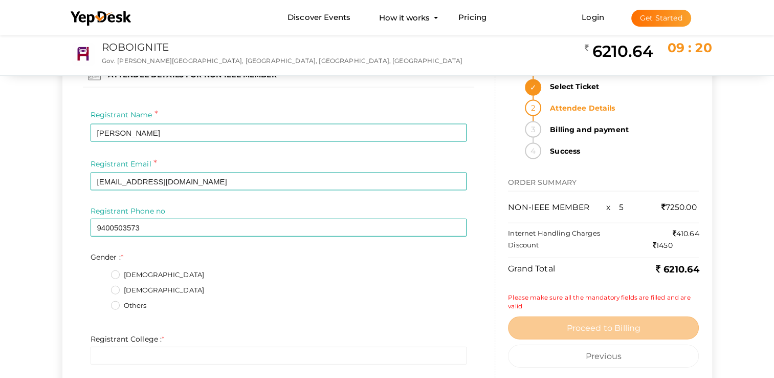
click at [118, 290] on label "Female" at bounding box center [158, 290] width 94 height 10
click at [101, 287] on input "Female" at bounding box center [101, 287] width 0 height 0
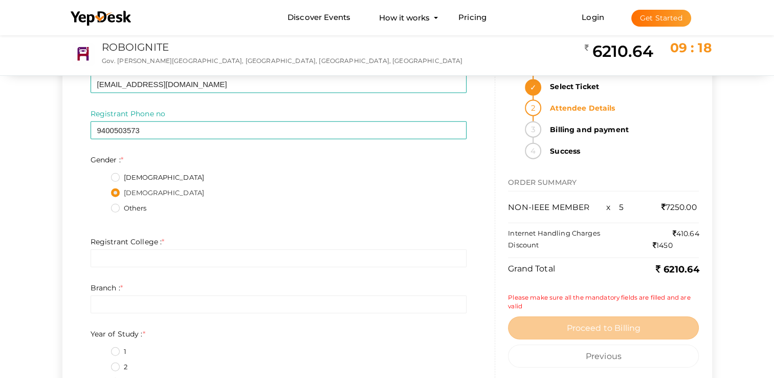
scroll to position [2322, 0]
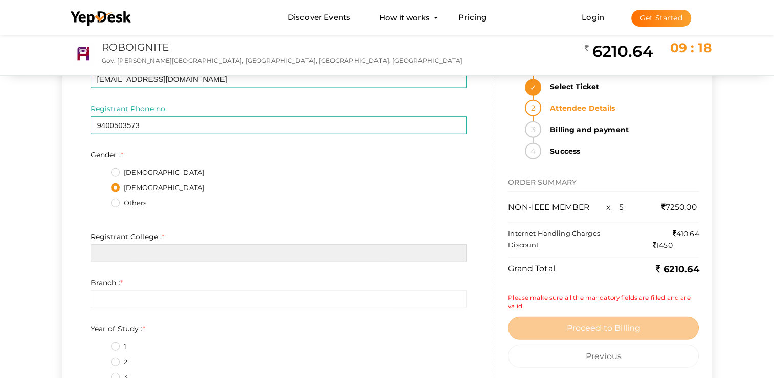
click at [140, 256] on input "text" at bounding box center [279, 253] width 376 height 18
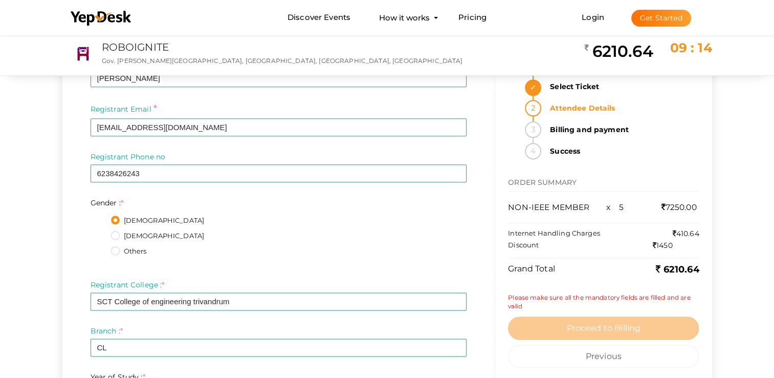
scroll to position [1197, 0]
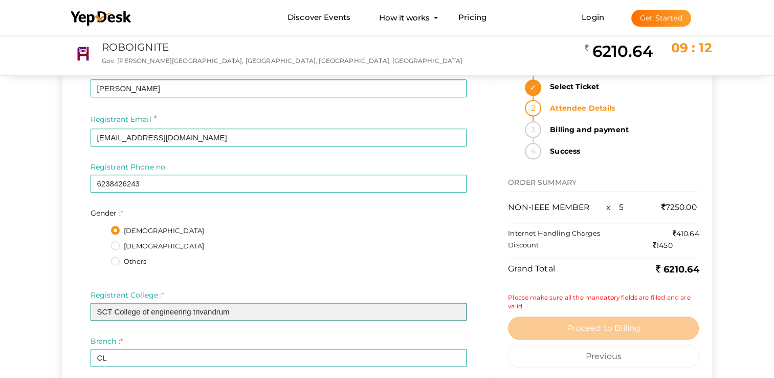
drag, startPoint x: 246, startPoint y: 313, endPoint x: 98, endPoint y: 324, distance: 148.3
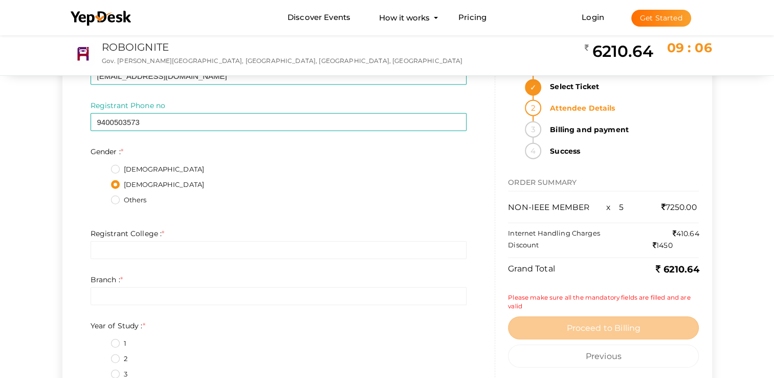
scroll to position [2373, 0]
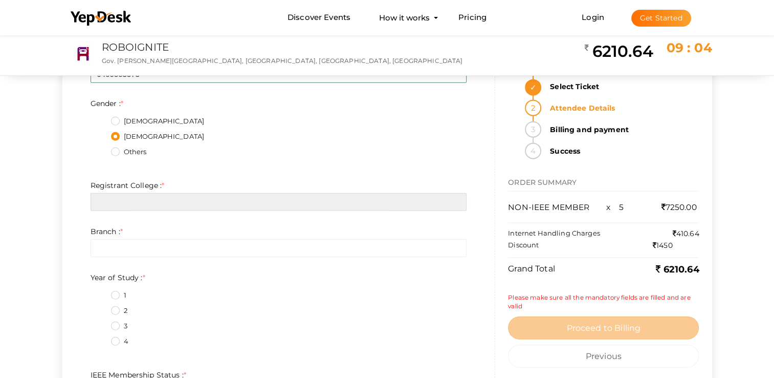
paste input "SCT College of engineering trivandrum"
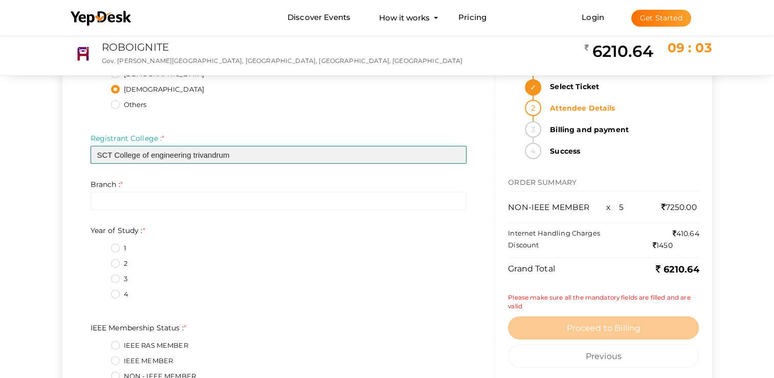
scroll to position [2425, 0]
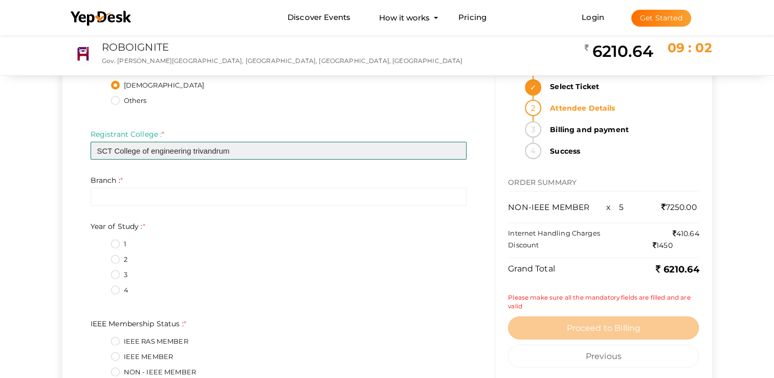
type input "SCT College of engineering trivandrum"
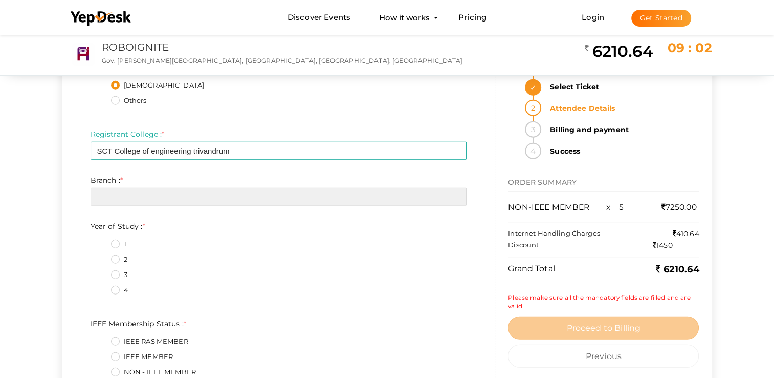
click at [174, 202] on input "text" at bounding box center [279, 197] width 376 height 18
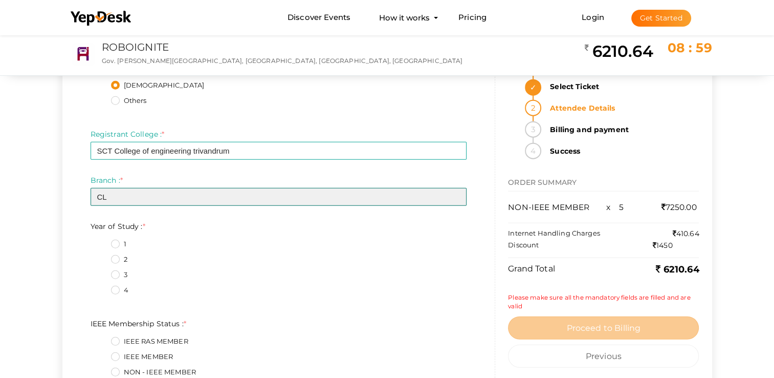
type input "CL"
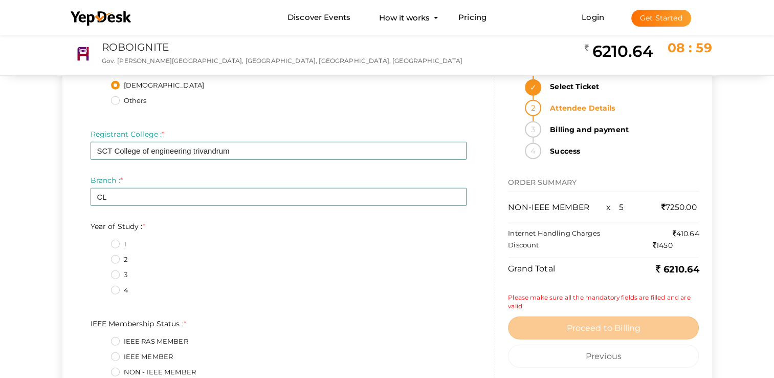
drag, startPoint x: 121, startPoint y: 237, endPoint x: 119, endPoint y: 245, distance: 7.3
click at [121, 238] on fieldset "1 2 3 4" at bounding box center [279, 268] width 376 height 69
click at [121, 241] on label "1" at bounding box center [118, 244] width 15 height 10
click at [101, 241] on Study\+0\+3 "1" at bounding box center [101, 241] width 0 height 0
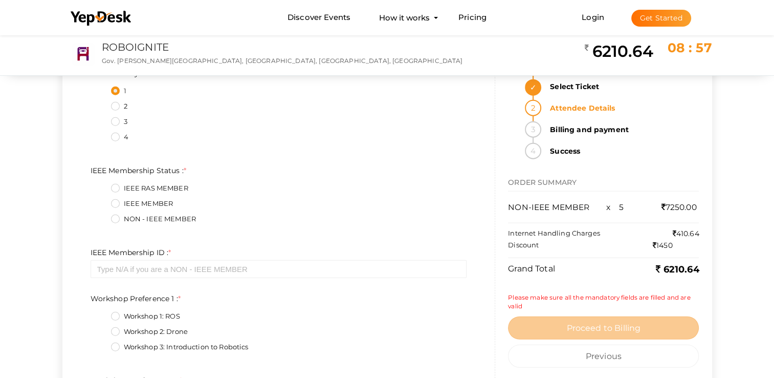
scroll to position [2578, 0]
click at [121, 218] on label "NON - IEEE MEMBER" at bounding box center [153, 218] width 85 height 10
click at [101, 215] on Status\+2\+3 "NON - IEEE MEMBER" at bounding box center [101, 215] width 0 height 0
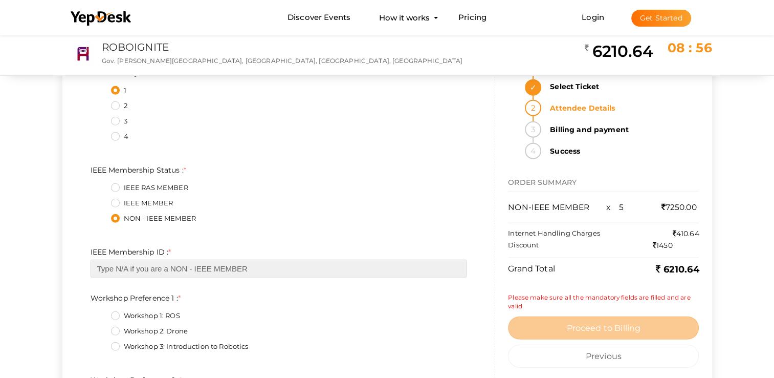
click at [149, 270] on input "text" at bounding box center [279, 268] width 376 height 18
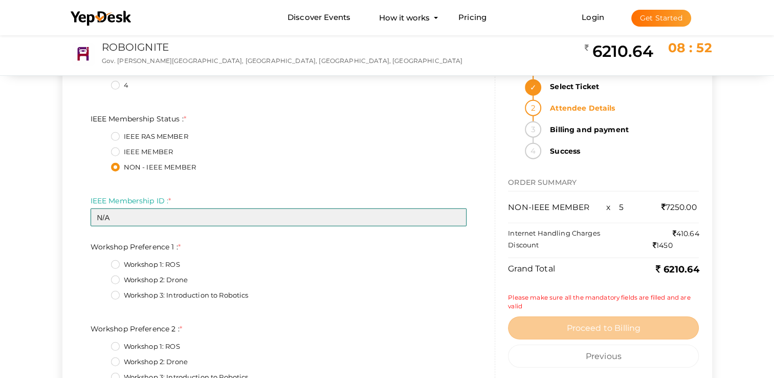
type input "N/A"
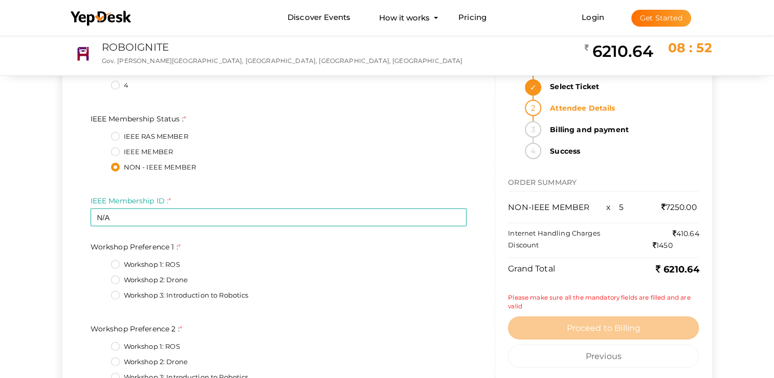
click at [117, 293] on label "Workshop 3: Introduction to Robotics" at bounding box center [180, 295] width 138 height 10
click at [101, 292] on 1\+2\+3 "Workshop 3: Introduction to Robotics" at bounding box center [101, 292] width 0 height 0
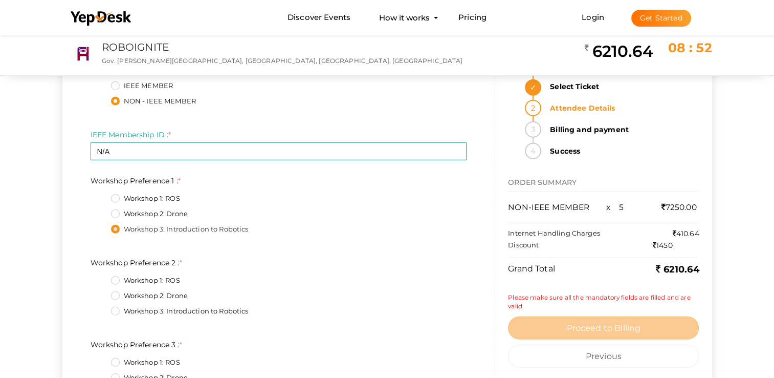
scroll to position [2732, 0]
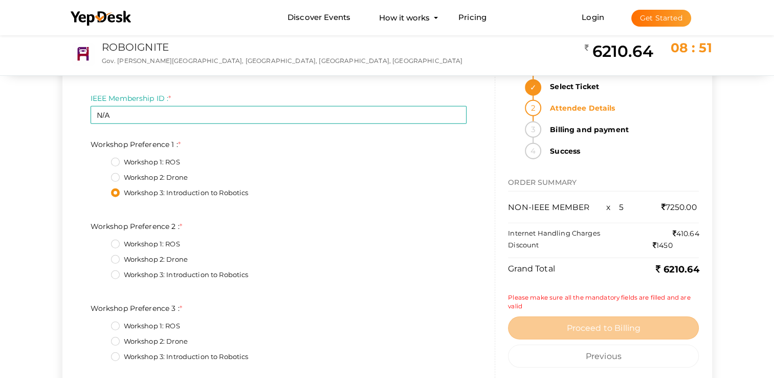
click at [118, 242] on label "Workshop 1: ROS" at bounding box center [145, 244] width 69 height 10
click at [101, 241] on 2\+0\+3 "Workshop 1: ROS" at bounding box center [101, 241] width 0 height 0
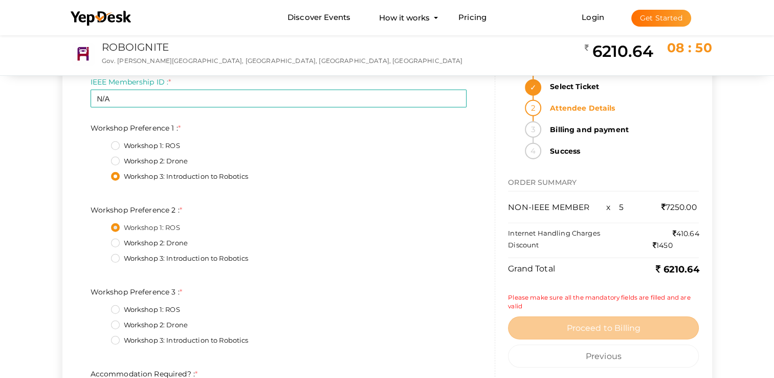
scroll to position [2783, 0]
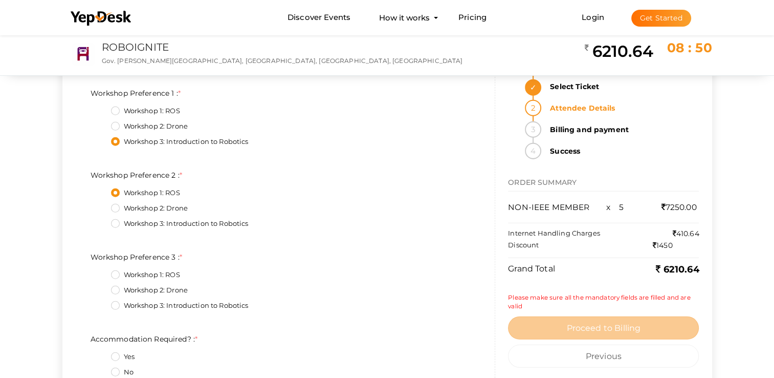
click at [124, 293] on label "Workshop 2: Drone" at bounding box center [149, 290] width 77 height 10
click at [101, 287] on 3\+1\+3 "Workshop 2: Drone" at bounding box center [101, 287] width 0 height 0
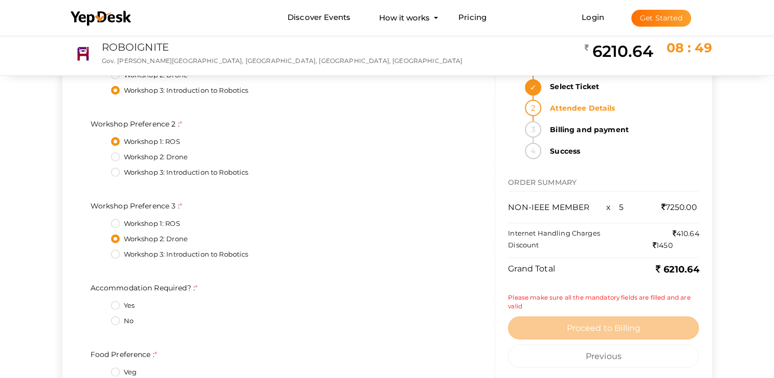
click at [129, 304] on label "Yes" at bounding box center [123, 305] width 24 height 10
click at [101, 302] on Required\?\+0\+3 "Yes" at bounding box center [101, 302] width 0 height 0
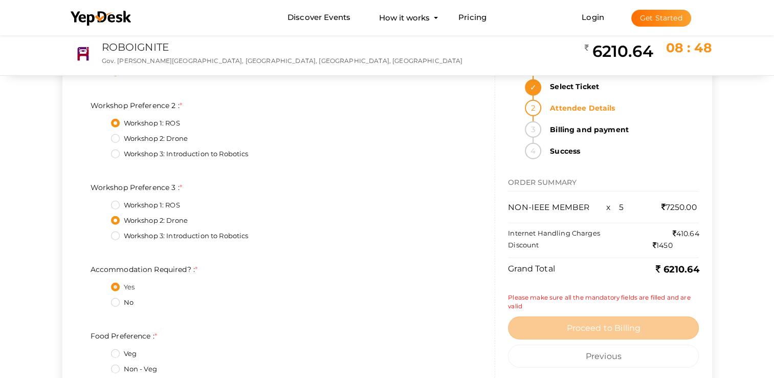
scroll to position [2936, 0]
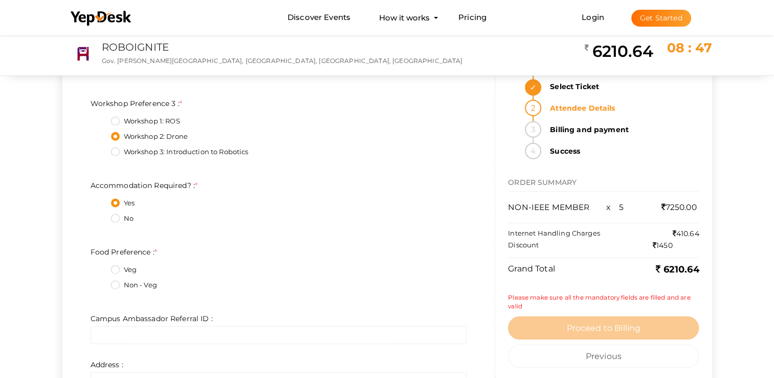
drag, startPoint x: 113, startPoint y: 263, endPoint x: 114, endPoint y: 271, distance: 7.8
click at [113, 263] on fieldset "Veg Non - Veg" at bounding box center [279, 278] width 376 height 38
click at [115, 271] on label "Veg" at bounding box center [124, 269] width 26 height 10
click at [101, 267] on Preference\+0\+3 "Veg" at bounding box center [101, 267] width 0 height 0
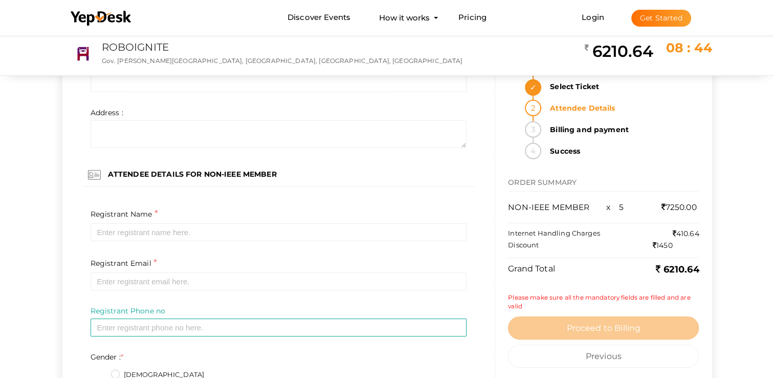
scroll to position [3192, 0]
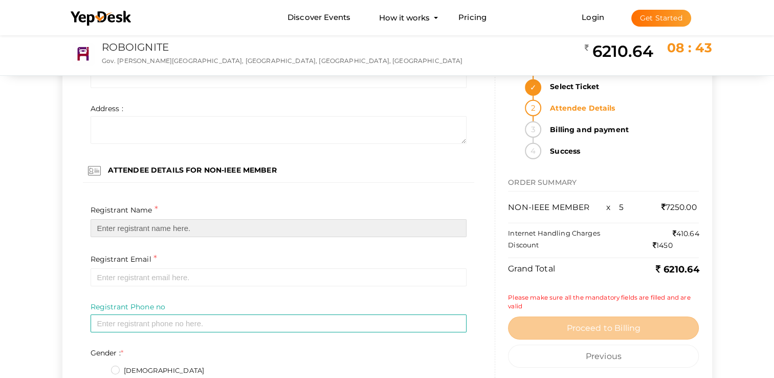
click at [153, 228] on input "text" at bounding box center [279, 228] width 376 height 18
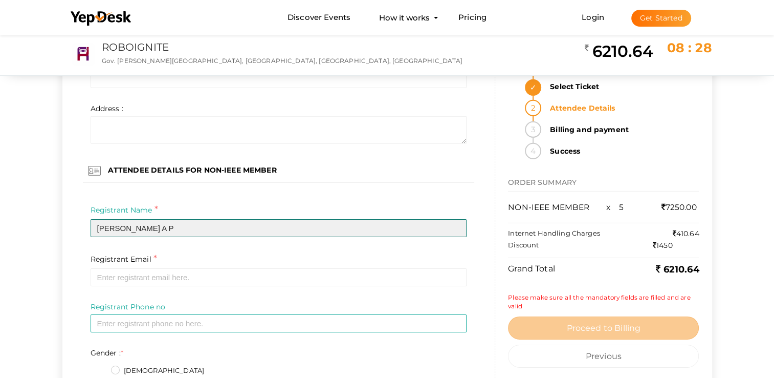
type input "Abhinand A P"
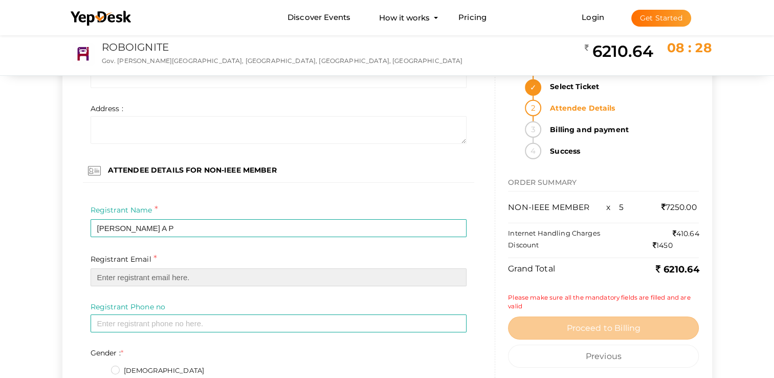
drag, startPoint x: 119, startPoint y: 273, endPoint x: 135, endPoint y: 245, distance: 32.5
click at [119, 273] on input "email" at bounding box center [279, 277] width 376 height 18
paste input "abhinandshambhu@gmail.com"
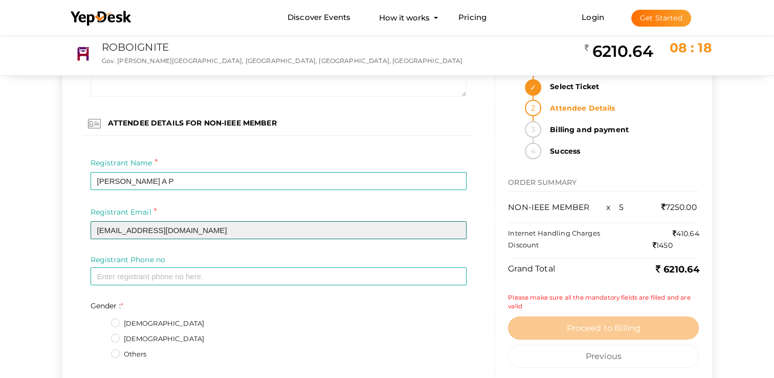
scroll to position [3243, 0]
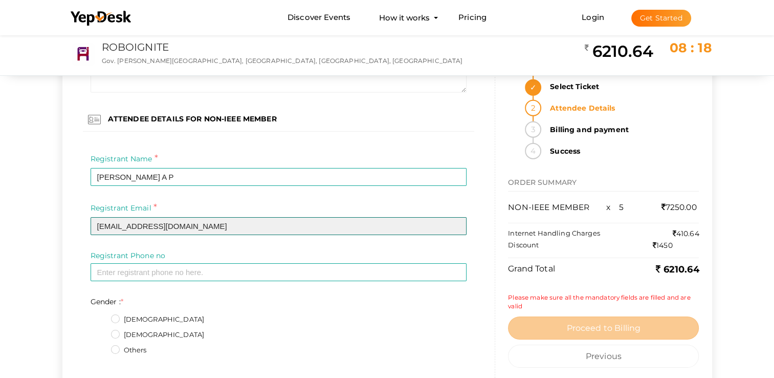
type input "abhinandshambhu@gmail.com"
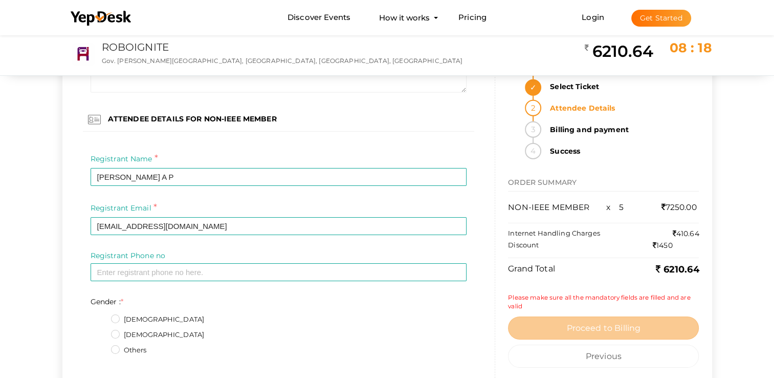
click at [186, 262] on div "Registrant Phone no * Invalid phone number format Required" at bounding box center [279, 265] width 376 height 31
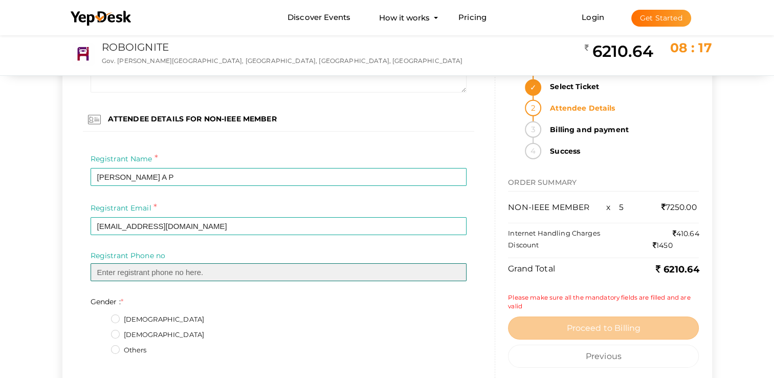
click at [186, 270] on input "text" at bounding box center [279, 272] width 376 height 18
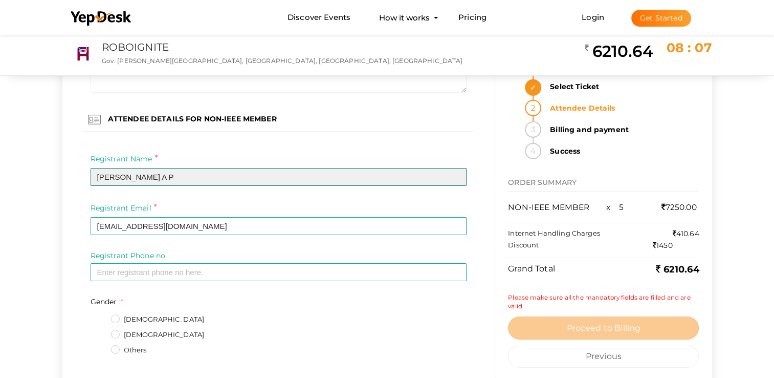
click at [181, 168] on input "Abhinand A P" at bounding box center [279, 177] width 376 height 18
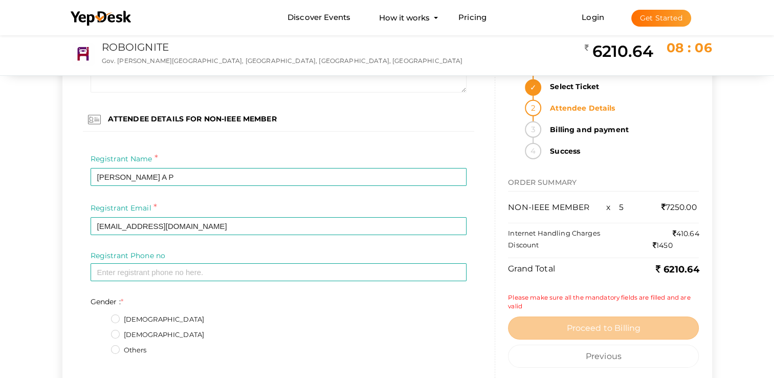
click at [165, 285] on div "Registrant Phone no * Invalid phone number format Required" at bounding box center [279, 273] width 392 height 46
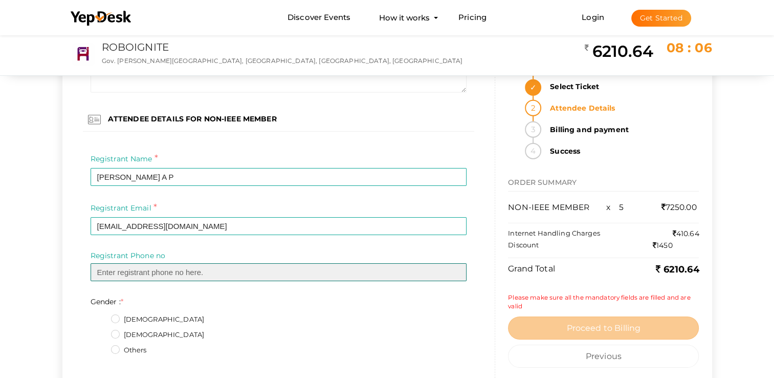
click at [167, 272] on input "text" at bounding box center [279, 272] width 376 height 18
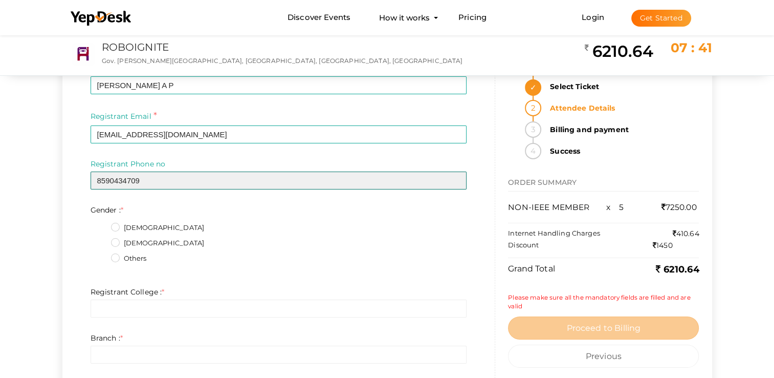
scroll to position [3345, 0]
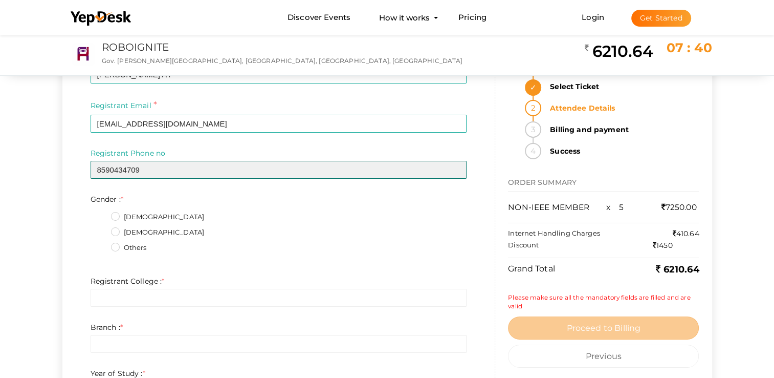
type input "8590434709"
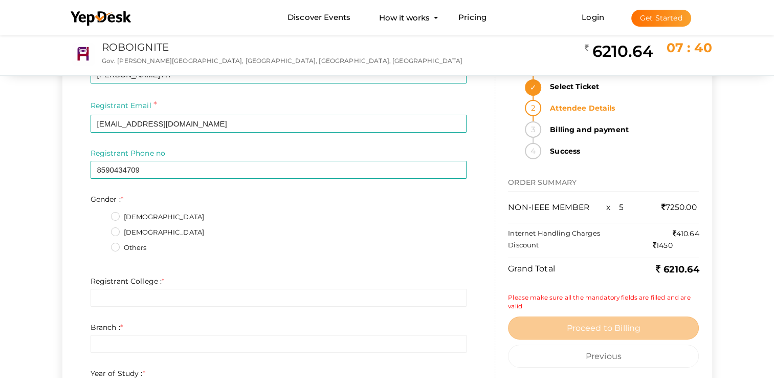
click at [128, 231] on label "Female" at bounding box center [158, 232] width 94 height 10
click at [101, 229] on input "Female" at bounding box center [101, 229] width 0 height 0
click at [116, 211] on fieldset "Male Female Others" at bounding box center [279, 234] width 376 height 54
click at [121, 219] on label "Male" at bounding box center [158, 217] width 94 height 10
click at [101, 214] on input "Male" at bounding box center [101, 214] width 0 height 0
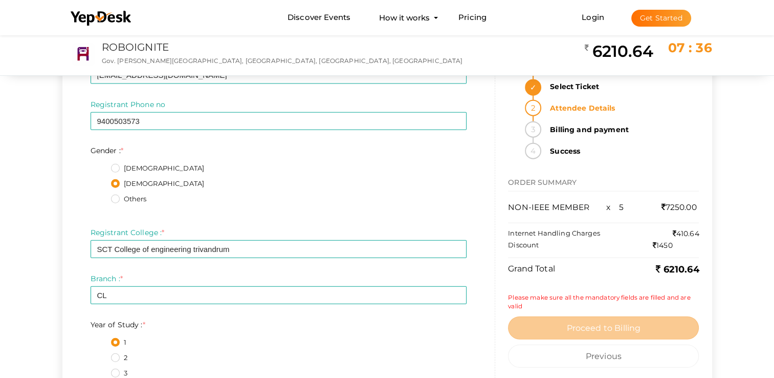
scroll to position [2322, 0]
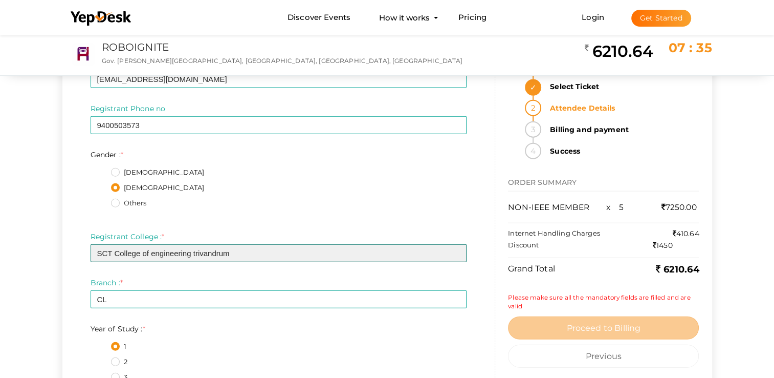
drag, startPoint x: 254, startPoint y: 251, endPoint x: 96, endPoint y: 249, distance: 157.6
click at [96, 249] on input "SCT College of engineering trivandrum" at bounding box center [279, 253] width 376 height 18
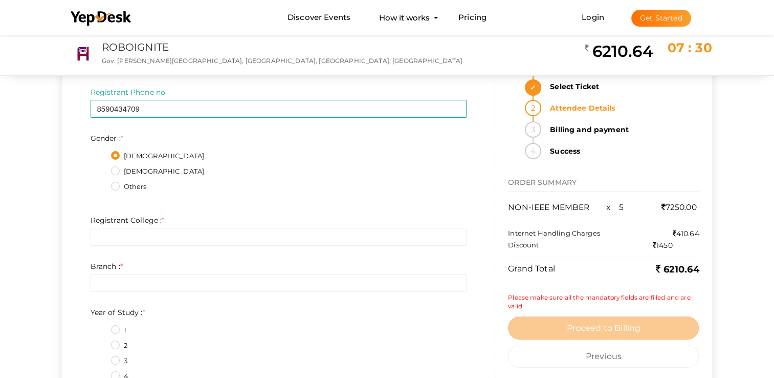
scroll to position [3448, 0]
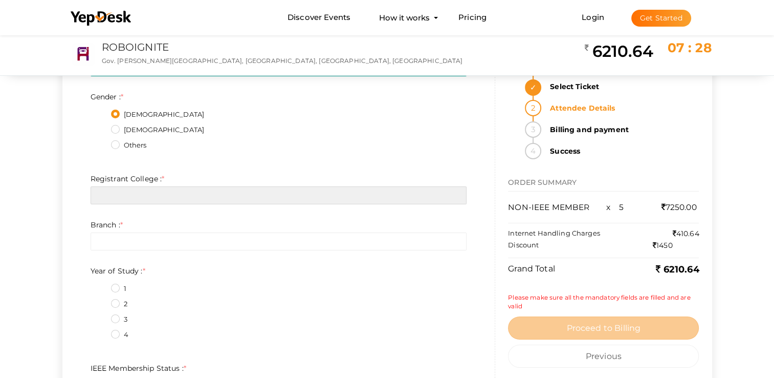
click at [148, 196] on input "text" at bounding box center [279, 195] width 376 height 18
paste input "SCT College of engineering trivandrum"
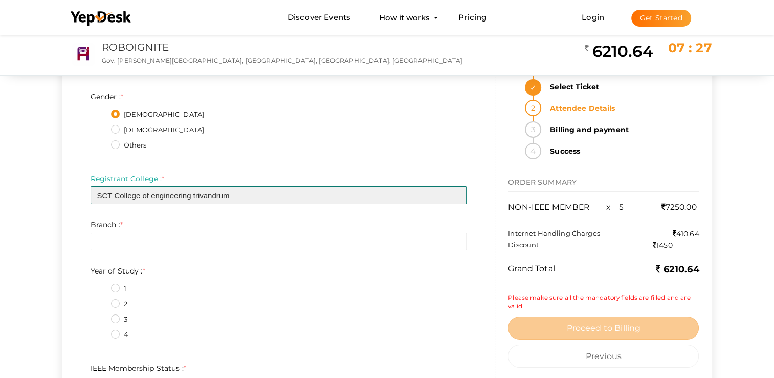
type input "SCT College of engineering trivandrum"
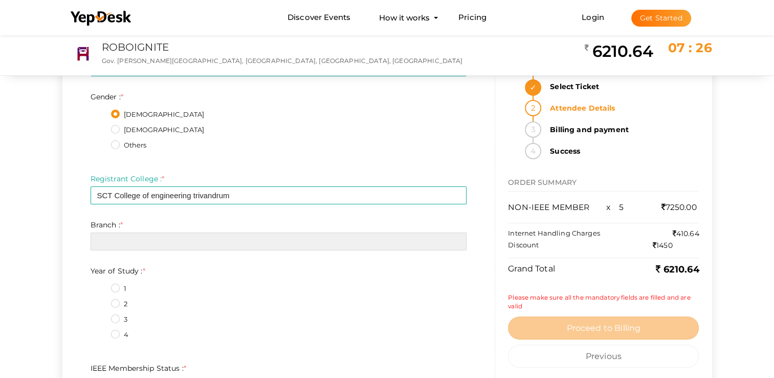
click at [195, 237] on input "text" at bounding box center [279, 241] width 376 height 18
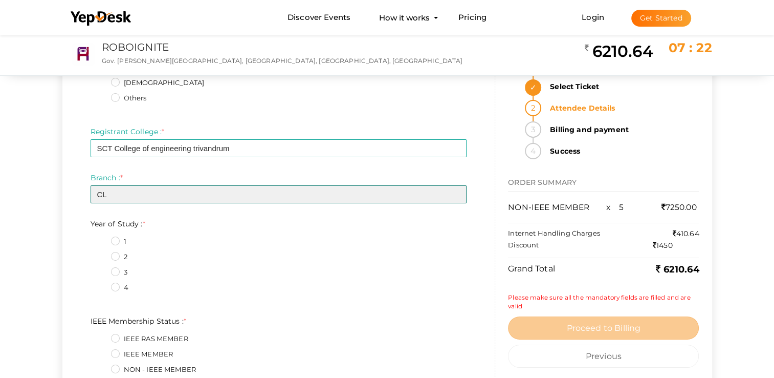
scroll to position [3499, 0]
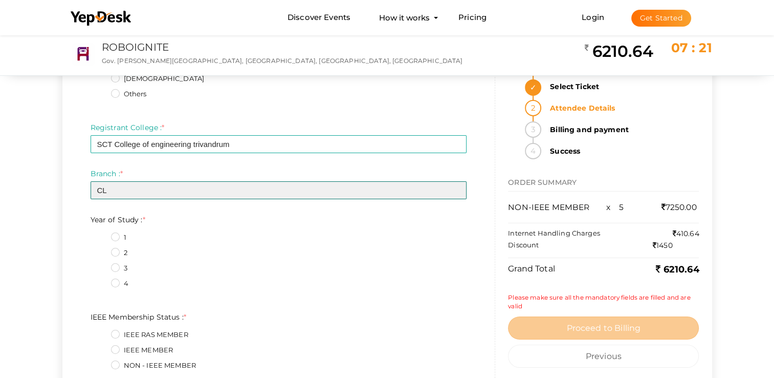
type input "CL"
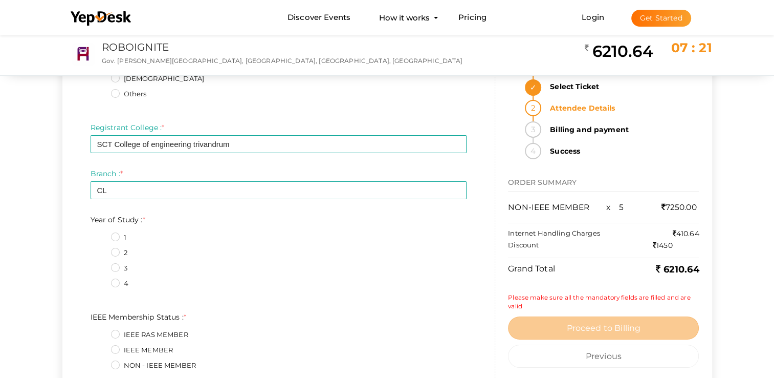
click at [115, 233] on label "1" at bounding box center [118, 237] width 15 height 10
click at [101, 234] on Study\+0\+4 "1" at bounding box center [101, 234] width 0 height 0
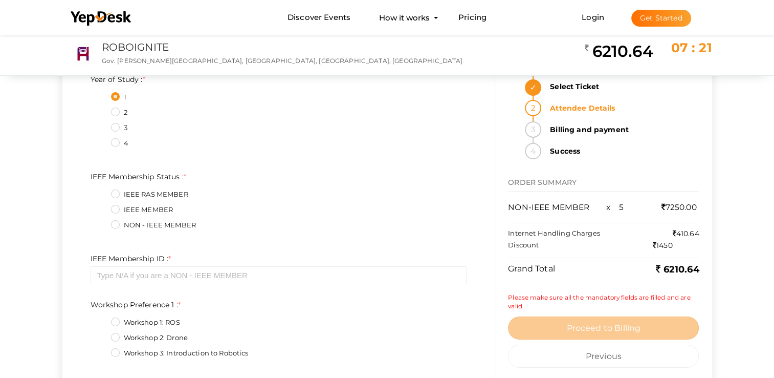
scroll to position [3652, 0]
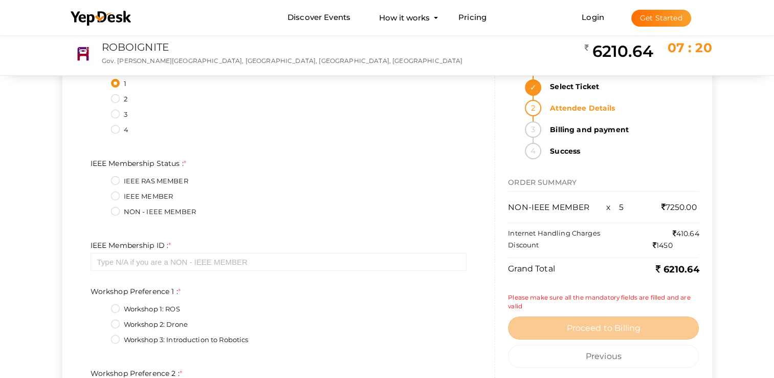
click at [119, 208] on label "NON - IEEE MEMBER" at bounding box center [153, 212] width 85 height 10
click at [101, 209] on Status\+2\+4 "NON - IEEE MEMBER" at bounding box center [101, 209] width 0 height 0
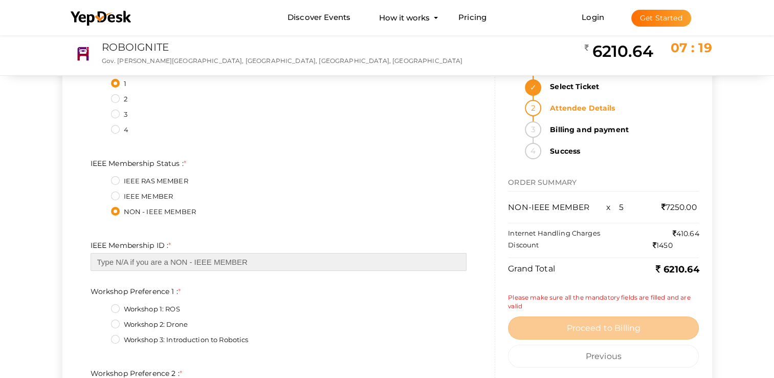
click at [140, 259] on input "text" at bounding box center [279, 262] width 376 height 18
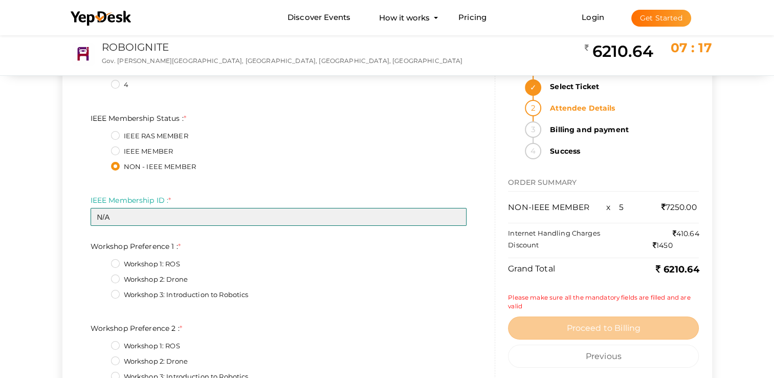
scroll to position [3703, 0]
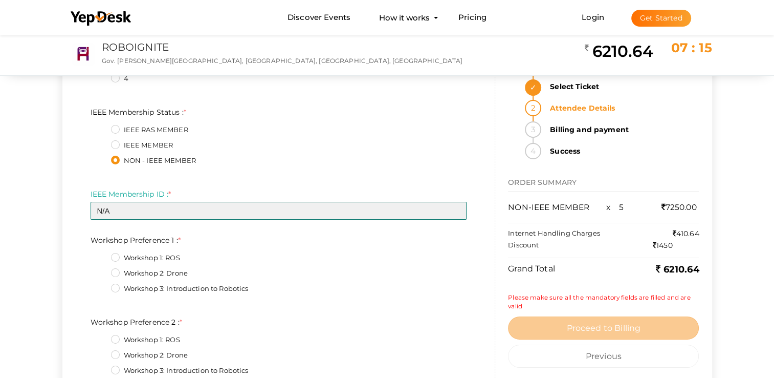
type input "N/A"
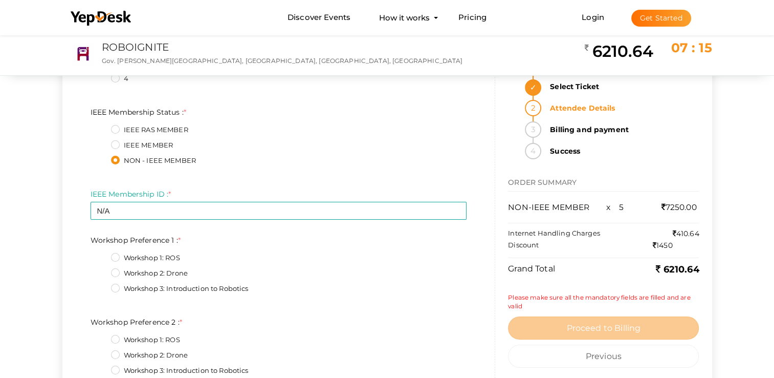
click at [118, 292] on label "Workshop 3: Introduction to Robotics" at bounding box center [180, 288] width 138 height 10
click at [101, 285] on 1\+2\+4 "Workshop 3: Introduction to Robotics" at bounding box center [101, 285] width 0 height 0
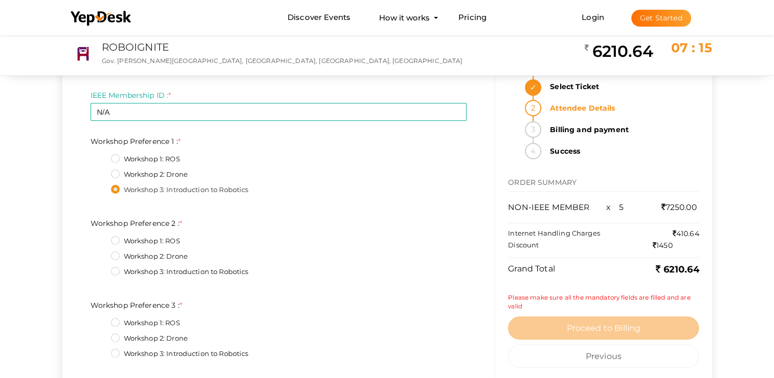
scroll to position [3806, 0]
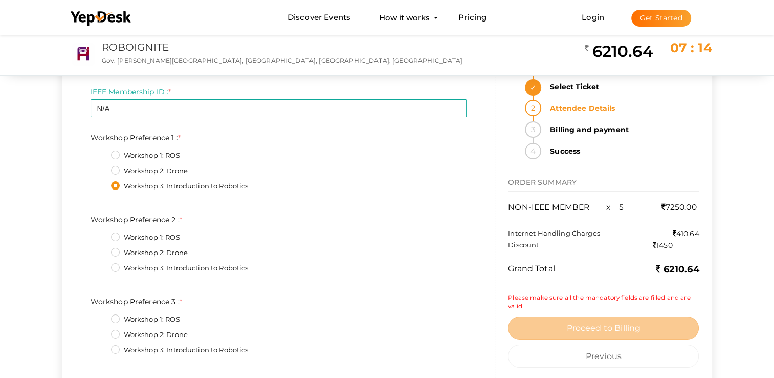
drag, startPoint x: 115, startPoint y: 238, endPoint x: 120, endPoint y: 247, distance: 9.7
click at [116, 238] on label "Workshop 1: ROS" at bounding box center [145, 237] width 69 height 10
click at [101, 234] on 2\+0\+4 "Workshop 1: ROS" at bounding box center [101, 234] width 0 height 0
click at [116, 338] on label "Workshop 2: Drone" at bounding box center [149, 334] width 77 height 10
click at [101, 331] on 3\+1\+4 "Workshop 2: Drone" at bounding box center [101, 331] width 0 height 0
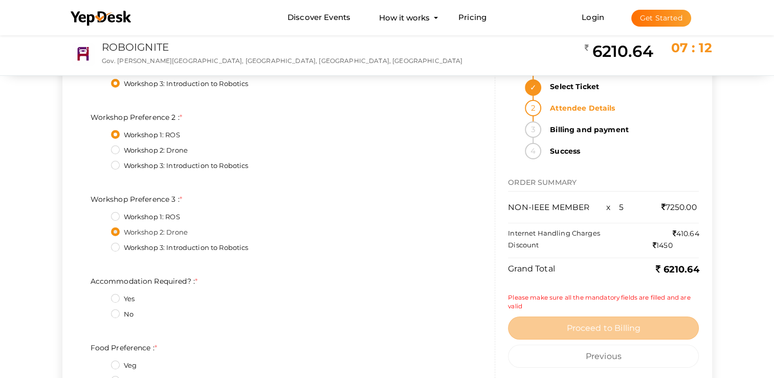
scroll to position [3959, 0]
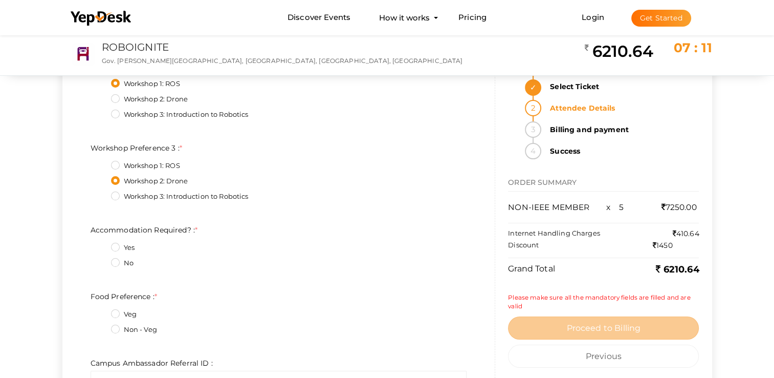
click at [118, 251] on label "Yes" at bounding box center [123, 247] width 24 height 10
click at [101, 245] on Required\?\+0\+4 "Yes" at bounding box center [101, 245] width 0 height 0
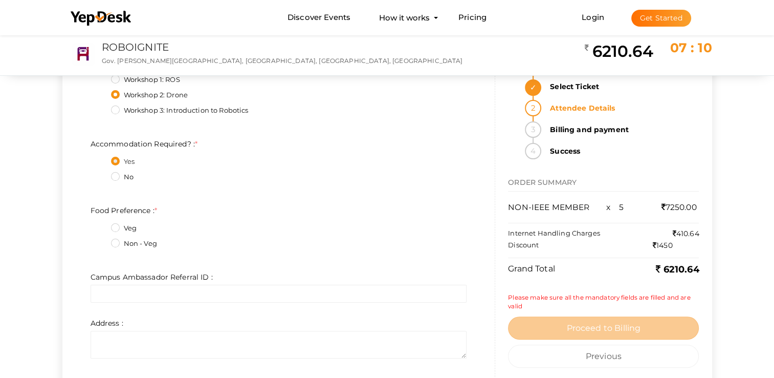
scroll to position [4062, 0]
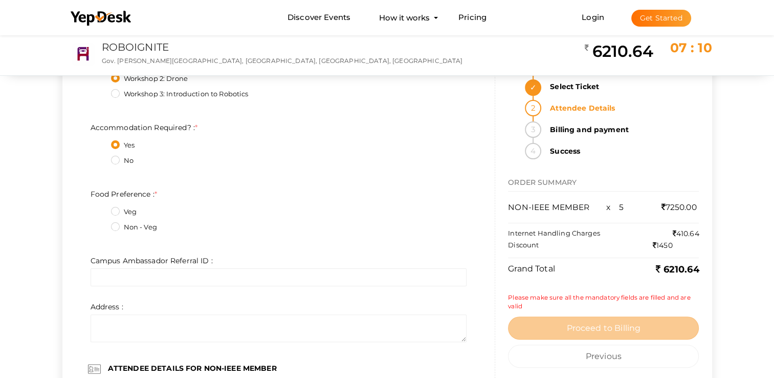
drag, startPoint x: 132, startPoint y: 228, endPoint x: 145, endPoint y: 246, distance: 21.3
click at [133, 228] on label "Non - Veg" at bounding box center [134, 227] width 46 height 10
click at [101, 224] on Preference\+1\+4 "Non - Veg" at bounding box center [101, 224] width 0 height 0
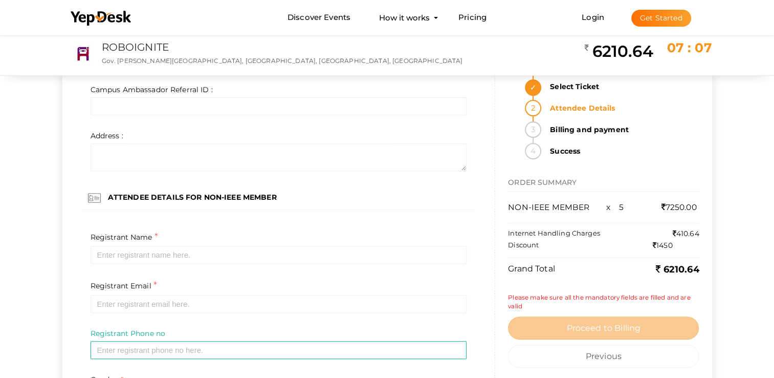
scroll to position [4266, 0]
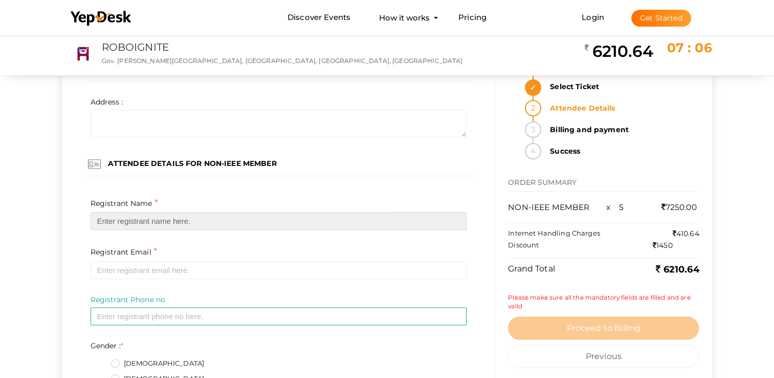
click at [144, 222] on input "text" at bounding box center [279, 221] width 376 height 18
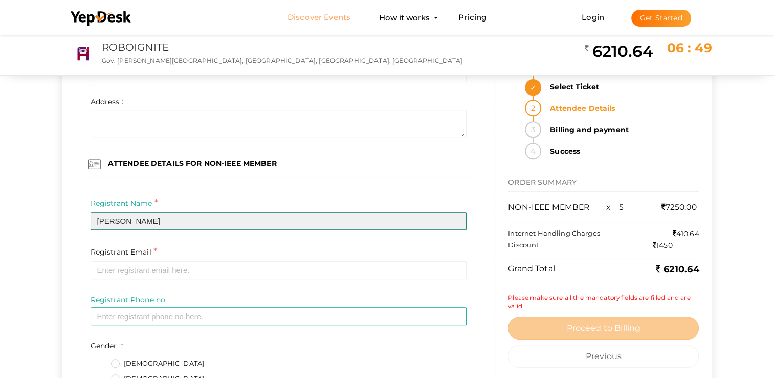
type input "Nishant Nambiar"
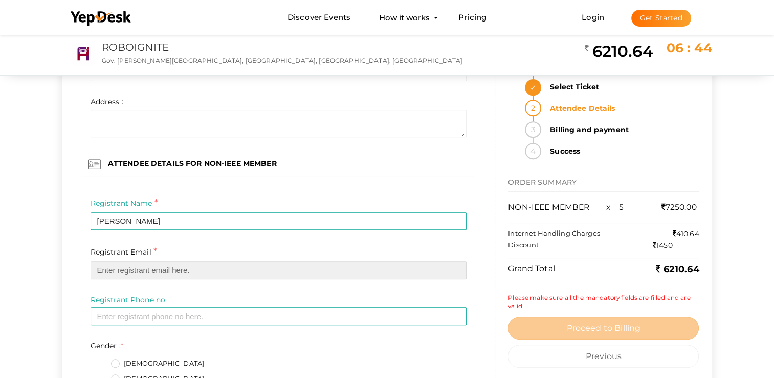
paste input "nishant.nambiar0102@gmail.com"
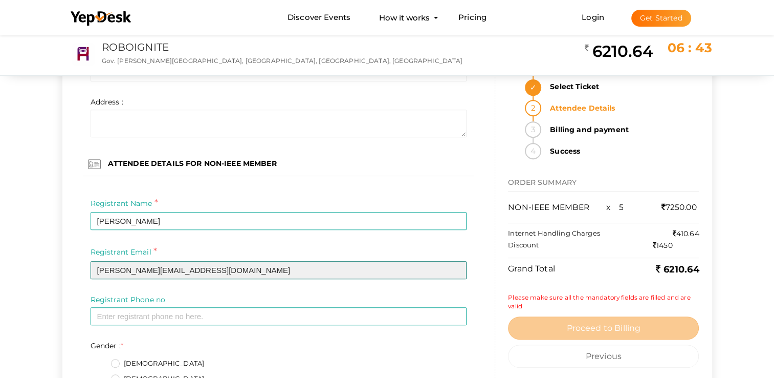
type input "nishant.nambiar0102@gmail.com"
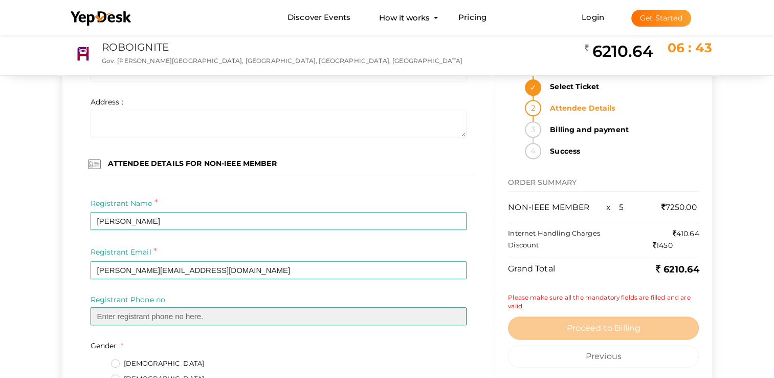
click at [163, 318] on input "text" at bounding box center [279, 316] width 376 height 18
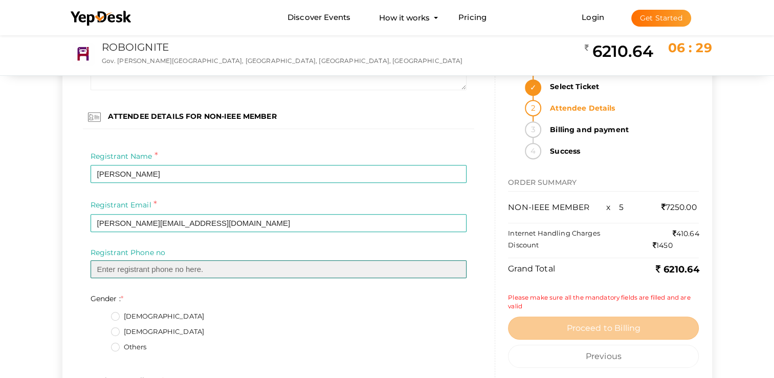
scroll to position [4317, 0]
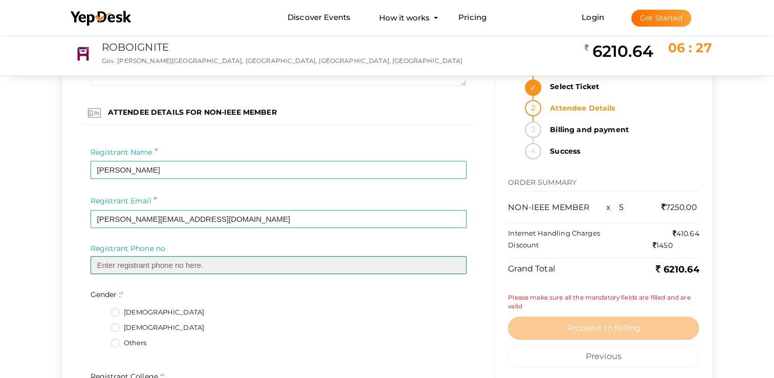
paste input "8113830481"
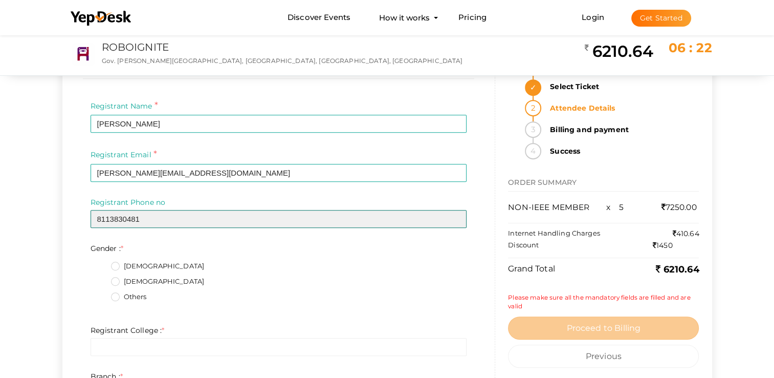
scroll to position [4368, 0]
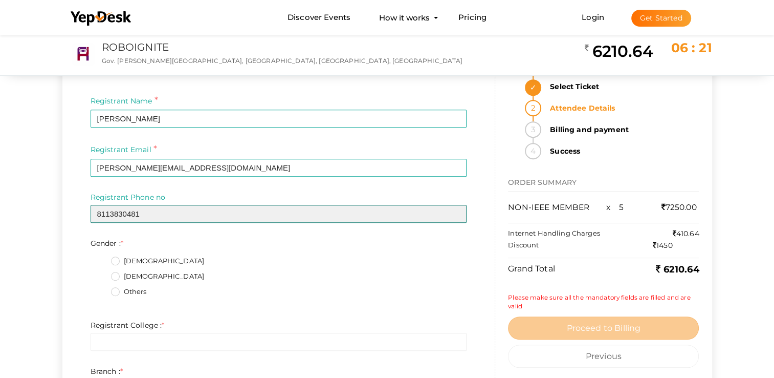
type input "8113830481"
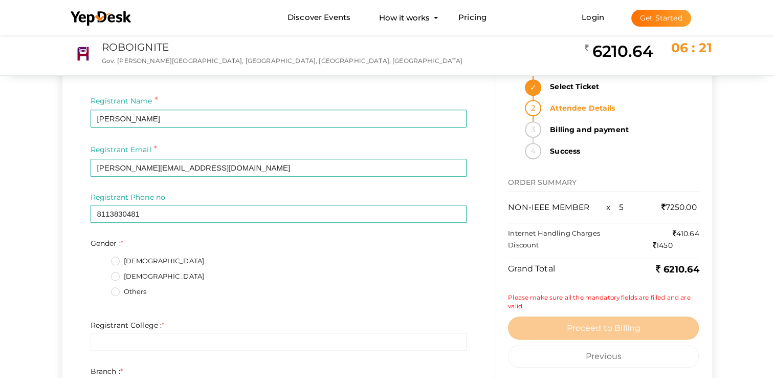
click at [112, 263] on label "Male" at bounding box center [158, 261] width 94 height 10
click at [101, 258] on input "Male" at bounding box center [101, 258] width 0 height 0
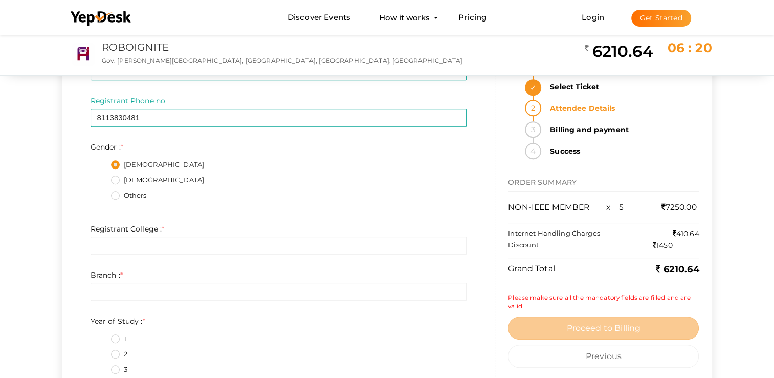
scroll to position [4471, 0]
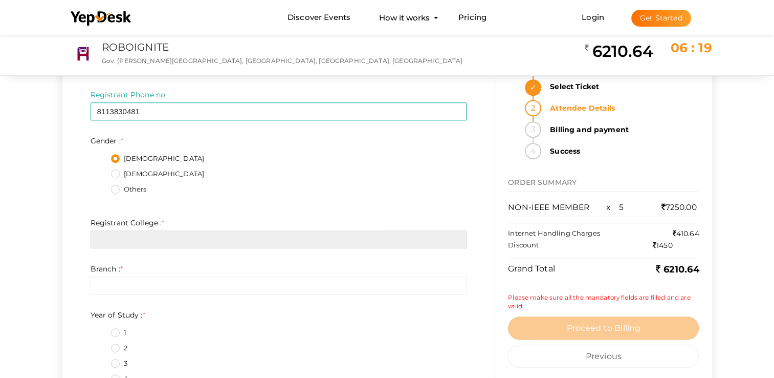
click at [118, 245] on input "text" at bounding box center [279, 239] width 376 height 18
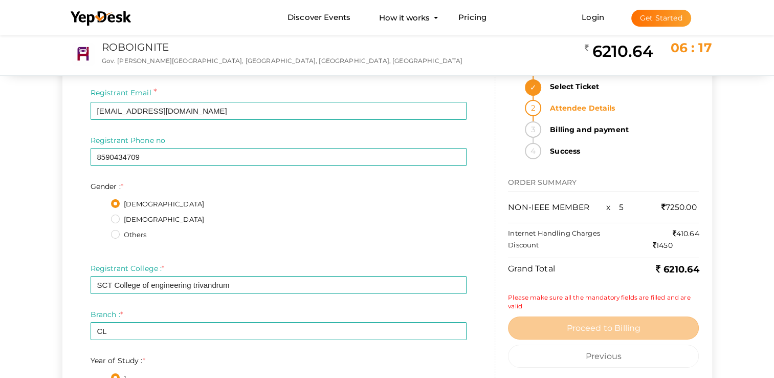
scroll to position [3345, 0]
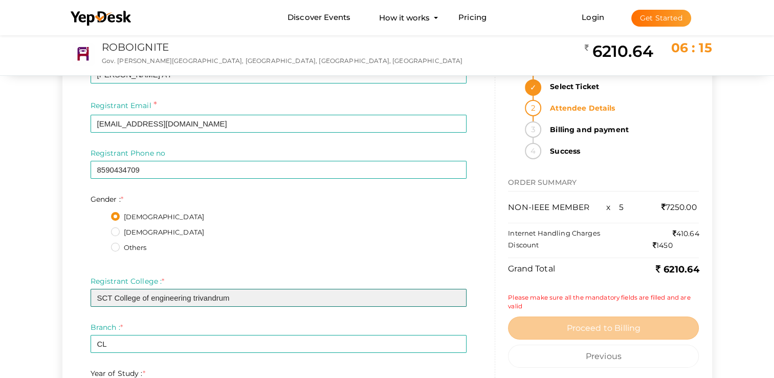
drag, startPoint x: 244, startPoint y: 302, endPoint x: 93, endPoint y: 310, distance: 151.6
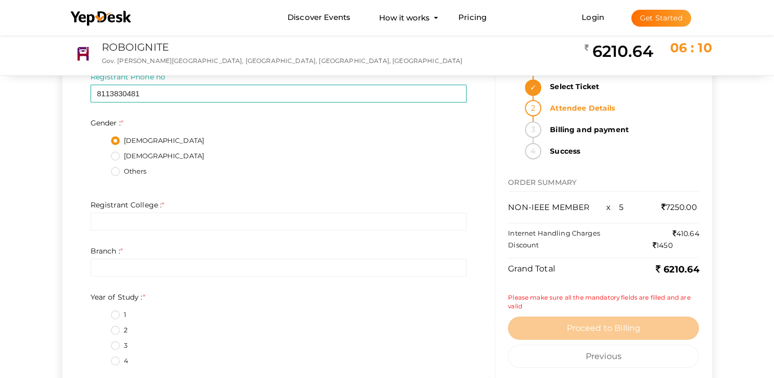
scroll to position [4522, 0]
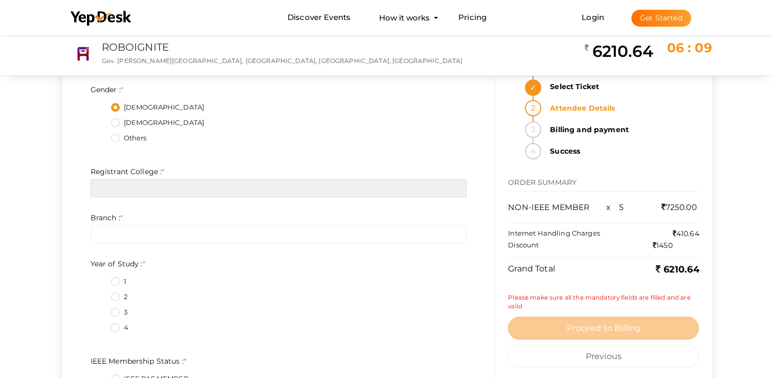
click at [123, 191] on input "text" at bounding box center [279, 188] width 376 height 18
paste input "SCT College of engineering trivandrum"
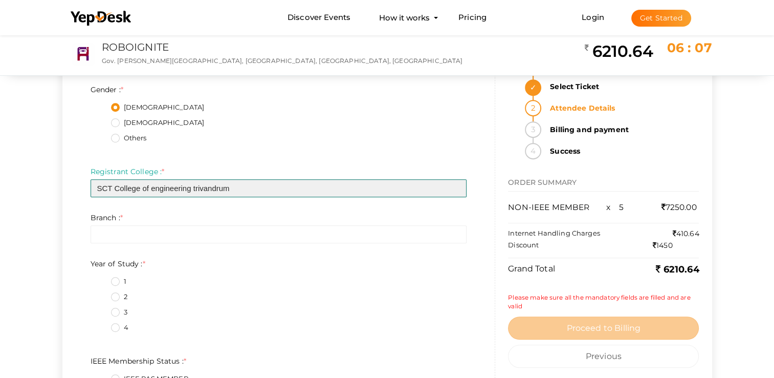
type input "SCT College of engineering trivandrum"
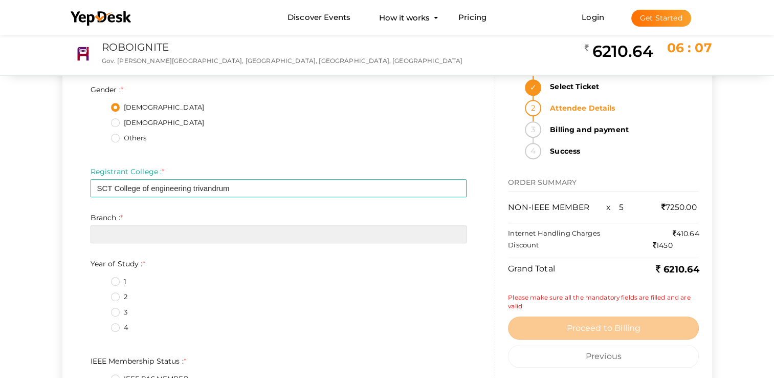
click at [148, 239] on input "text" at bounding box center [279, 234] width 376 height 18
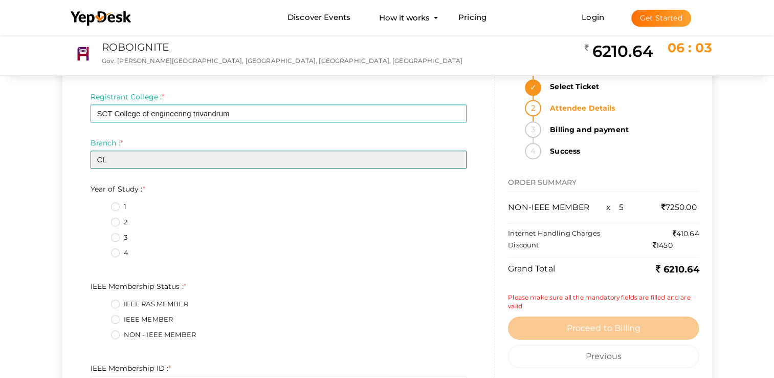
scroll to position [4624, 0]
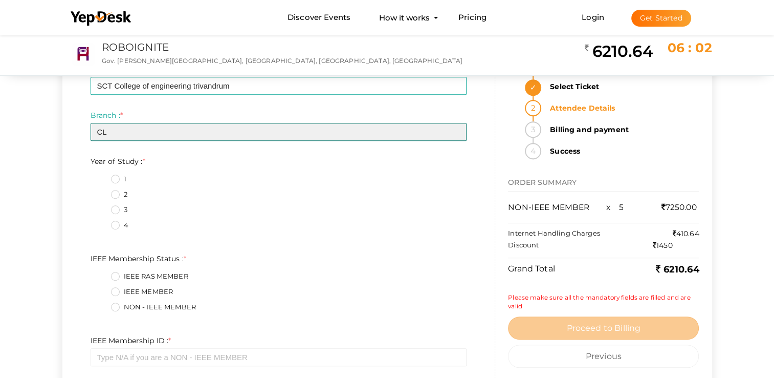
type input "CL"
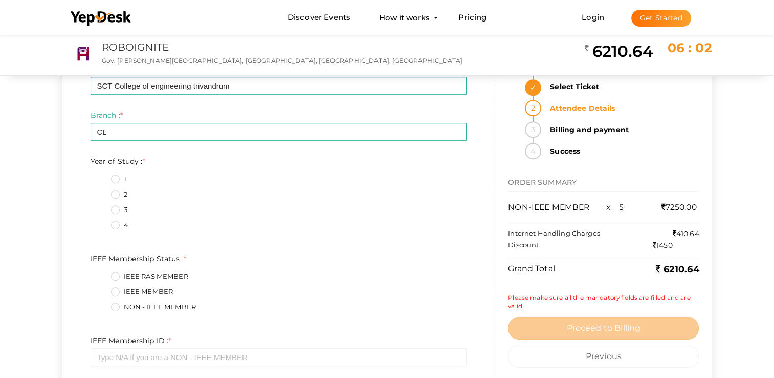
click at [117, 184] on label "1" at bounding box center [118, 179] width 15 height 10
click at [101, 176] on Study\+0\+5 "1" at bounding box center [101, 176] width 0 height 0
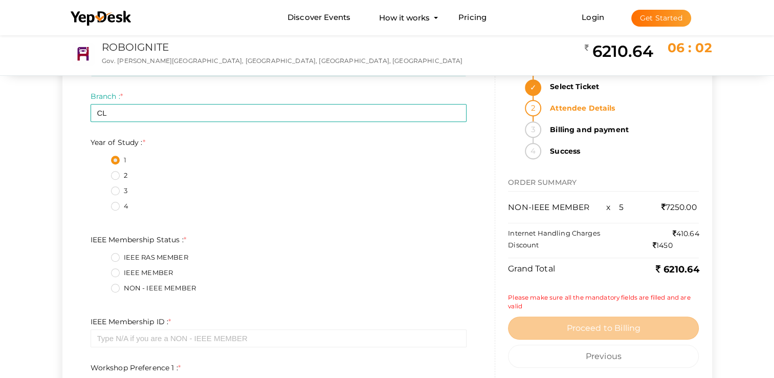
scroll to position [4675, 0]
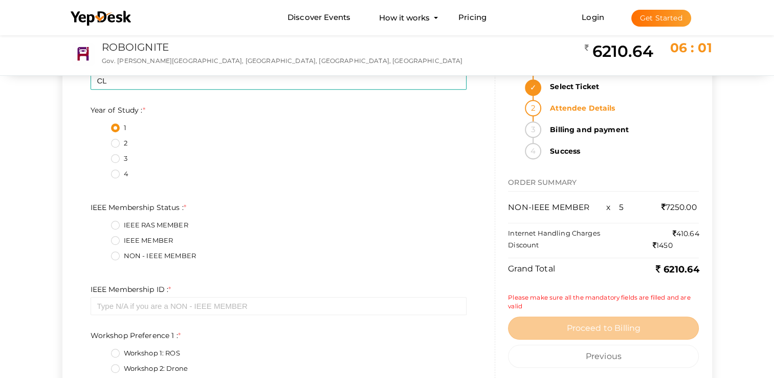
click at [113, 254] on label "NON - IEEE MEMBER" at bounding box center [153, 256] width 85 height 10
click at [101, 253] on Status\+2\+5 "NON - IEEE MEMBER" at bounding box center [101, 253] width 0 height 0
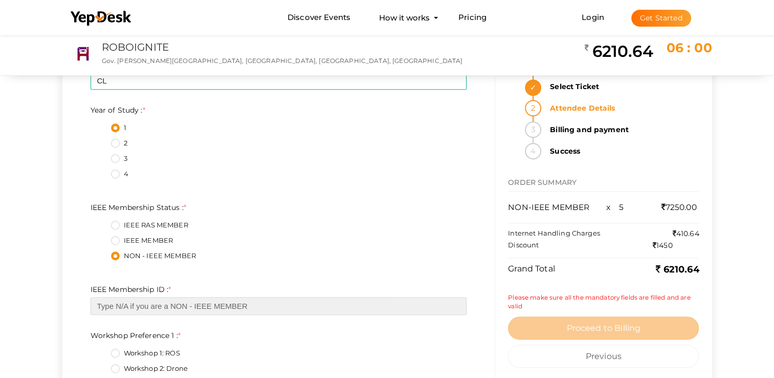
click at [119, 304] on input "text" at bounding box center [279, 306] width 376 height 18
type input "n"
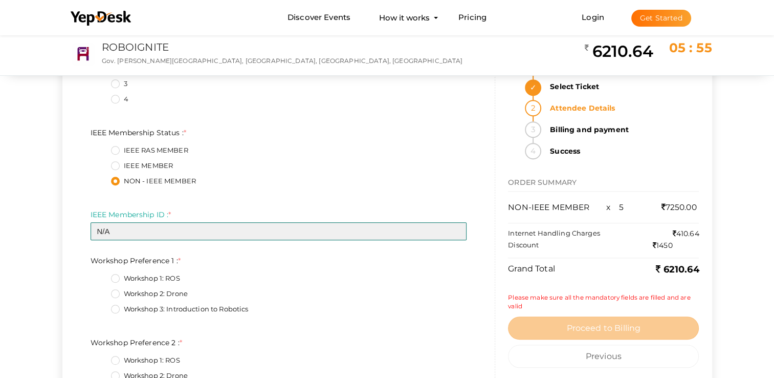
scroll to position [4778, 0]
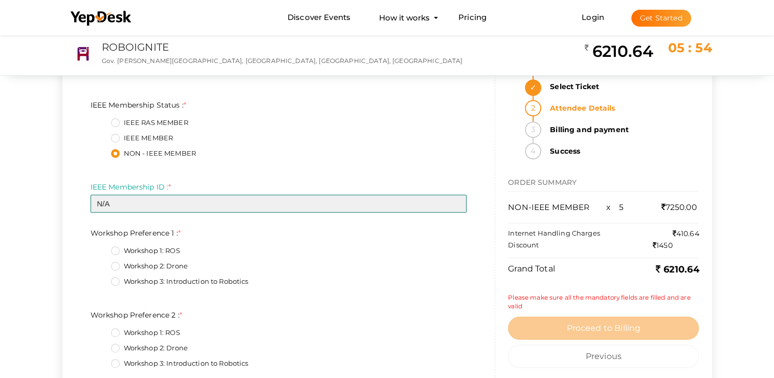
type input "N/A"
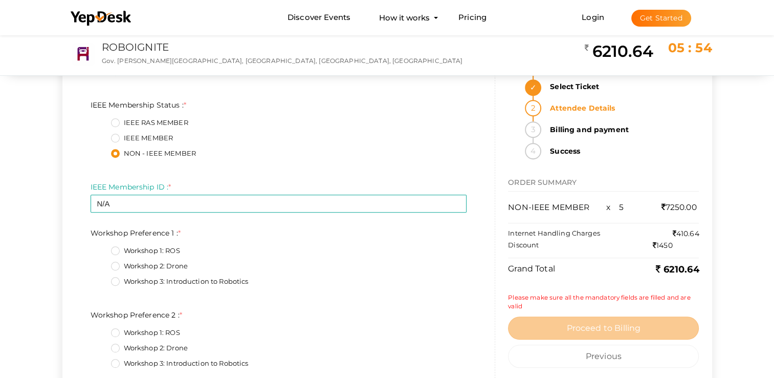
click at [125, 282] on label "Workshop 3: Introduction to Robotics" at bounding box center [180, 281] width 138 height 10
click at [101, 278] on 1\+2\+5 "Workshop 3: Introduction to Robotics" at bounding box center [101, 278] width 0 height 0
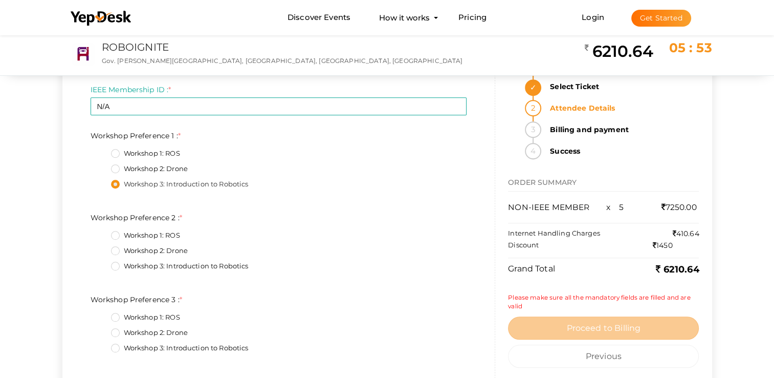
scroll to position [4880, 0]
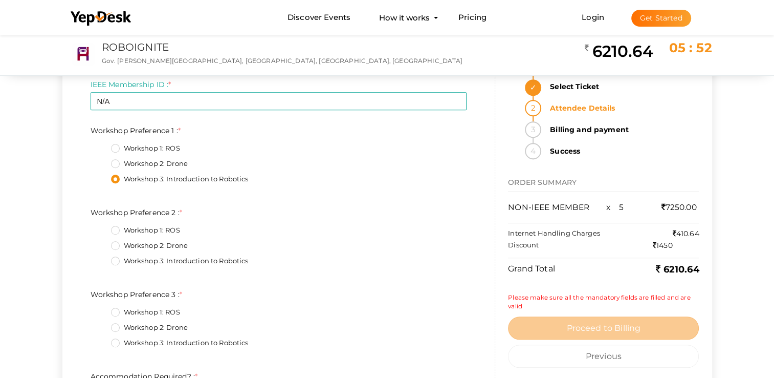
click at [135, 232] on label "Workshop 1: ROS" at bounding box center [145, 230] width 69 height 10
click at [101, 227] on 2\+0\+5 "Workshop 1: ROS" at bounding box center [101, 227] width 0 height 0
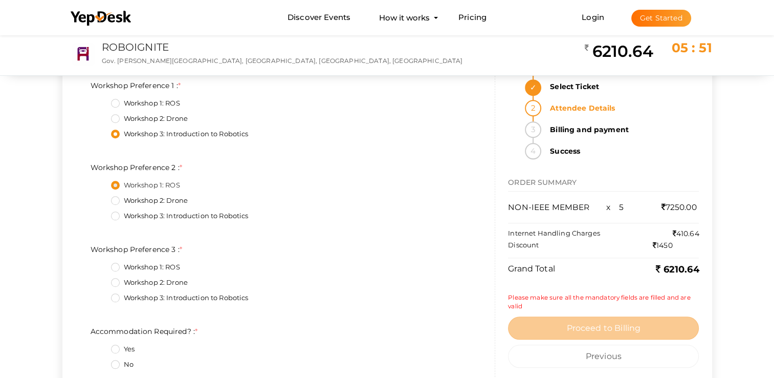
scroll to position [4931, 0]
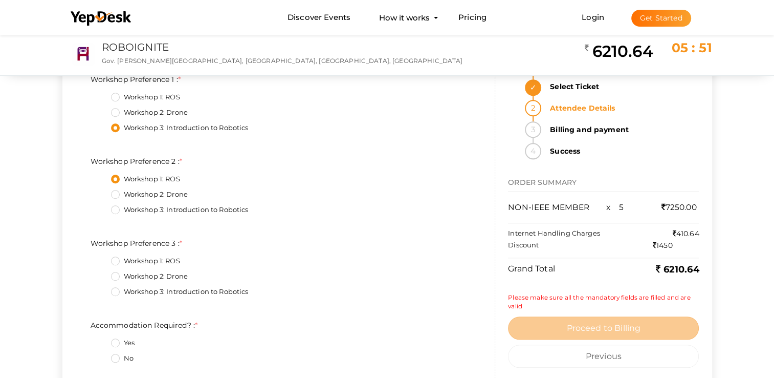
click at [119, 278] on label "Workshop 2: Drone" at bounding box center [149, 276] width 77 height 10
click at [101, 273] on 3\+1\+5 "Workshop 2: Drone" at bounding box center [101, 273] width 0 height 0
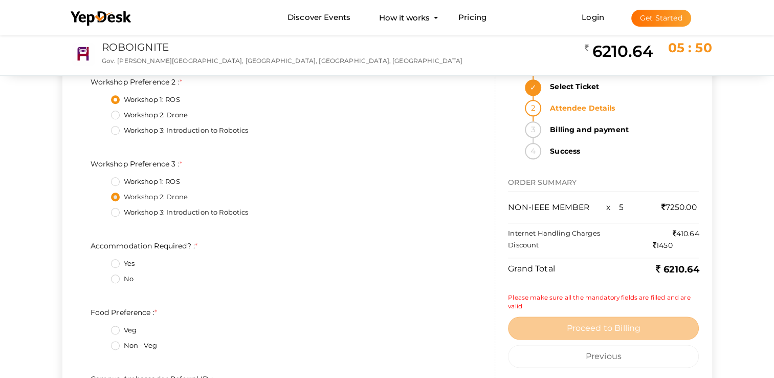
scroll to position [5033, 0]
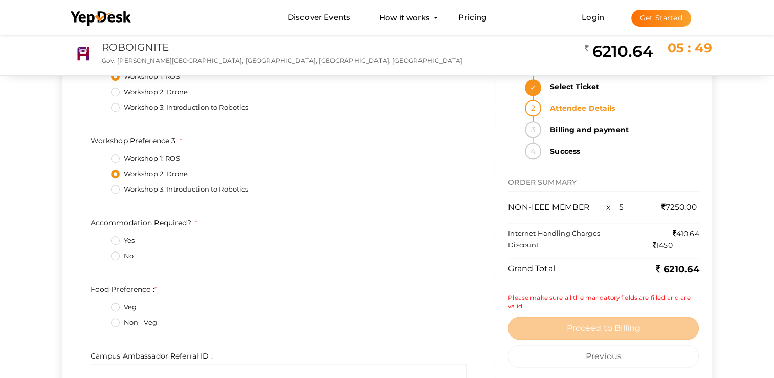
click at [121, 246] on label "Yes" at bounding box center [123, 240] width 24 height 10
click at [101, 237] on Required\?\+0\+5 "Yes" at bounding box center [101, 237] width 0 height 0
click at [119, 321] on label "Non - Veg" at bounding box center [134, 322] width 46 height 10
click at [101, 319] on Preference\+1\+5 "Non - Veg" at bounding box center [101, 319] width 0 height 0
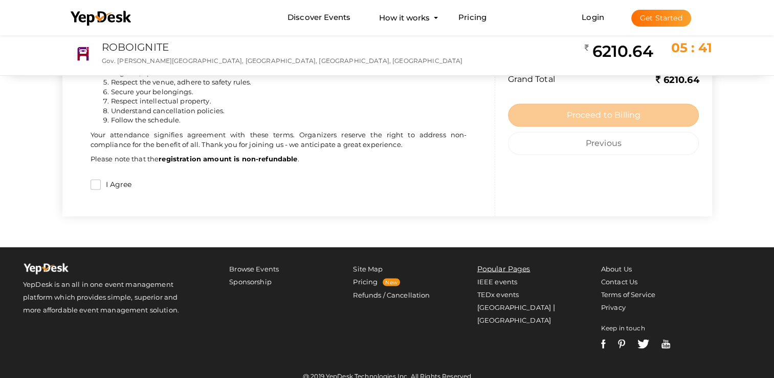
scroll to position [5545, 0]
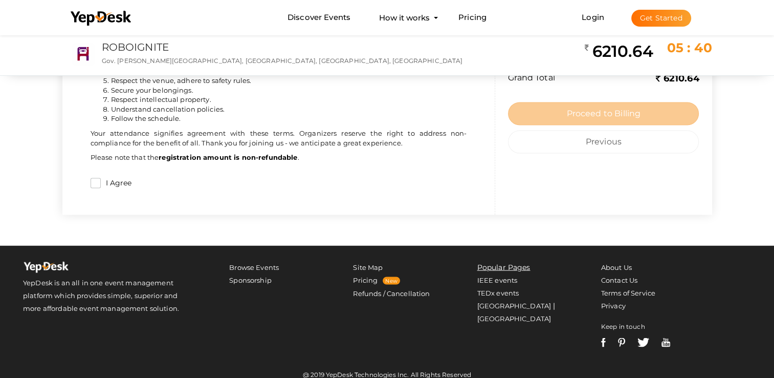
click at [102, 184] on label "I Agree" at bounding box center [116, 182] width 31 height 11
click at [101, 184] on input "I Agree" at bounding box center [96, 182] width 10 height 10
checkbox input "true"
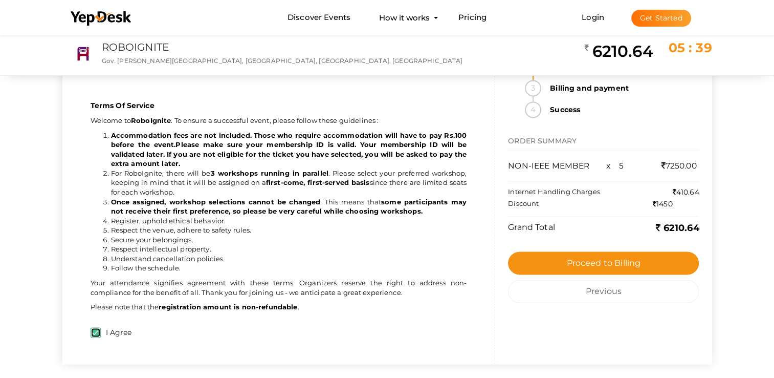
scroll to position [5391, 0]
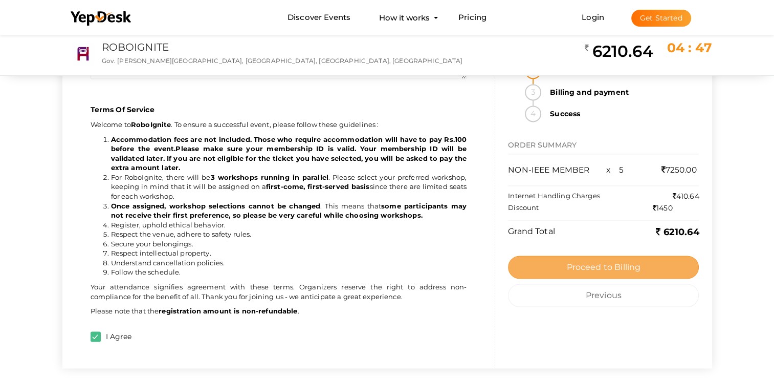
click at [558, 265] on button "Proceed to Billing" at bounding box center [603, 266] width 191 height 23
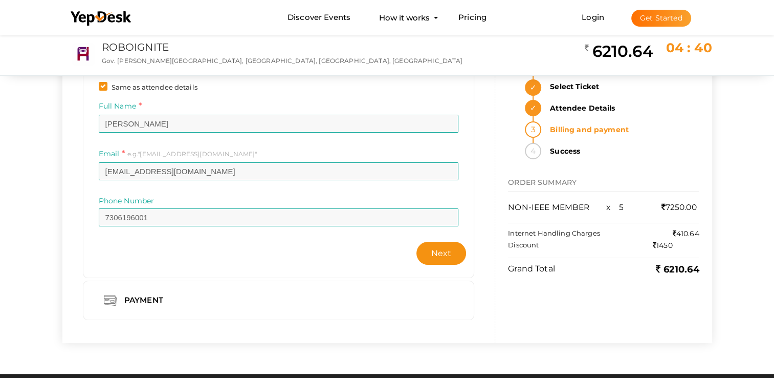
scroll to position [51, 0]
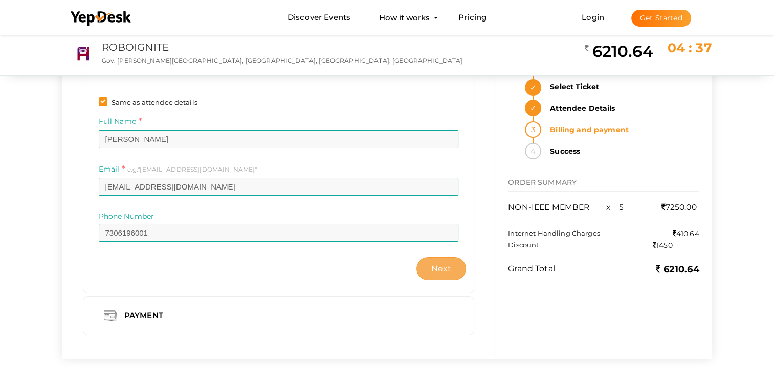
click at [438, 268] on span "Next" at bounding box center [441, 268] width 20 height 10
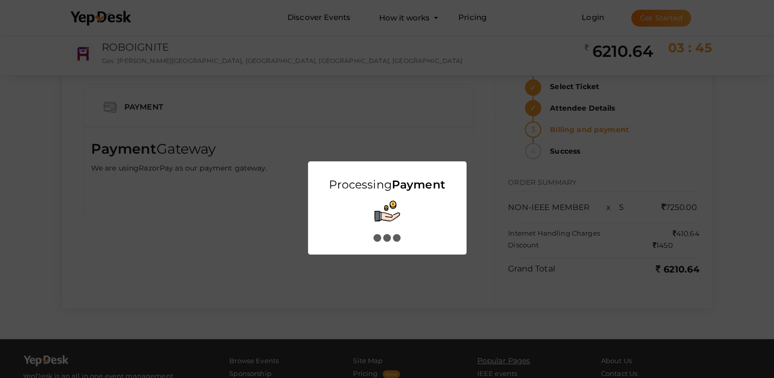
scroll to position [0, 0]
